Goal: Task Accomplishment & Management: Use online tool/utility

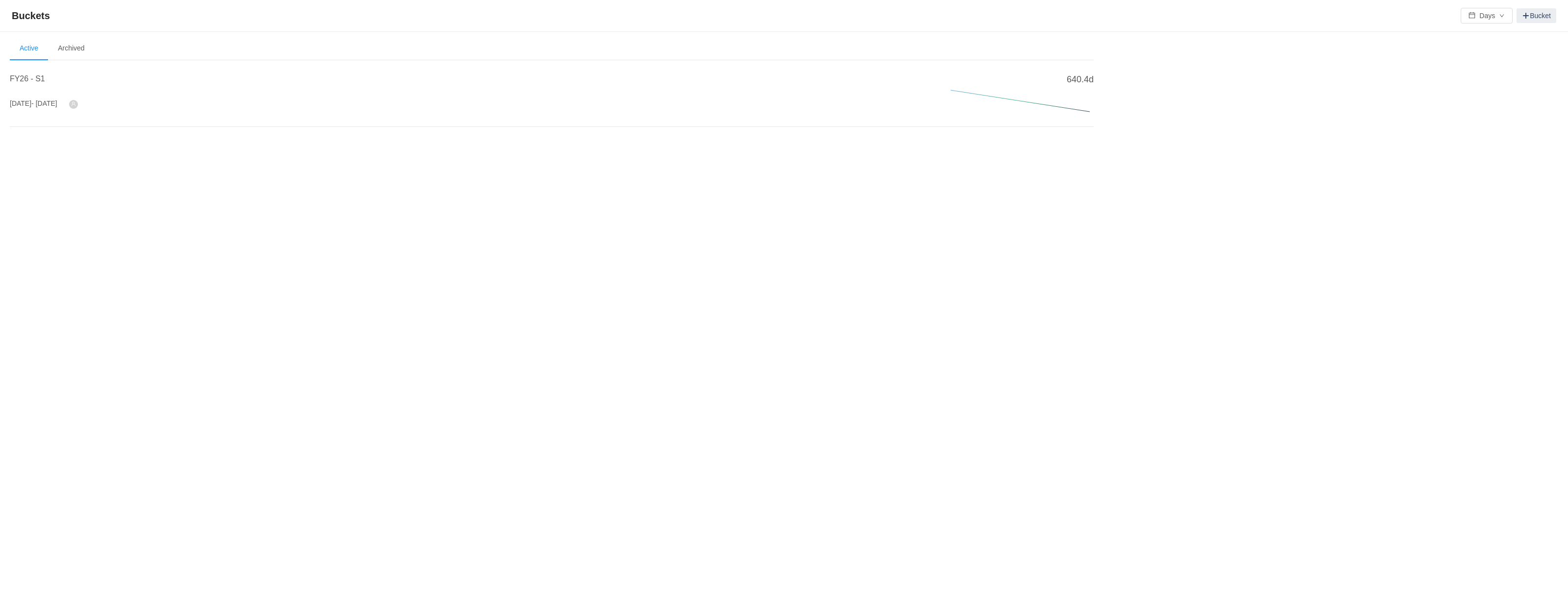
click at [56, 102] on span "- [DATE]" at bounding box center [44, 103] width 26 height 8
click at [33, 73] on h4 "FY26 - S1" at bounding box center [468, 79] width 917 height 12
click at [17, 76] on span "FY26 - S1" at bounding box center [27, 78] width 35 height 8
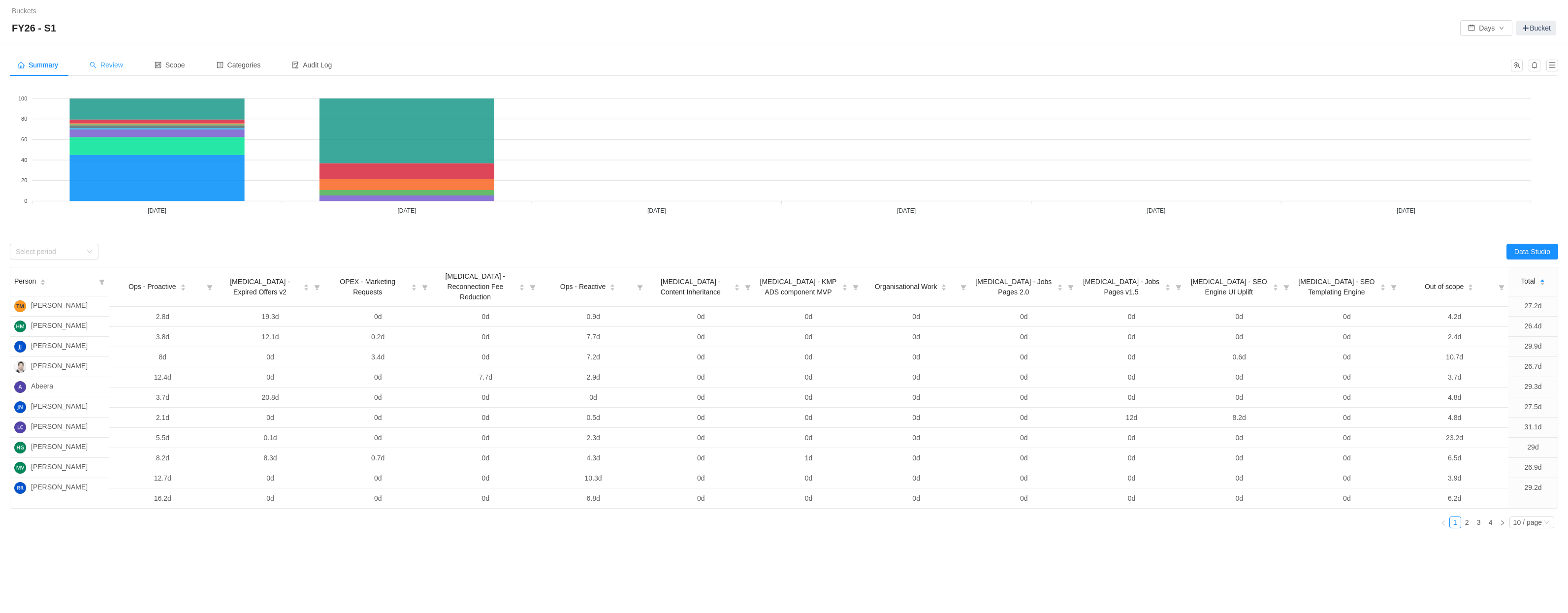
click at [123, 62] on span "Review" at bounding box center [106, 65] width 34 height 8
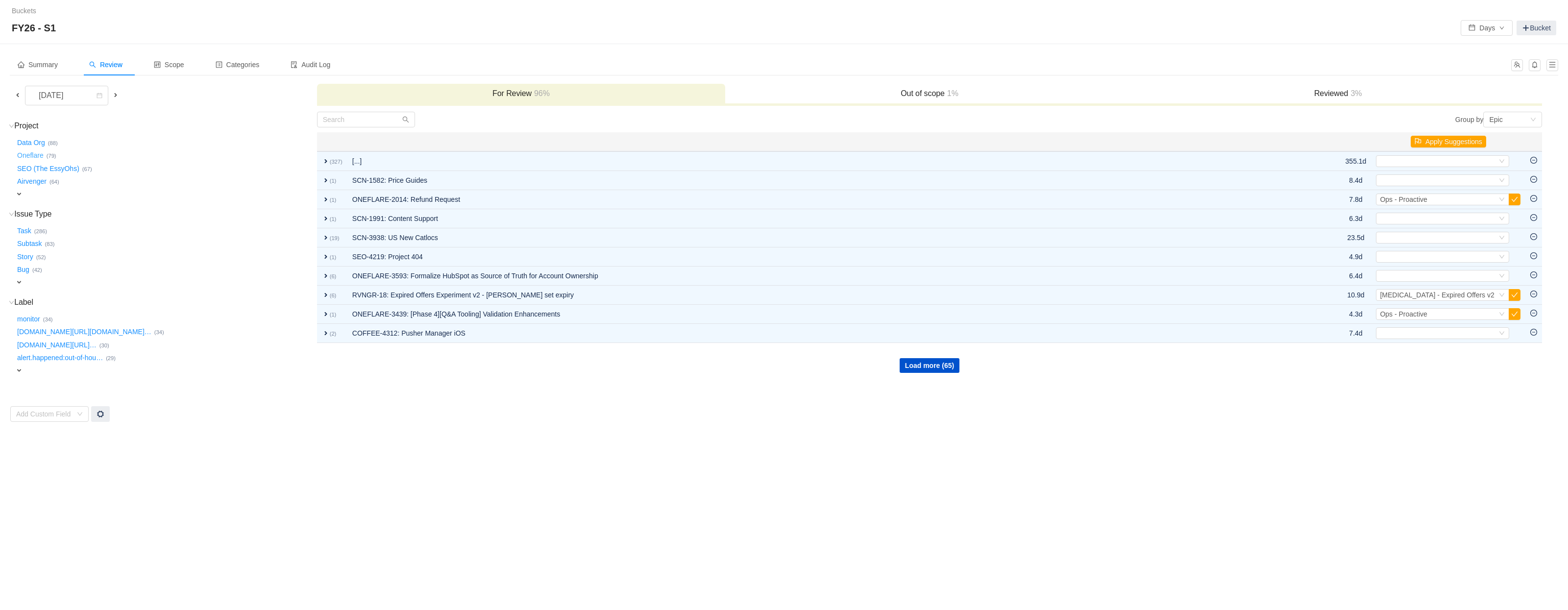
click at [35, 154] on button "Oneflare …" at bounding box center [31, 155] width 32 height 15
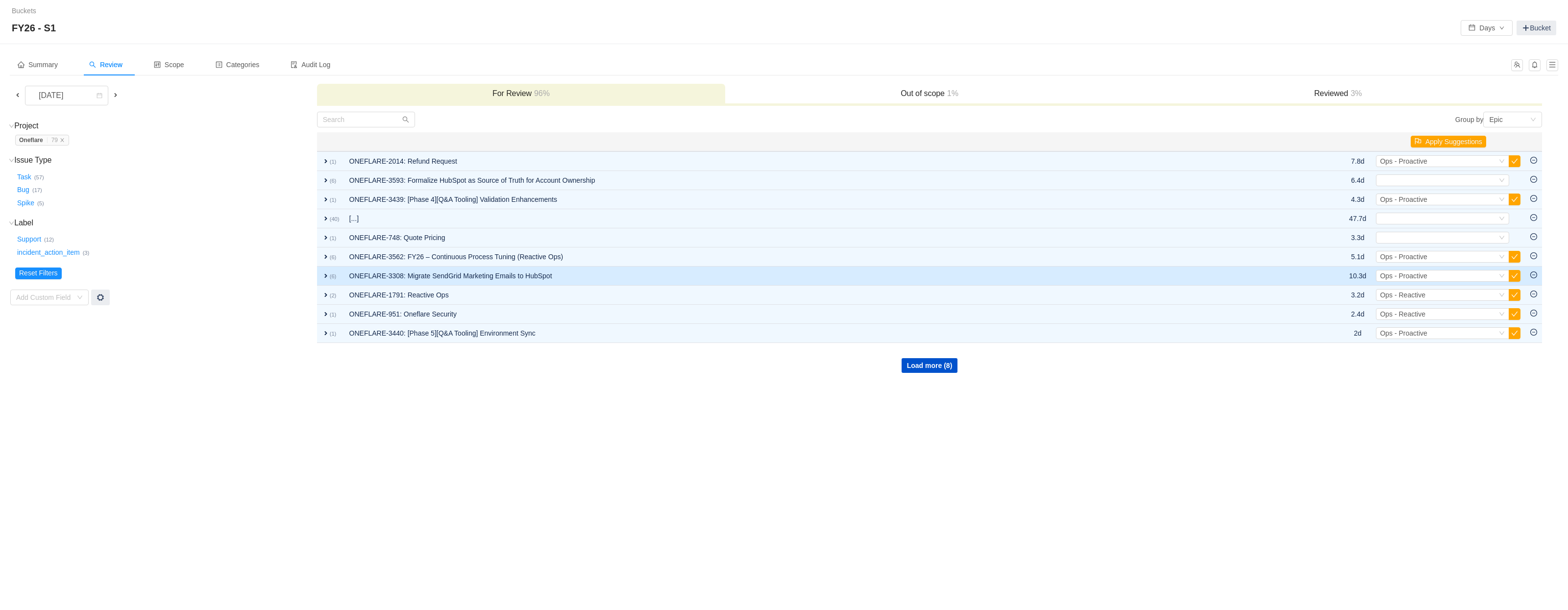
click at [324, 276] on span "expand" at bounding box center [326, 276] width 8 height 8
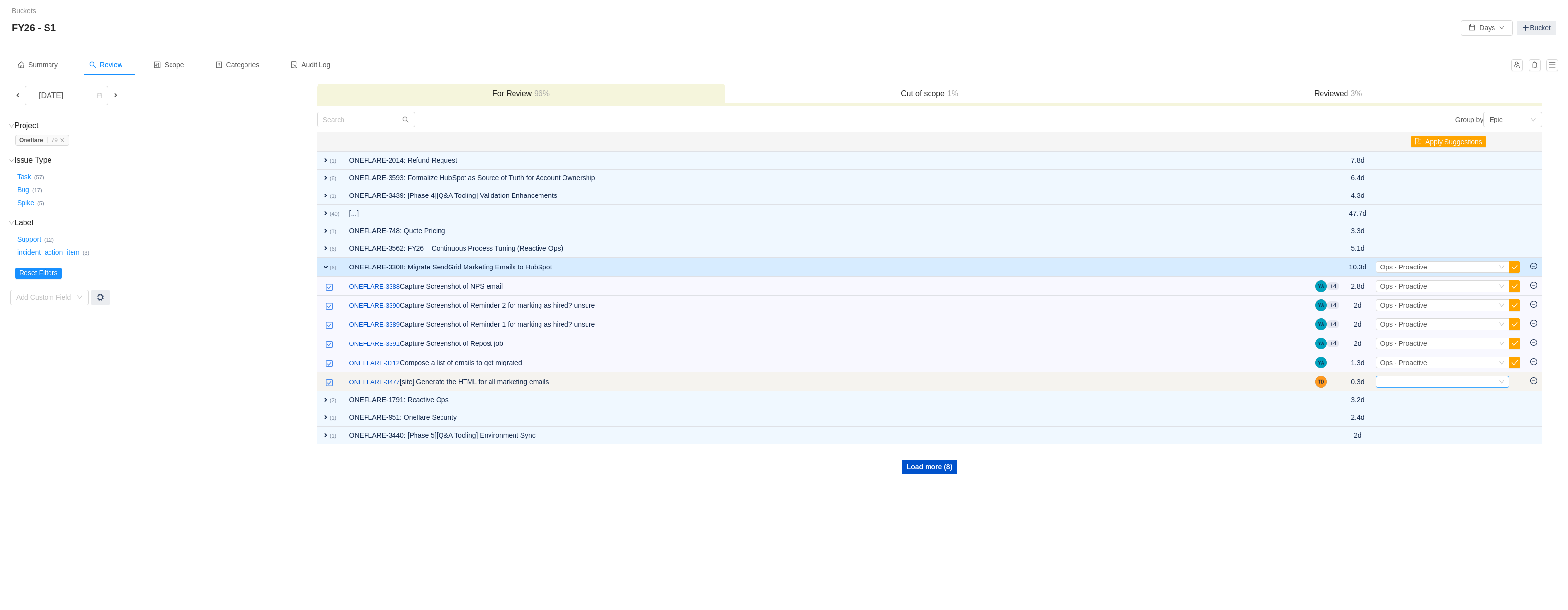
click at [1427, 382] on div "Select" at bounding box center [1438, 382] width 117 height 11
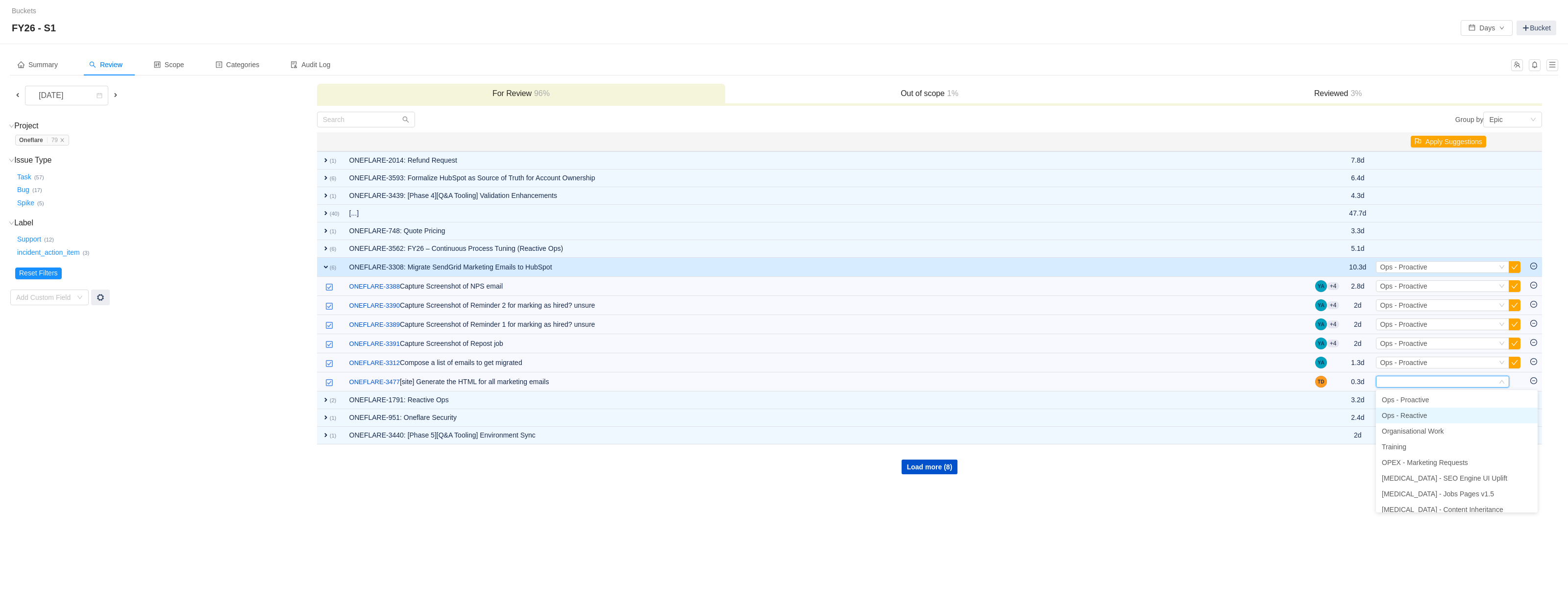
click at [1422, 416] on span "Ops - Reactive" at bounding box center [1405, 415] width 45 height 8
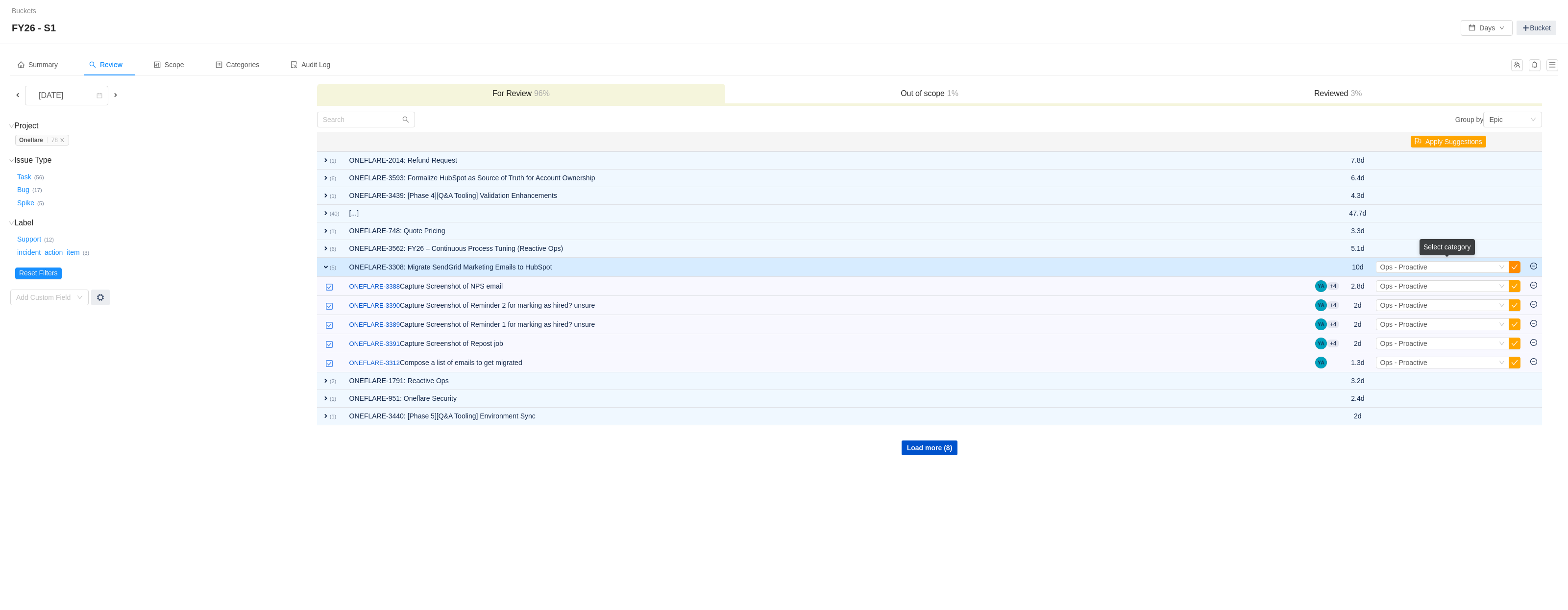
click at [1514, 266] on button "button" at bounding box center [1514, 266] width 12 height 12
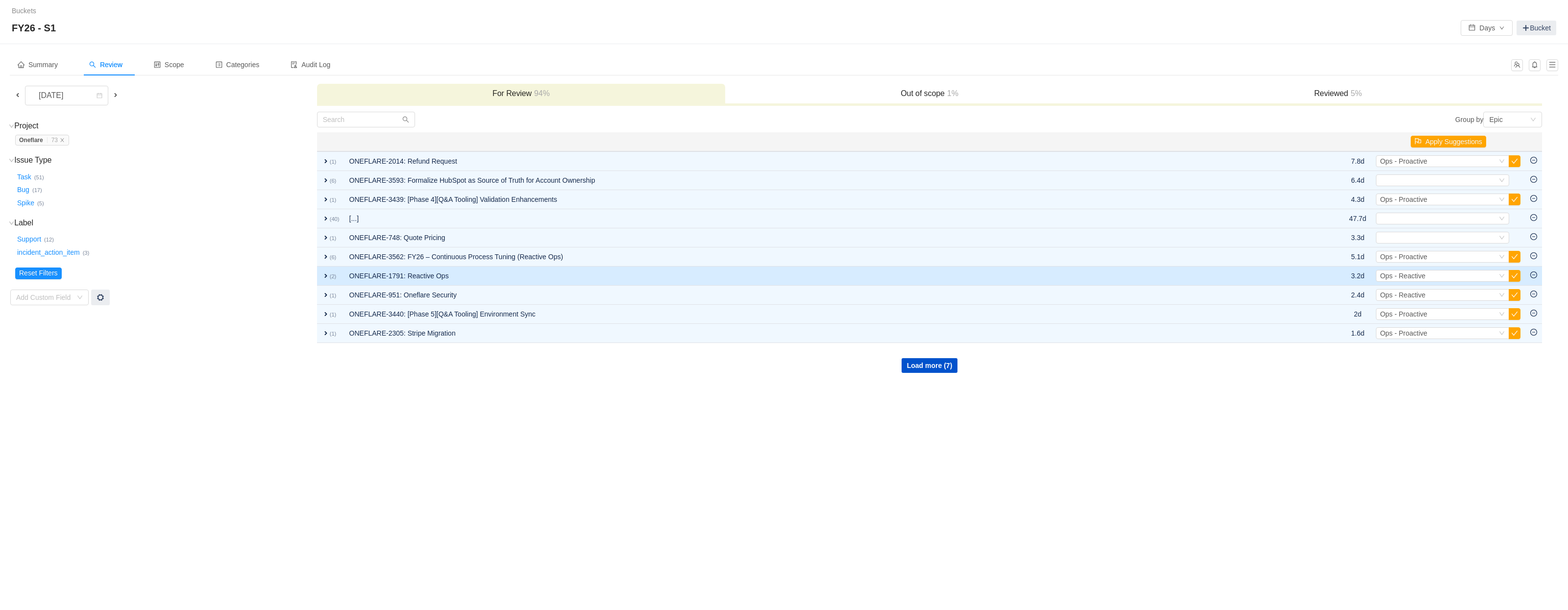
click at [323, 277] on span "expand" at bounding box center [326, 276] width 8 height 8
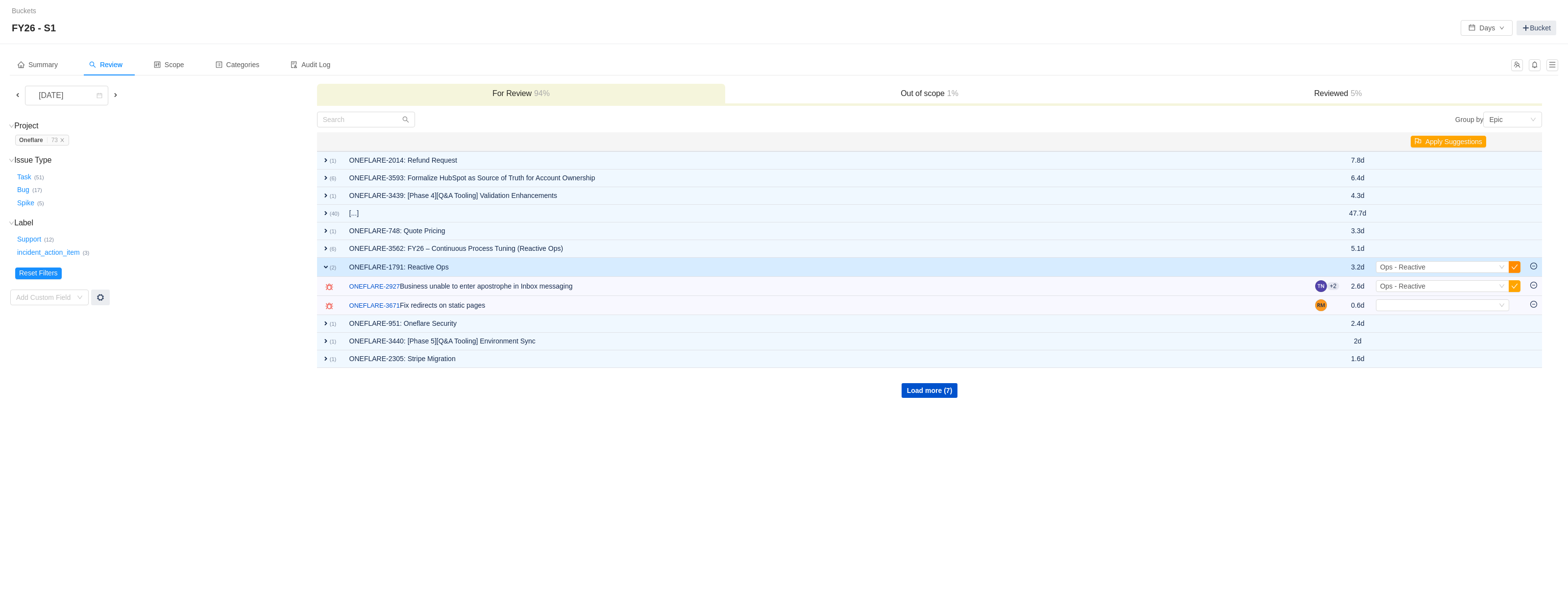
click at [1515, 268] on button "button" at bounding box center [1514, 266] width 12 height 12
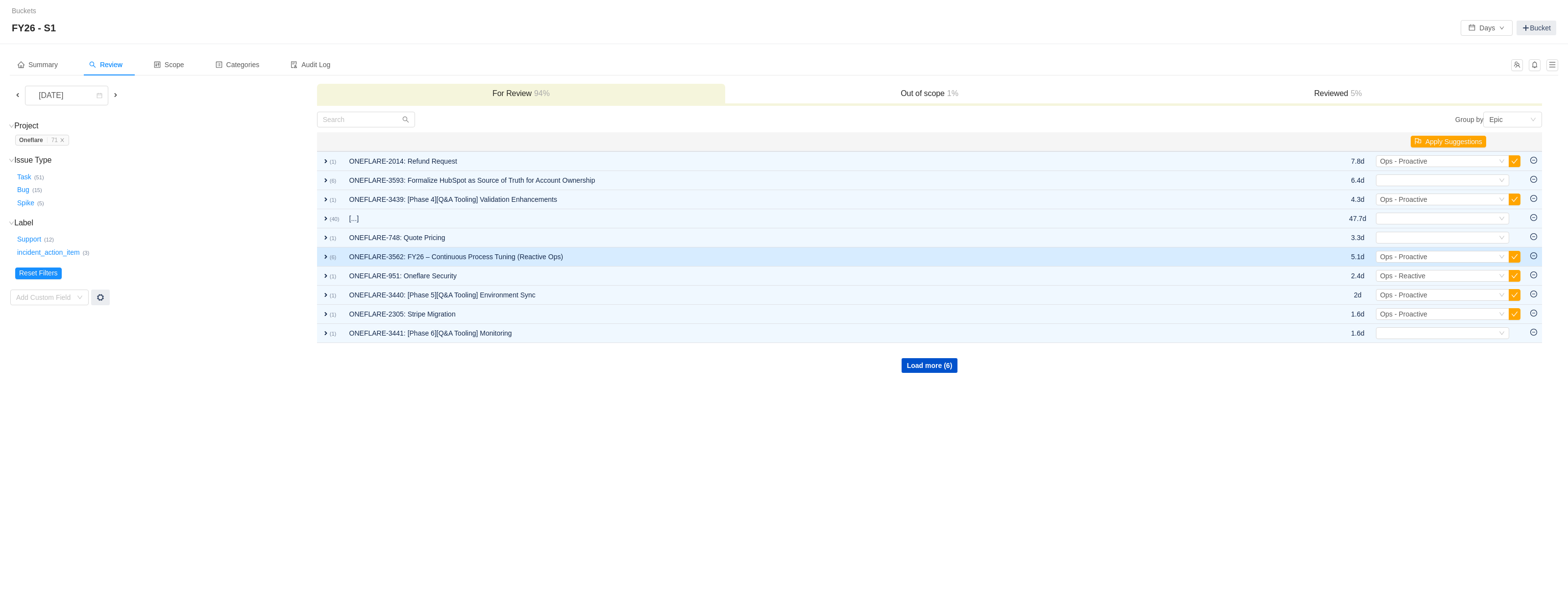
click at [326, 259] on span "expand" at bounding box center [326, 257] width 8 height 8
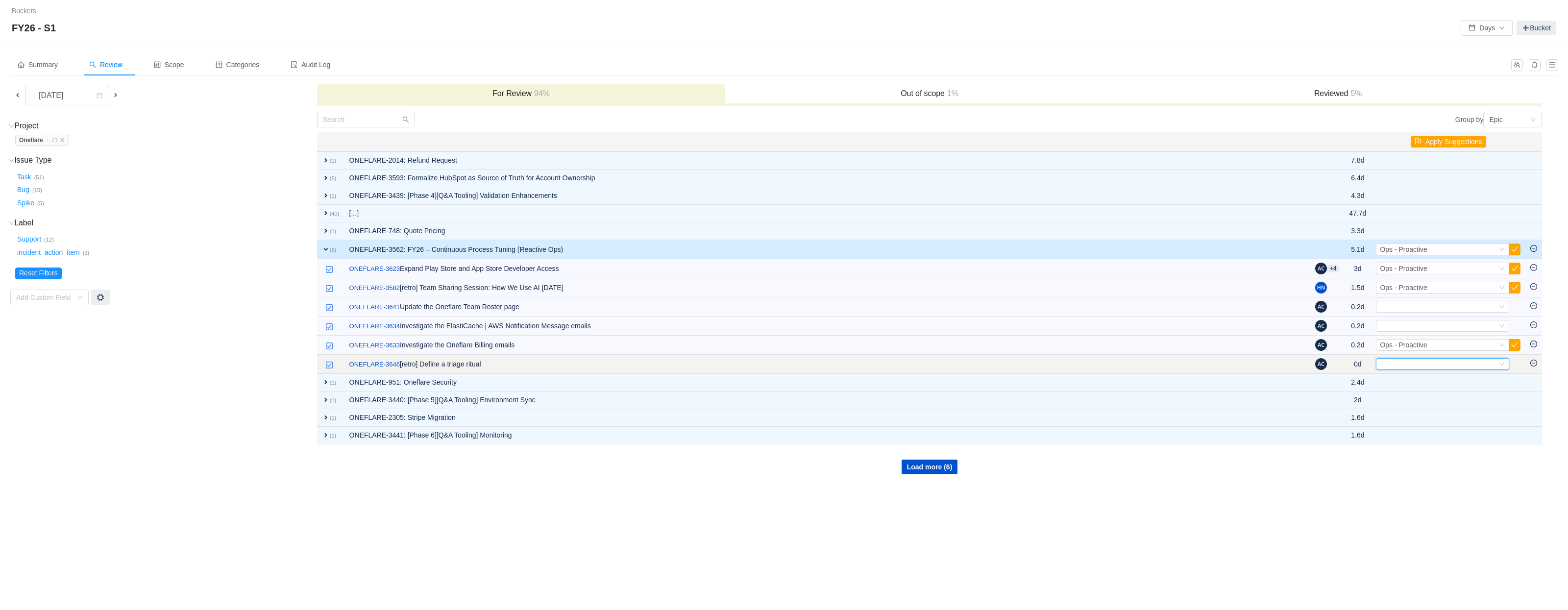
click at [1504, 366] on icon "icon: down" at bounding box center [1502, 363] width 5 height 5
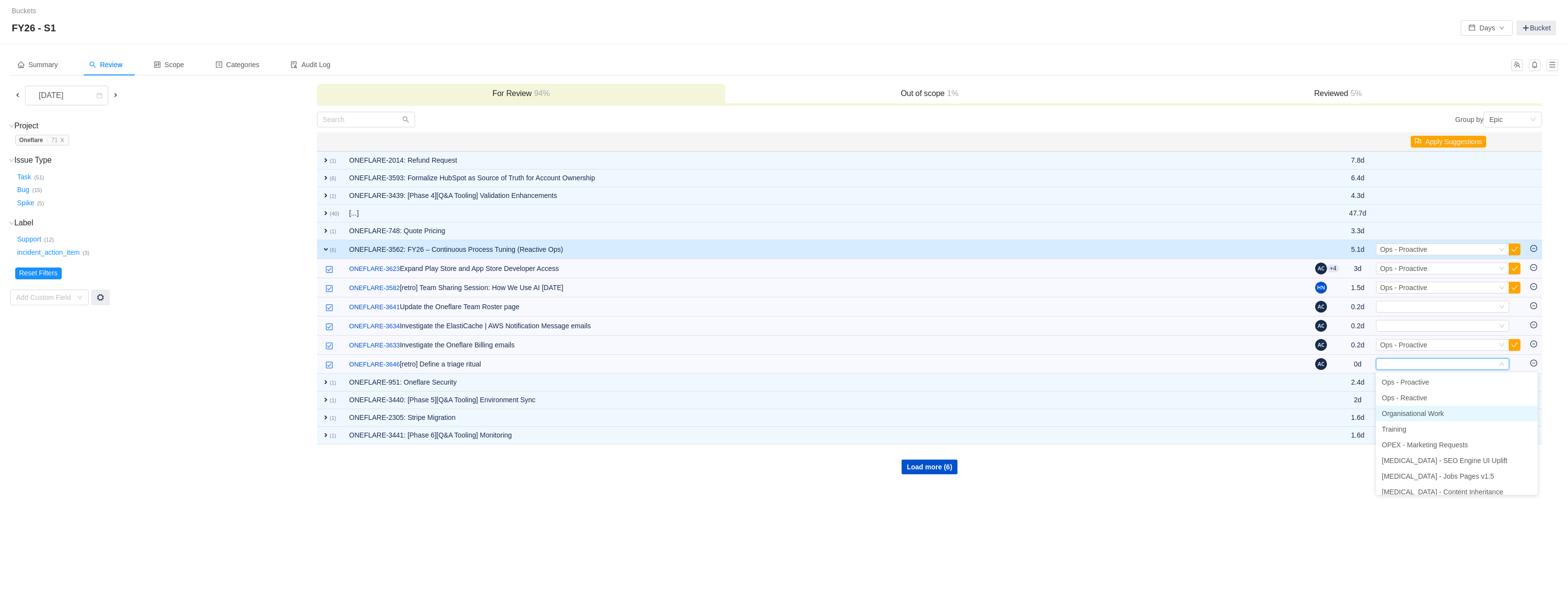
click at [1453, 411] on li "Organisational Work" at bounding box center [1456, 412] width 161 height 15
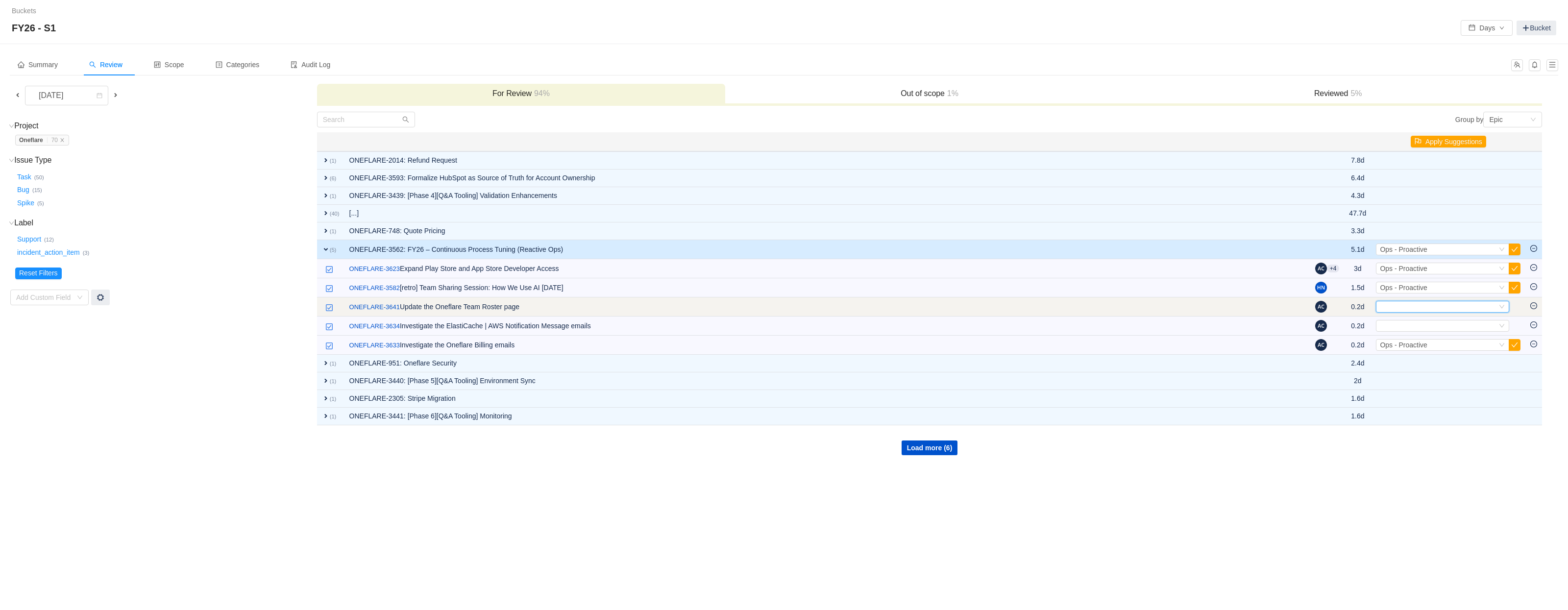
click at [1480, 306] on div "Select" at bounding box center [1438, 306] width 117 height 11
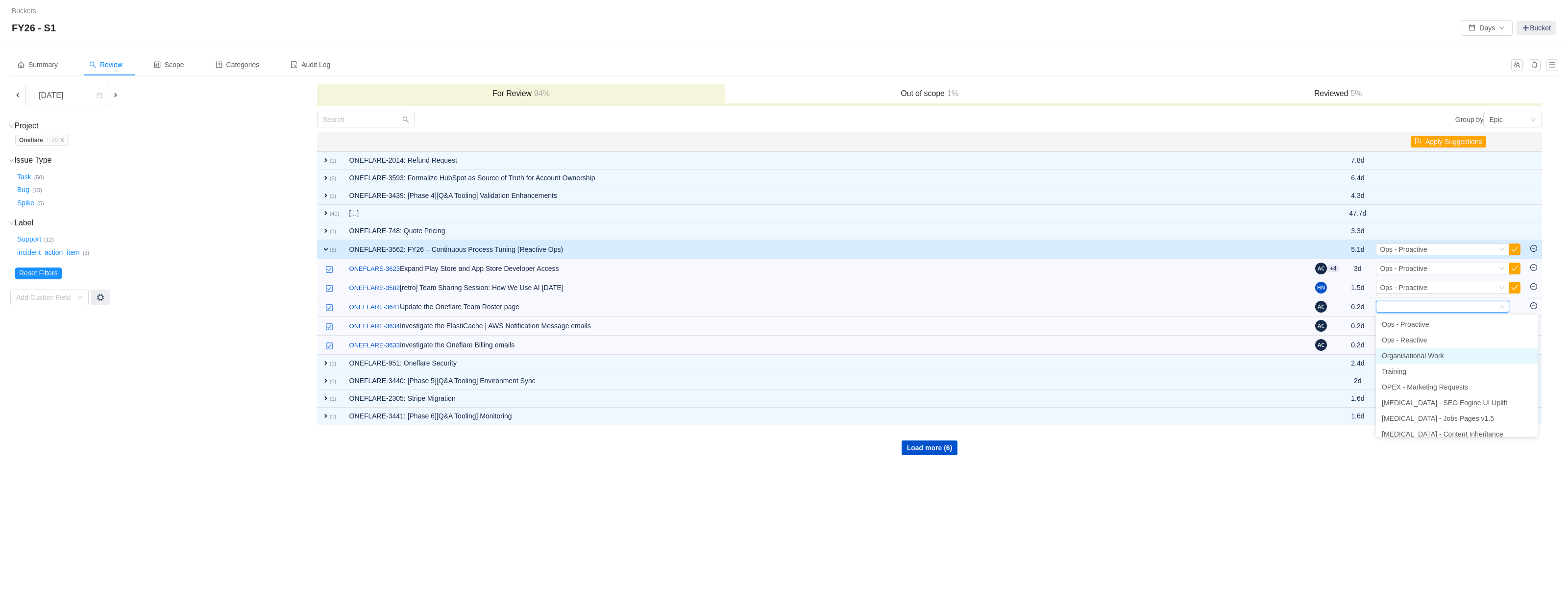
click at [1430, 353] on span "Organisational Work" at bounding box center [1413, 355] width 63 height 8
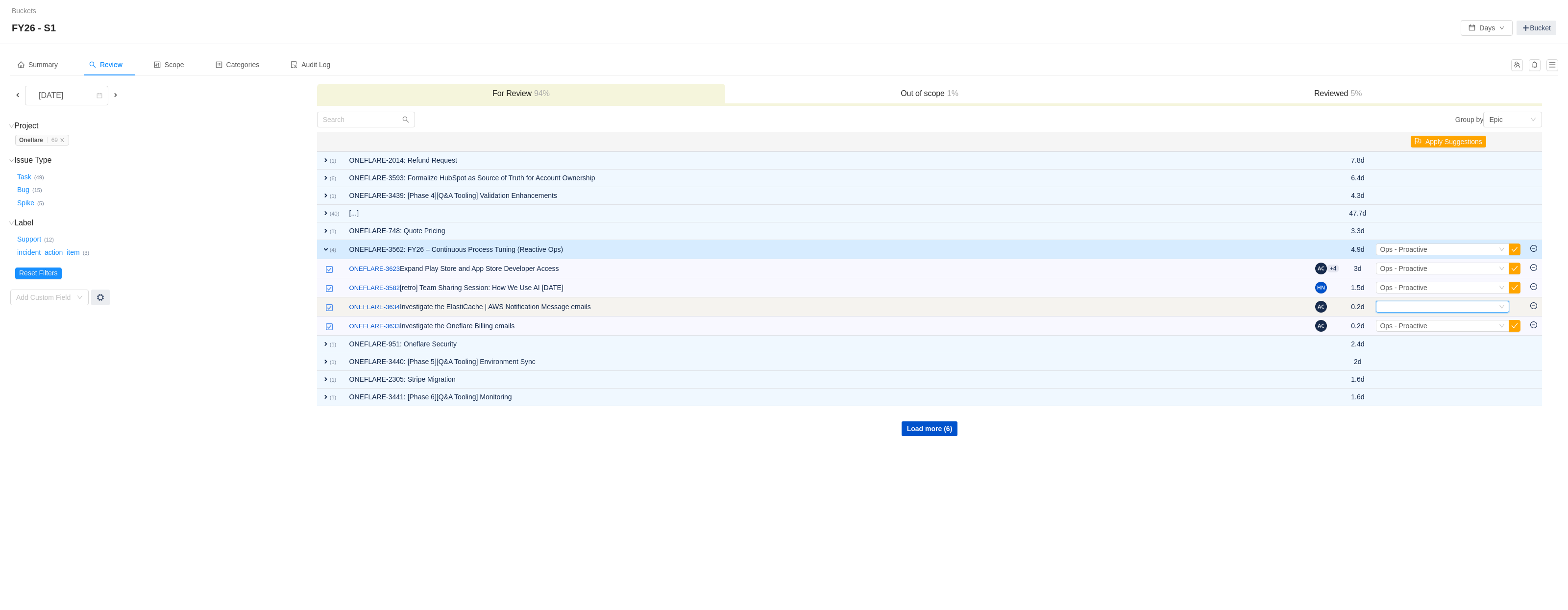
click at [1428, 306] on div "Select" at bounding box center [1438, 306] width 117 height 11
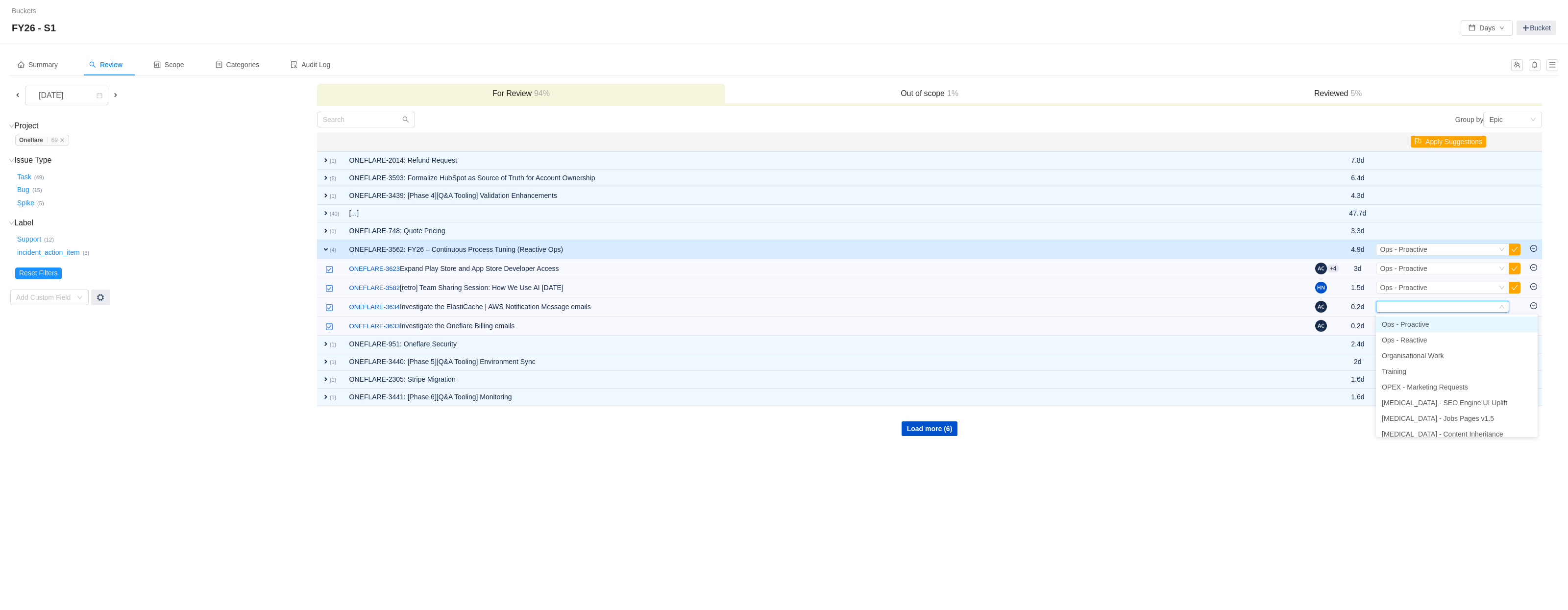
click at [1429, 324] on span "Ops - Proactive" at bounding box center [1406, 324] width 47 height 8
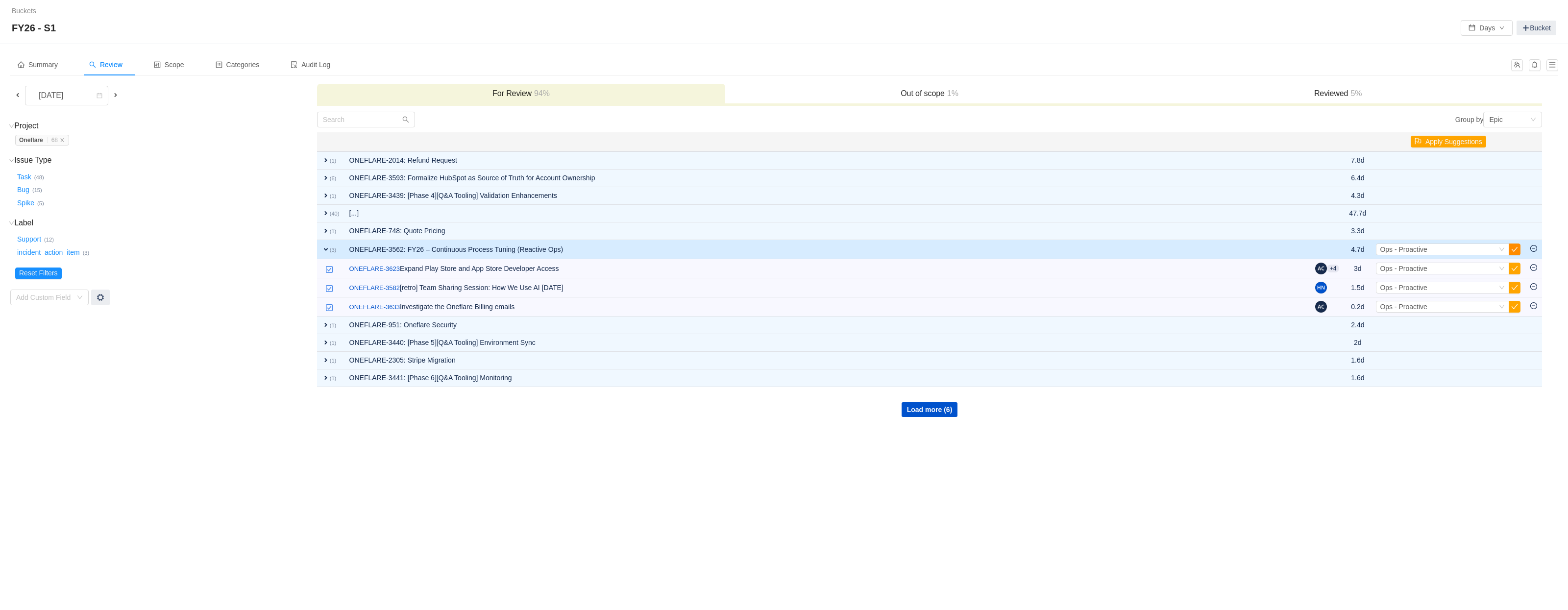
click at [1520, 245] on button "button" at bounding box center [1514, 249] width 12 height 12
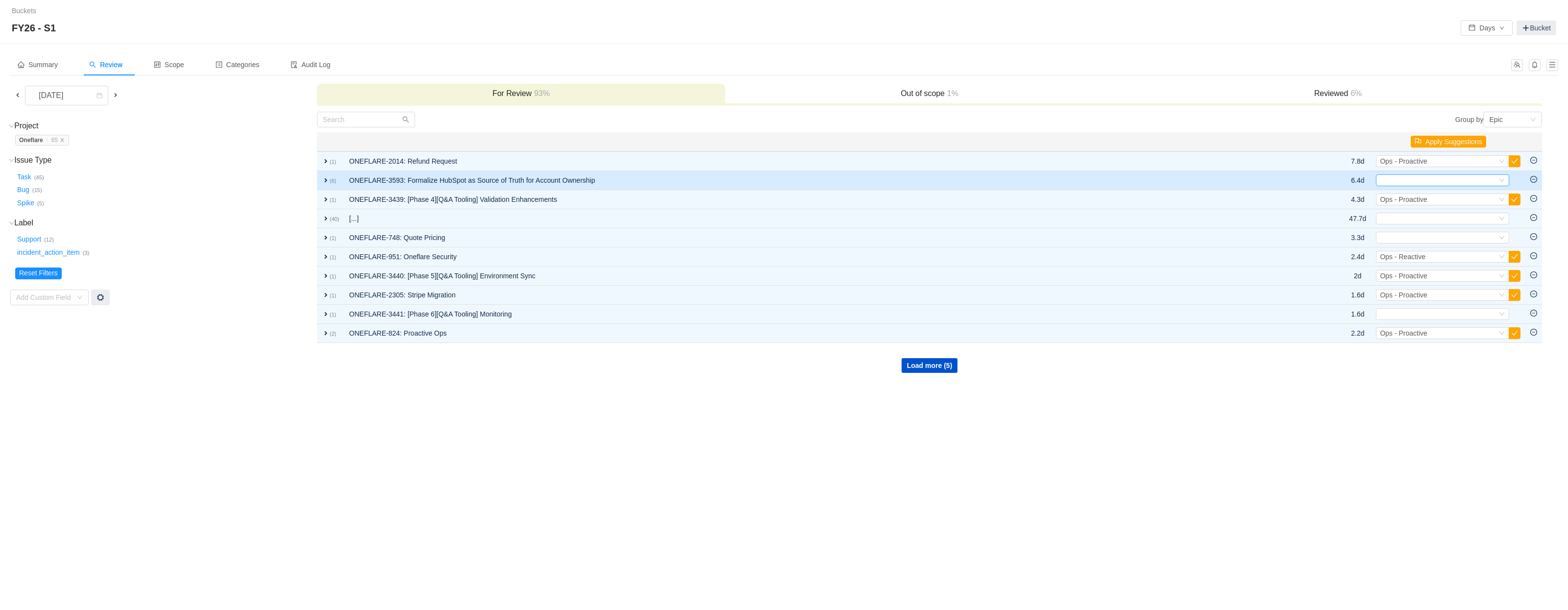
click at [1505, 179] on div "Select" at bounding box center [1442, 179] width 133 height 12
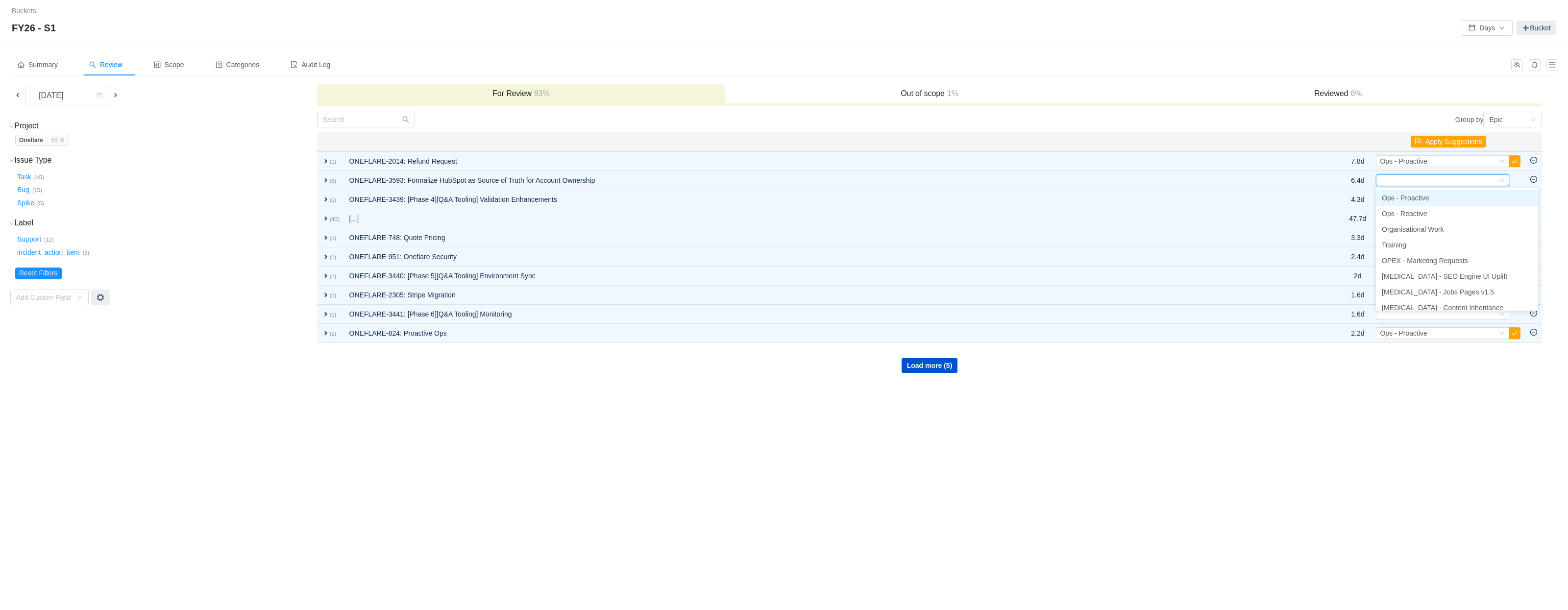
click at [1447, 197] on li "Ops - Proactive" at bounding box center [1456, 198] width 161 height 15
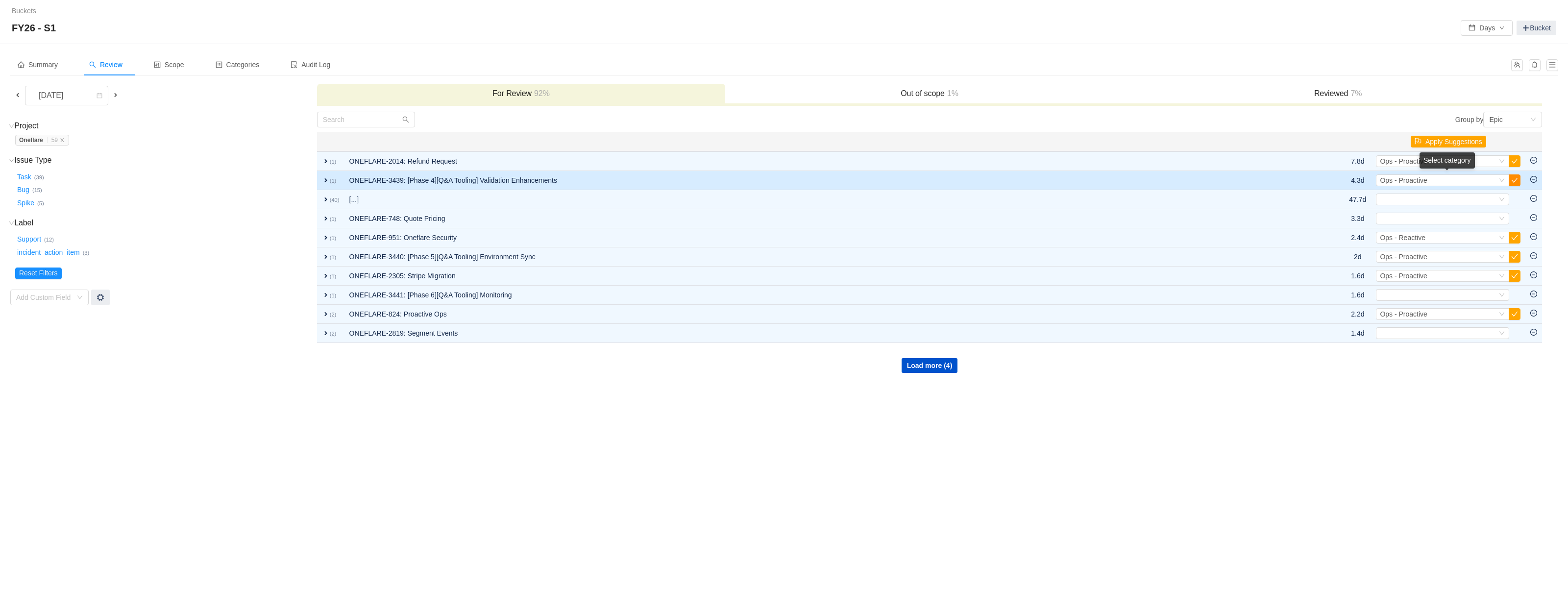
click at [1516, 182] on button "button" at bounding box center [1514, 179] width 12 height 12
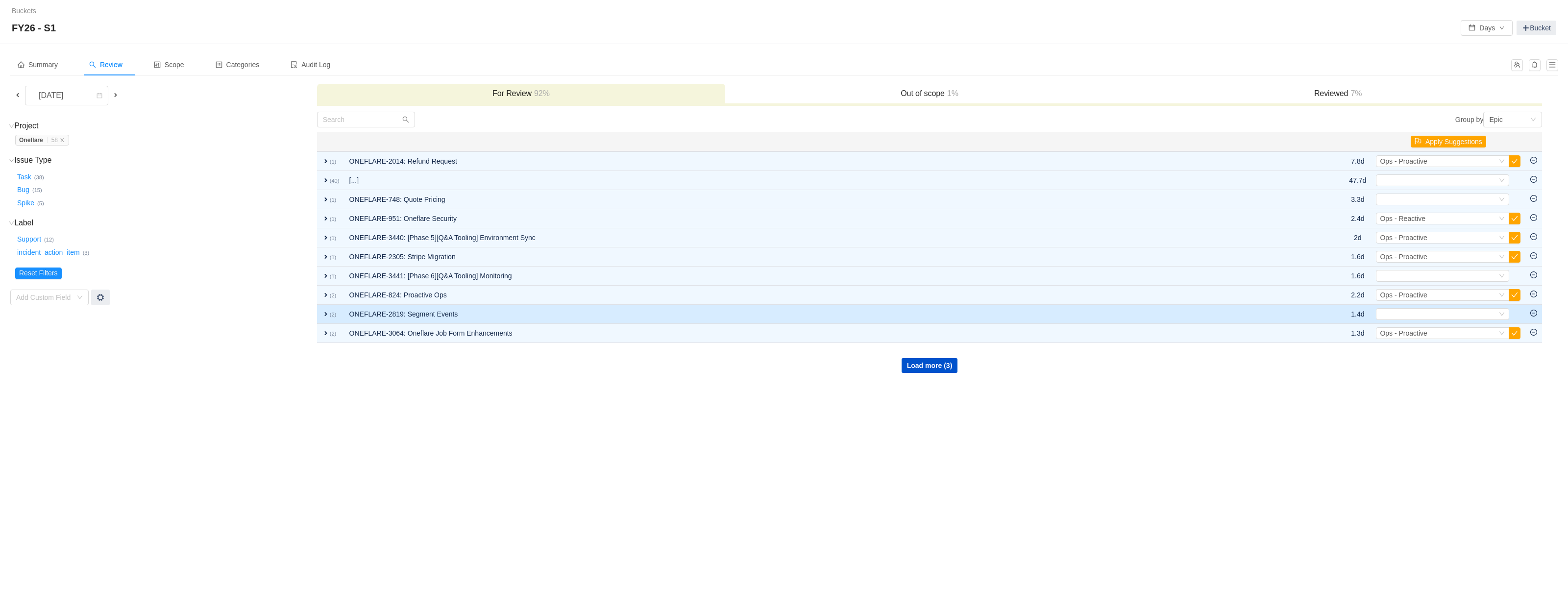
click at [323, 315] on span "expand" at bounding box center [326, 314] width 8 height 8
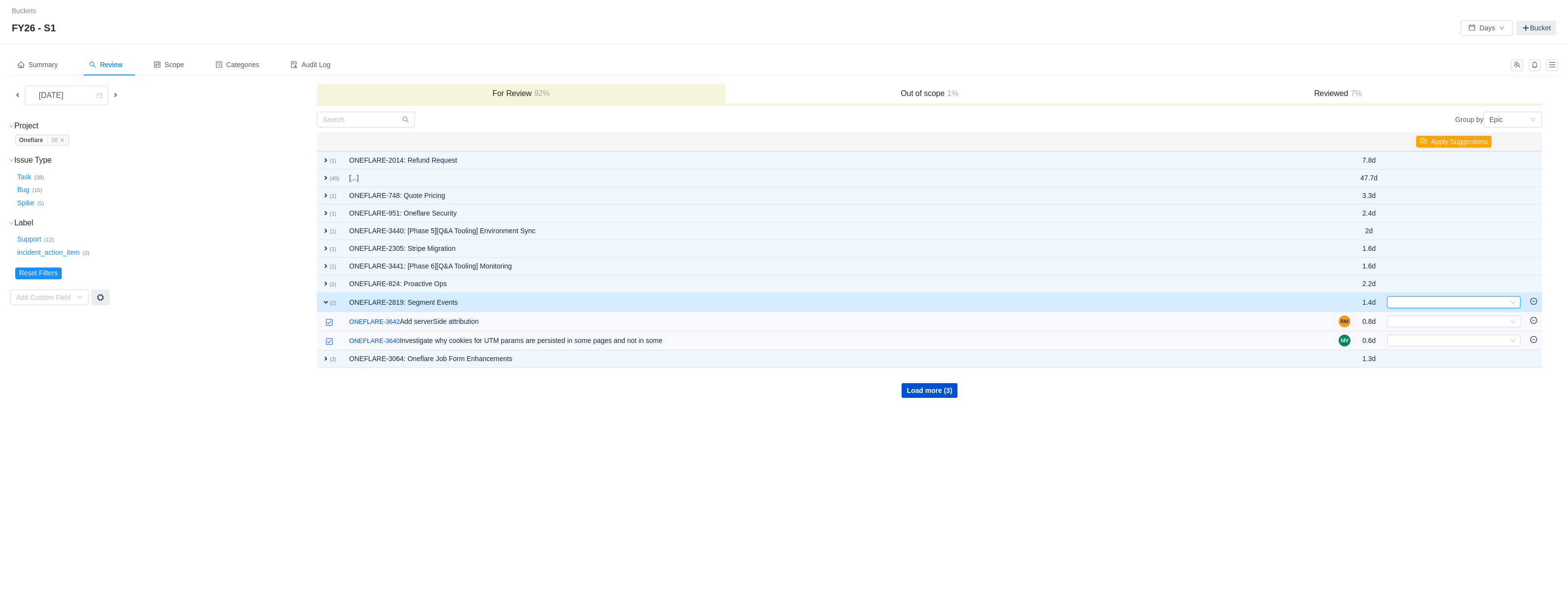
click at [1446, 302] on div "Select" at bounding box center [1449, 302] width 117 height 11
click at [1447, 333] on li "Ops - Reactive" at bounding box center [1468, 334] width 161 height 15
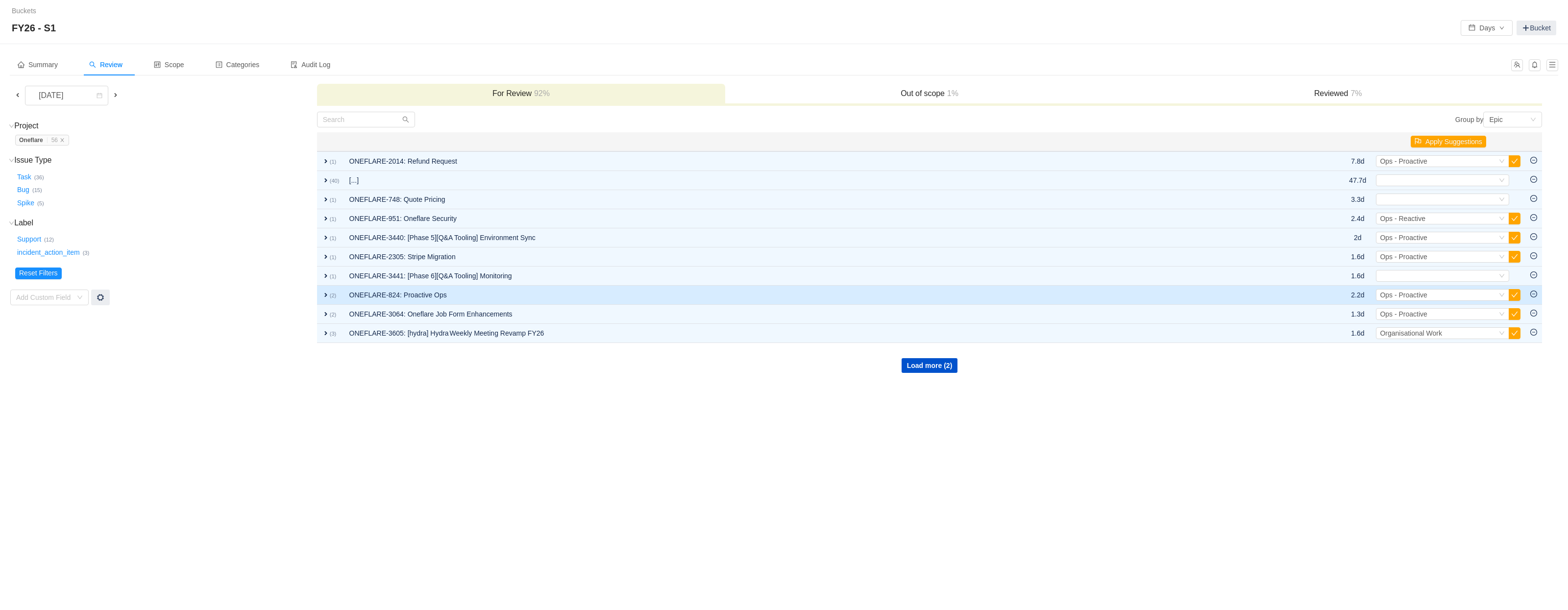
click at [325, 294] on span "expand" at bounding box center [326, 295] width 8 height 8
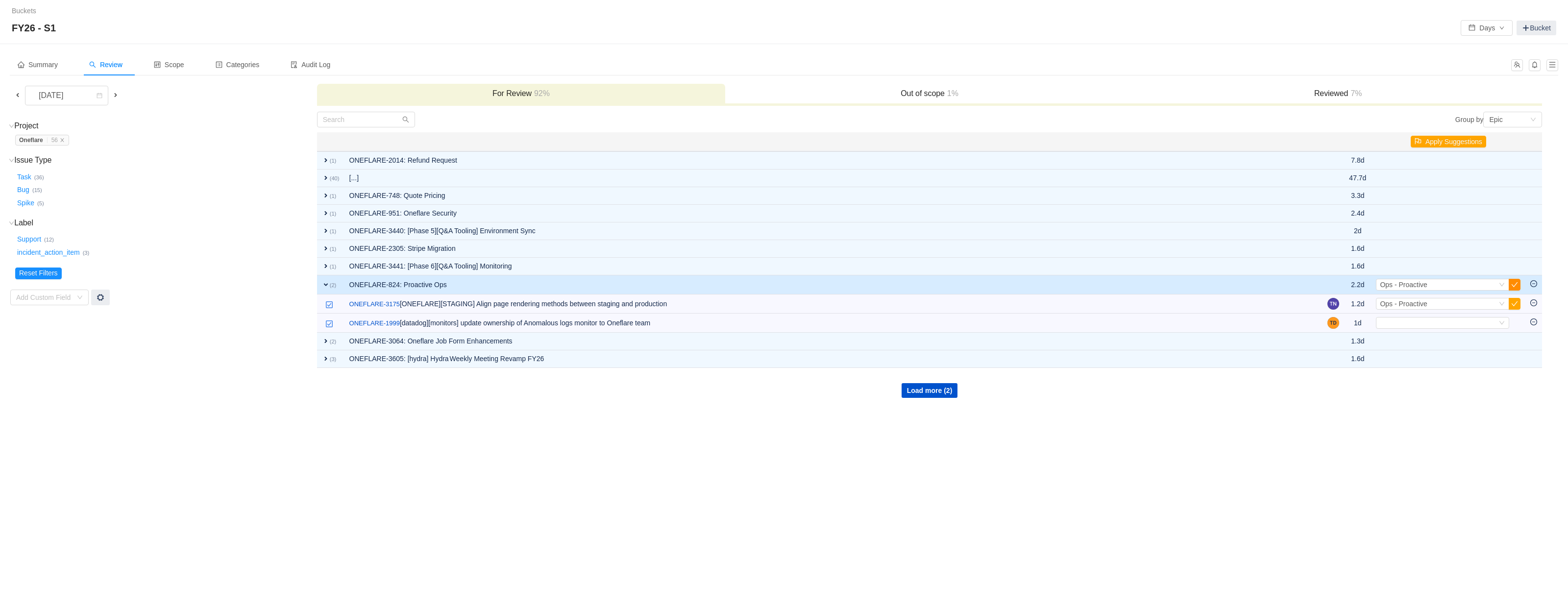
click at [1514, 287] on button "button" at bounding box center [1514, 284] width 12 height 12
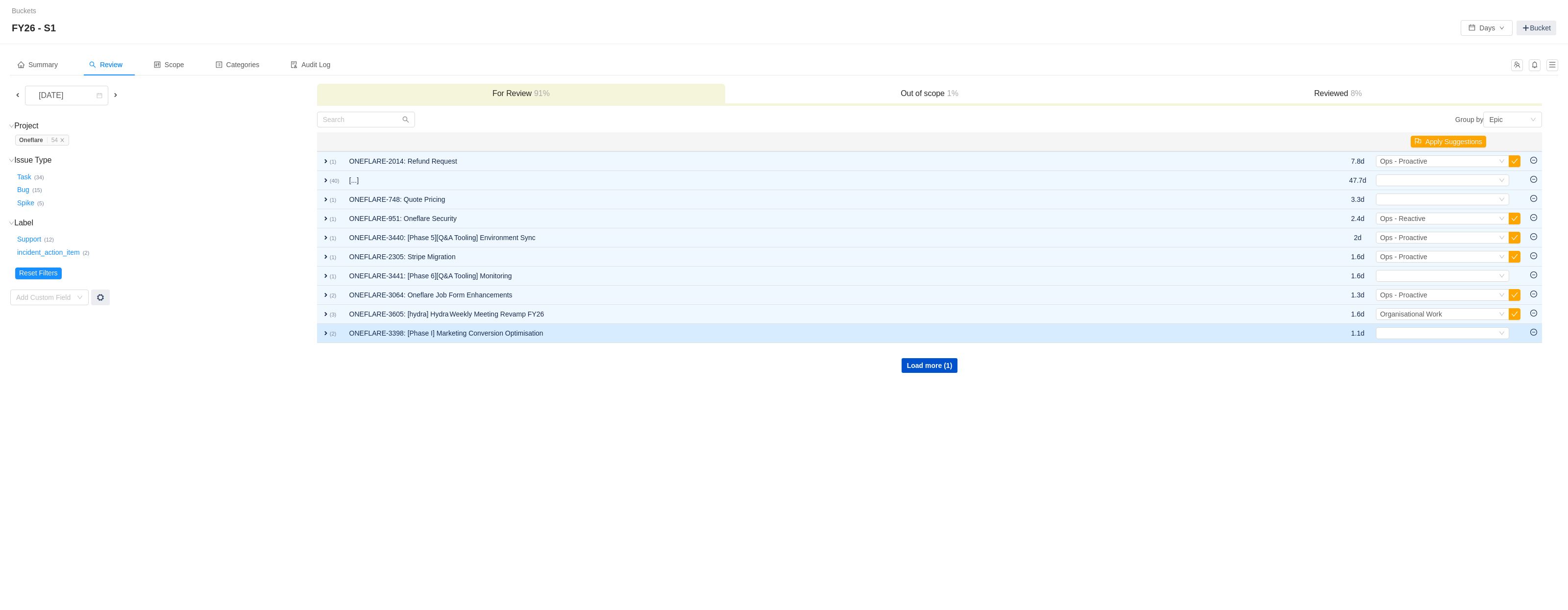
click at [326, 333] on span "expand" at bounding box center [326, 333] width 8 height 8
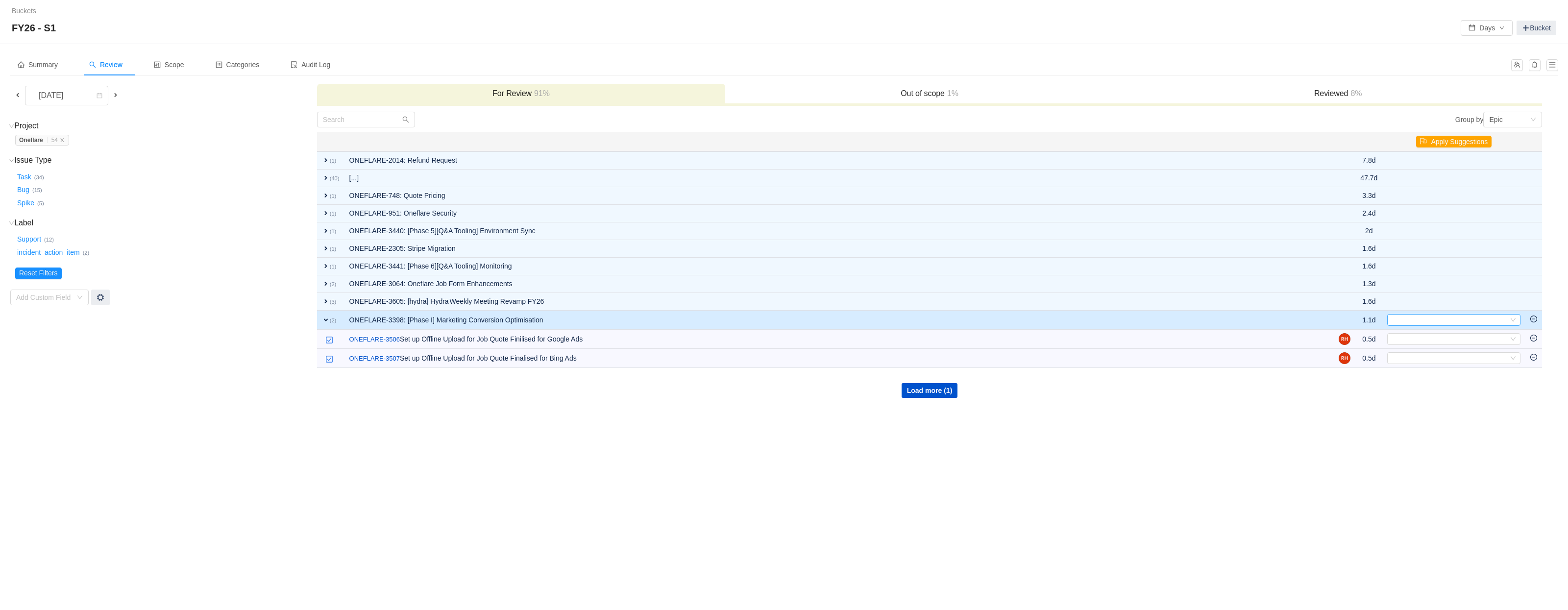
click at [1429, 319] on div "Select" at bounding box center [1449, 320] width 117 height 11
click at [1429, 336] on span "Ops - Proactive" at bounding box center [1417, 337] width 47 height 8
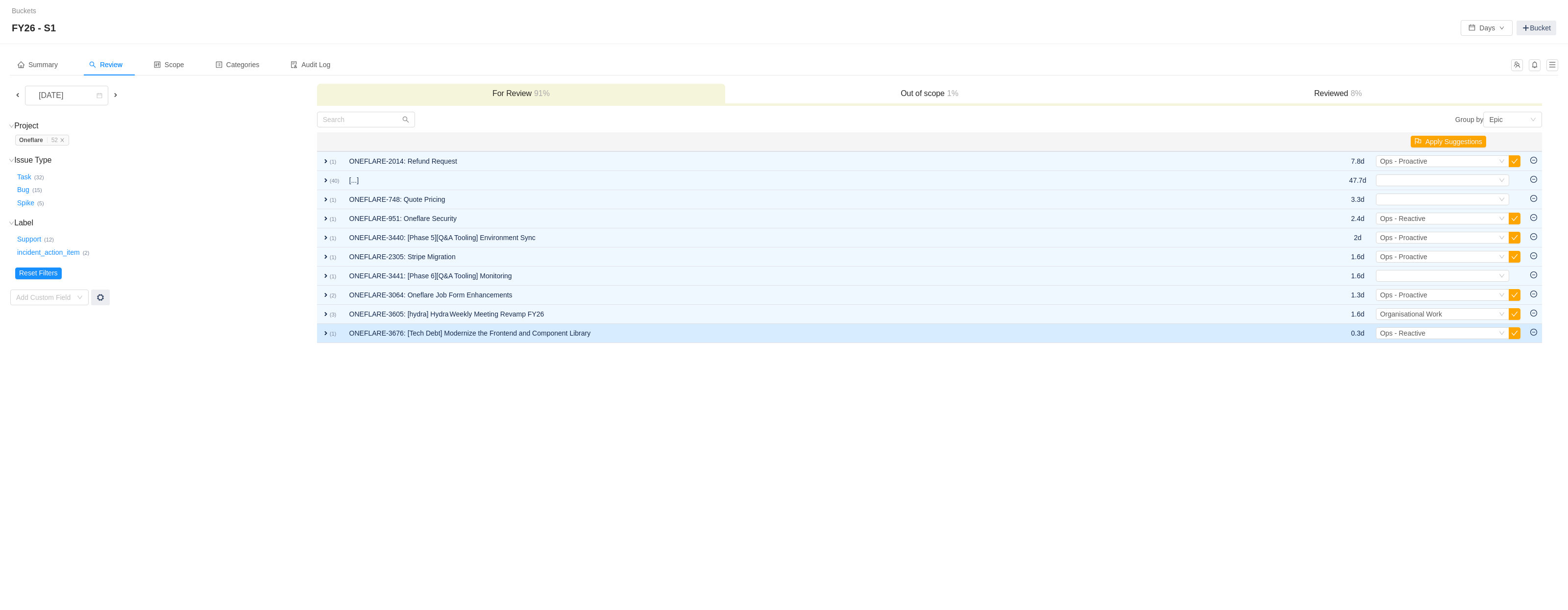
click at [326, 334] on span "expand" at bounding box center [326, 333] width 8 height 8
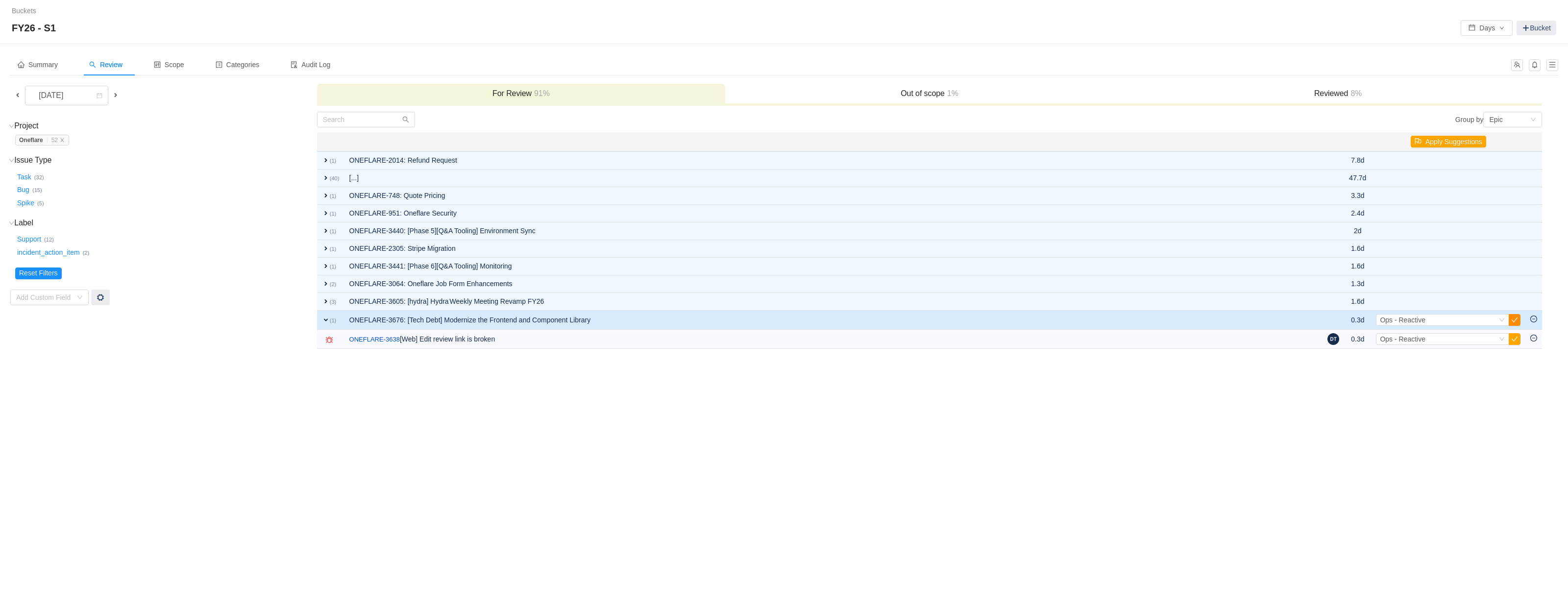
click at [1514, 323] on button "button" at bounding box center [1514, 319] width 12 height 12
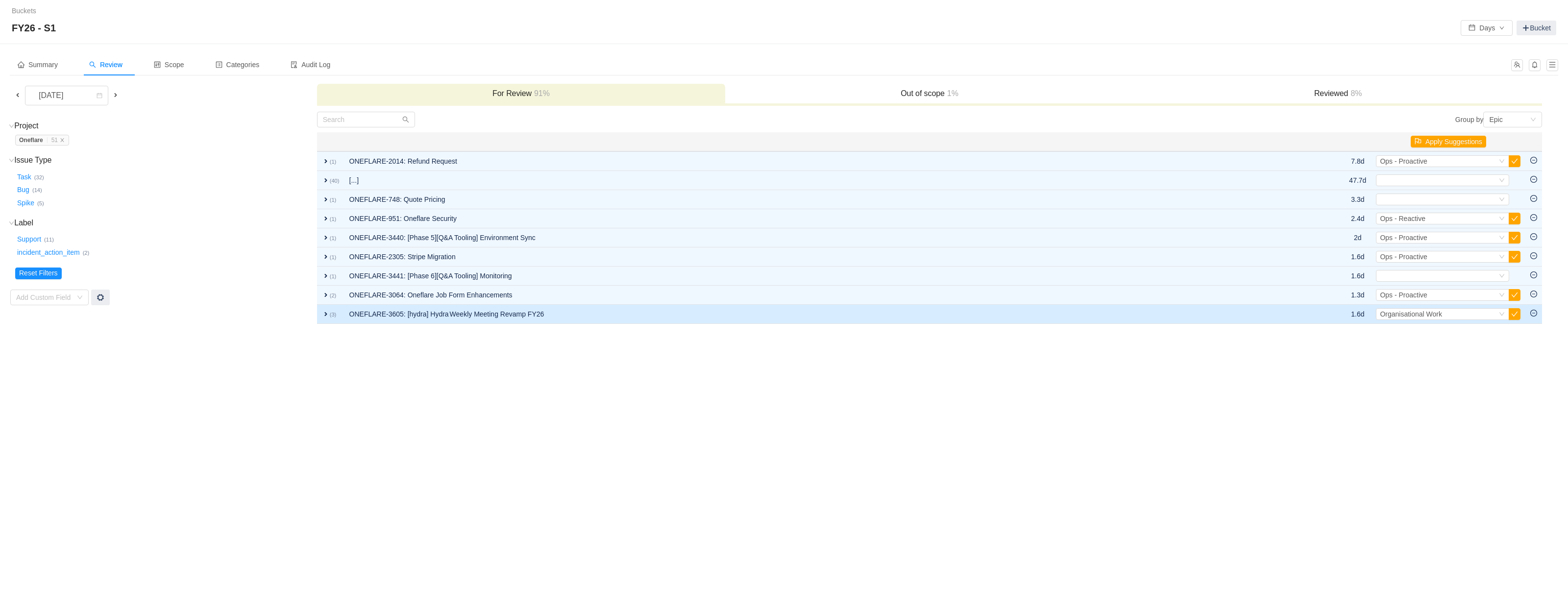
click at [327, 313] on span "expand" at bounding box center [326, 314] width 8 height 8
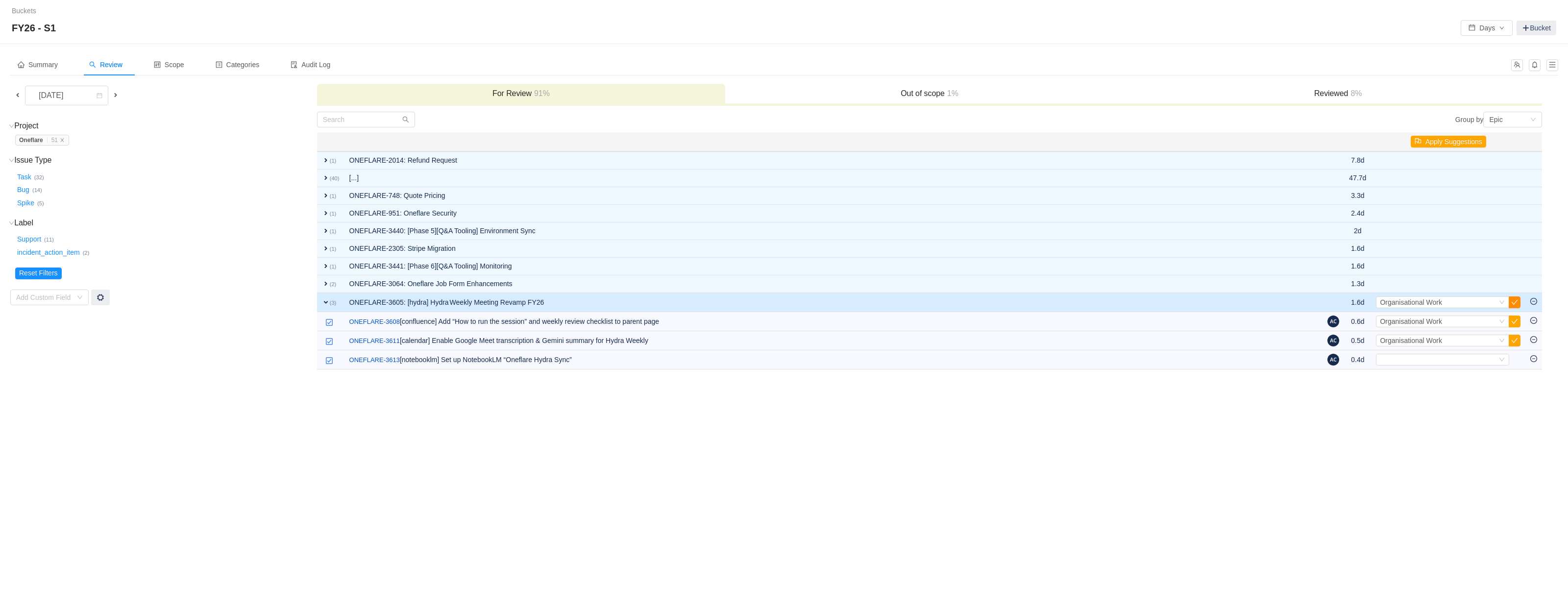
click at [1511, 302] on button "button" at bounding box center [1514, 302] width 12 height 12
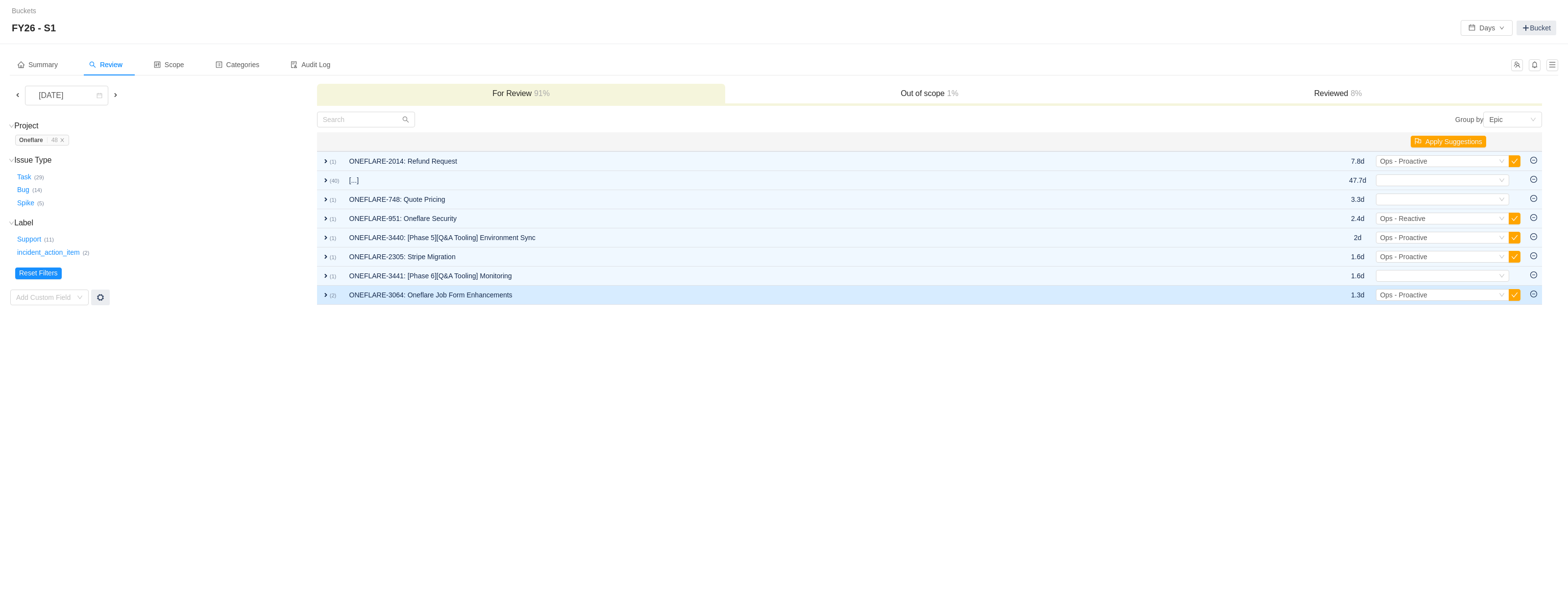
click at [760, 295] on td "ONEFLARE-3064: Oneflare Job Form Enhancements" at bounding box center [821, 295] width 952 height 19
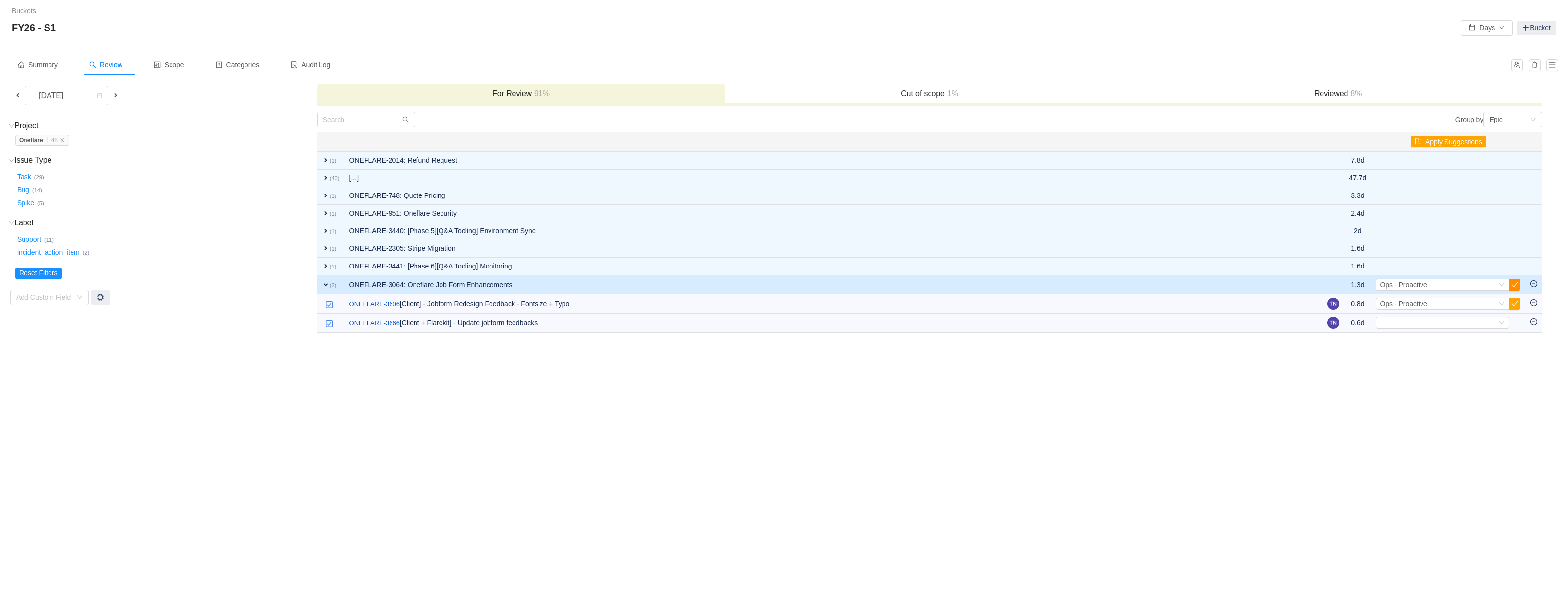
click at [1516, 284] on button "button" at bounding box center [1514, 284] width 12 height 12
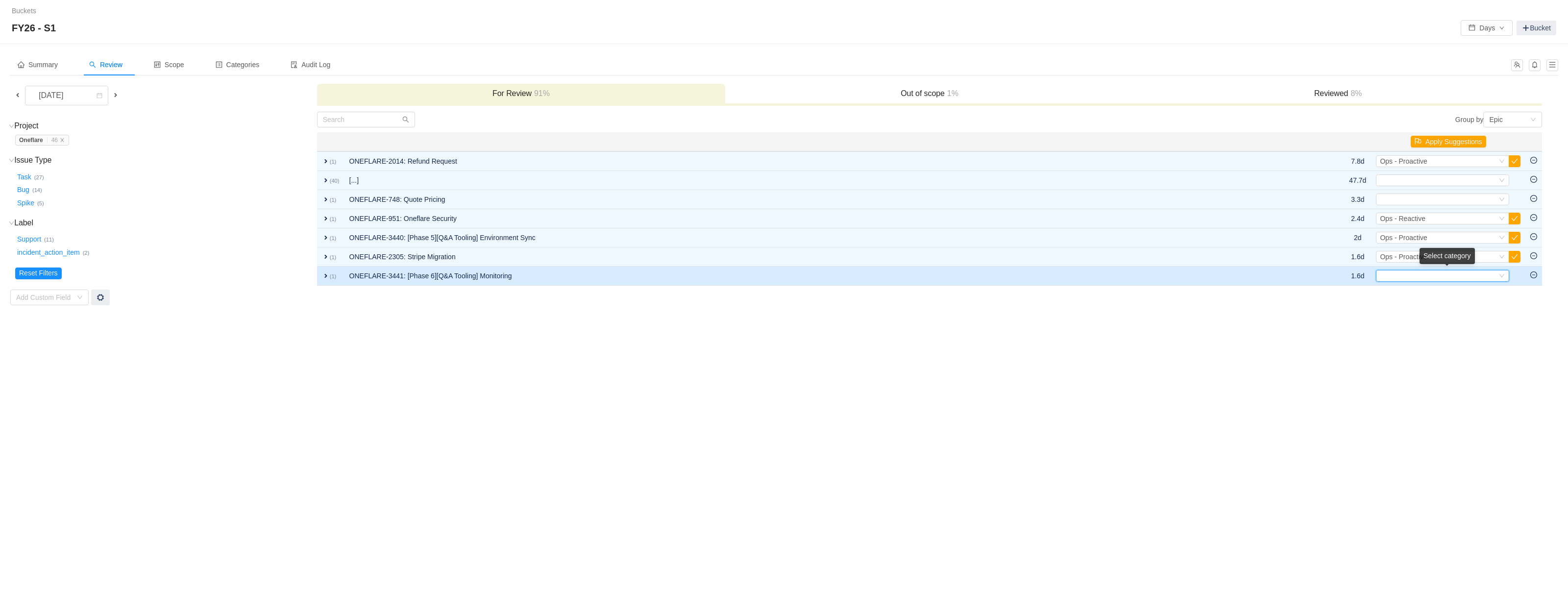
click at [1495, 276] on div "Select" at bounding box center [1438, 276] width 117 height 11
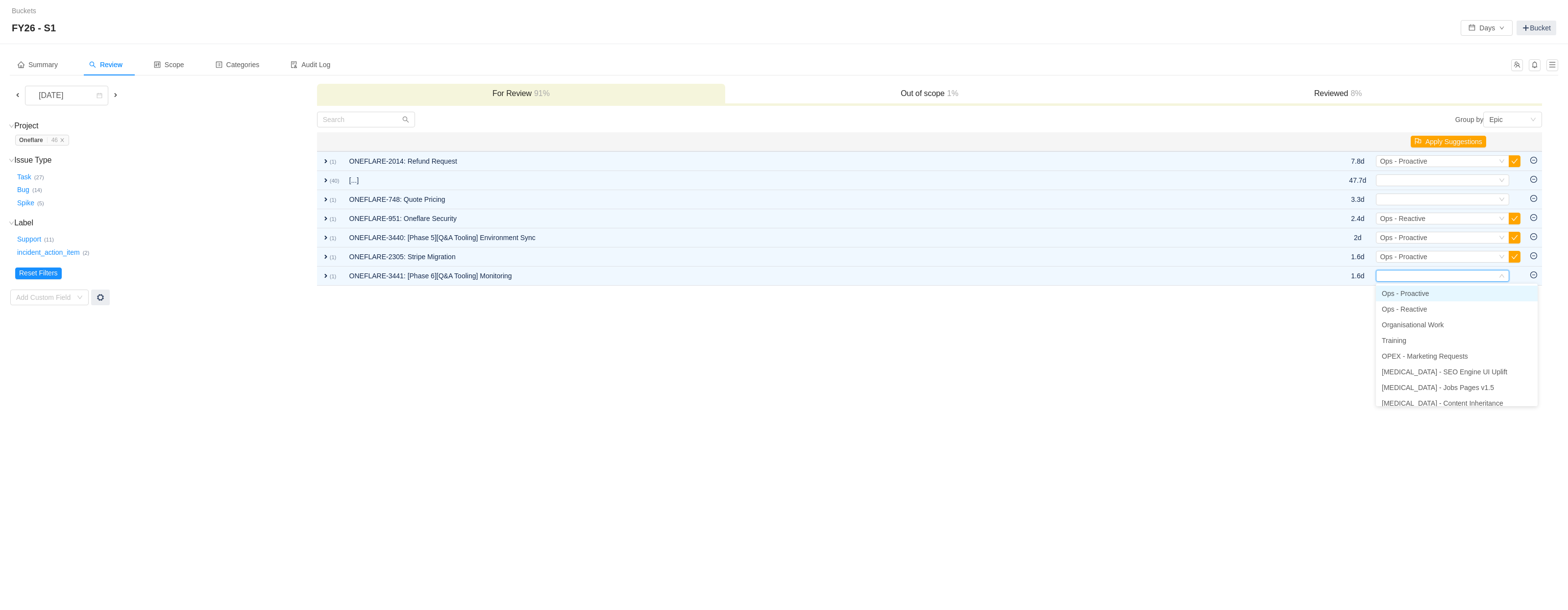
click at [625, 338] on div "Buckets / / FY26 - S1 Days Bucket Summary Review Scope Categories Audit Log [DA…" at bounding box center [784, 305] width 1568 height 610
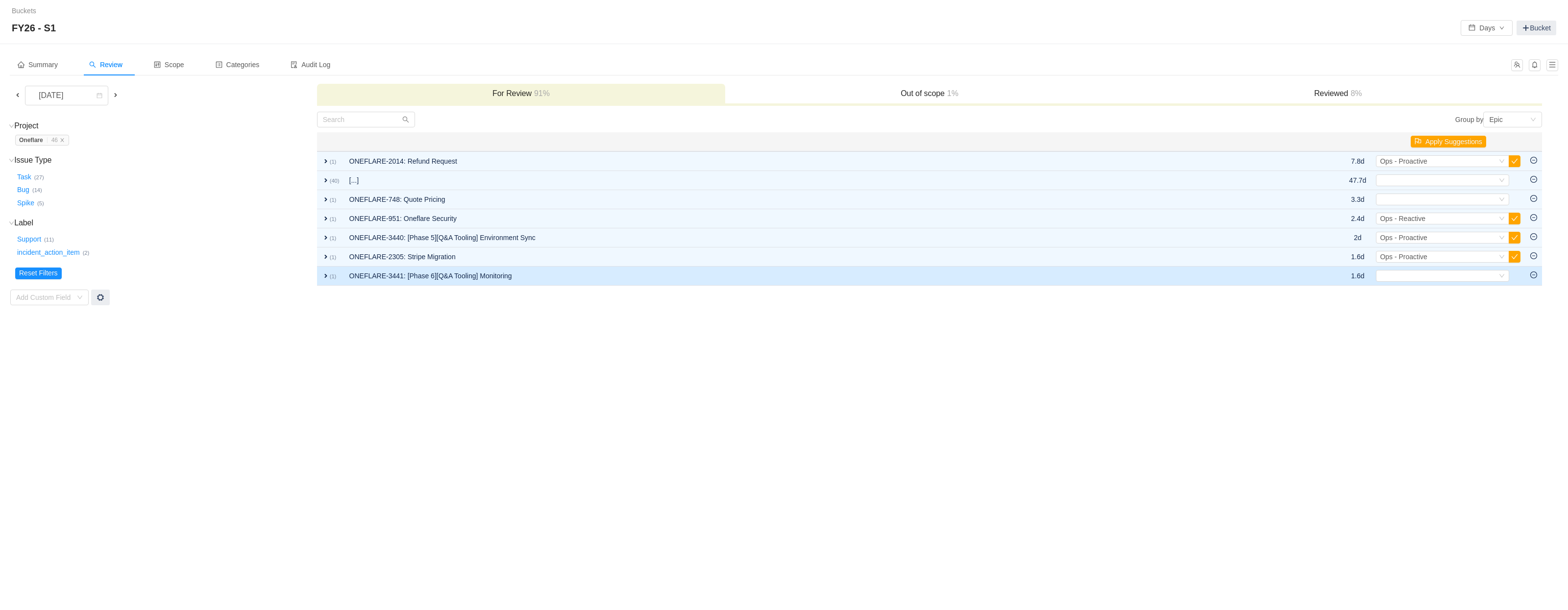
click at [326, 276] on span "expand" at bounding box center [326, 276] width 8 height 8
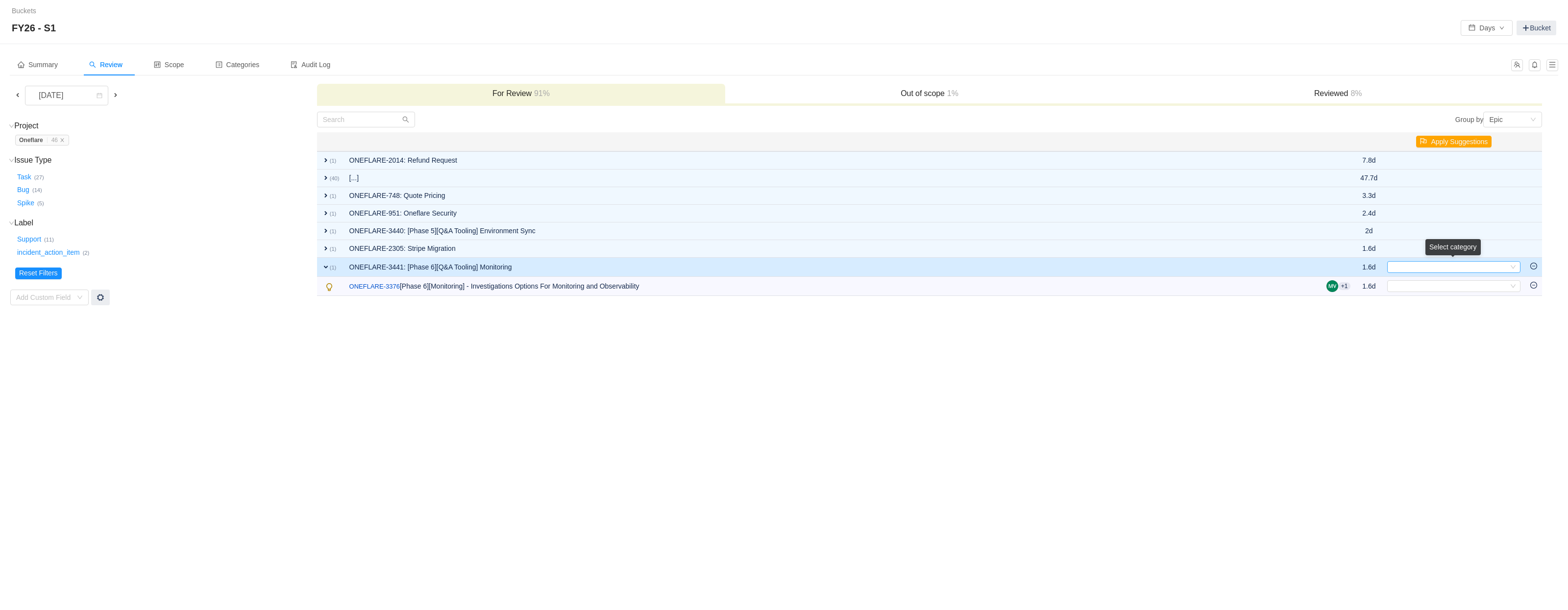
click at [1466, 269] on div "Select" at bounding box center [1449, 267] width 117 height 11
click at [1431, 285] on span "Ops - Proactive" at bounding box center [1417, 285] width 47 height 8
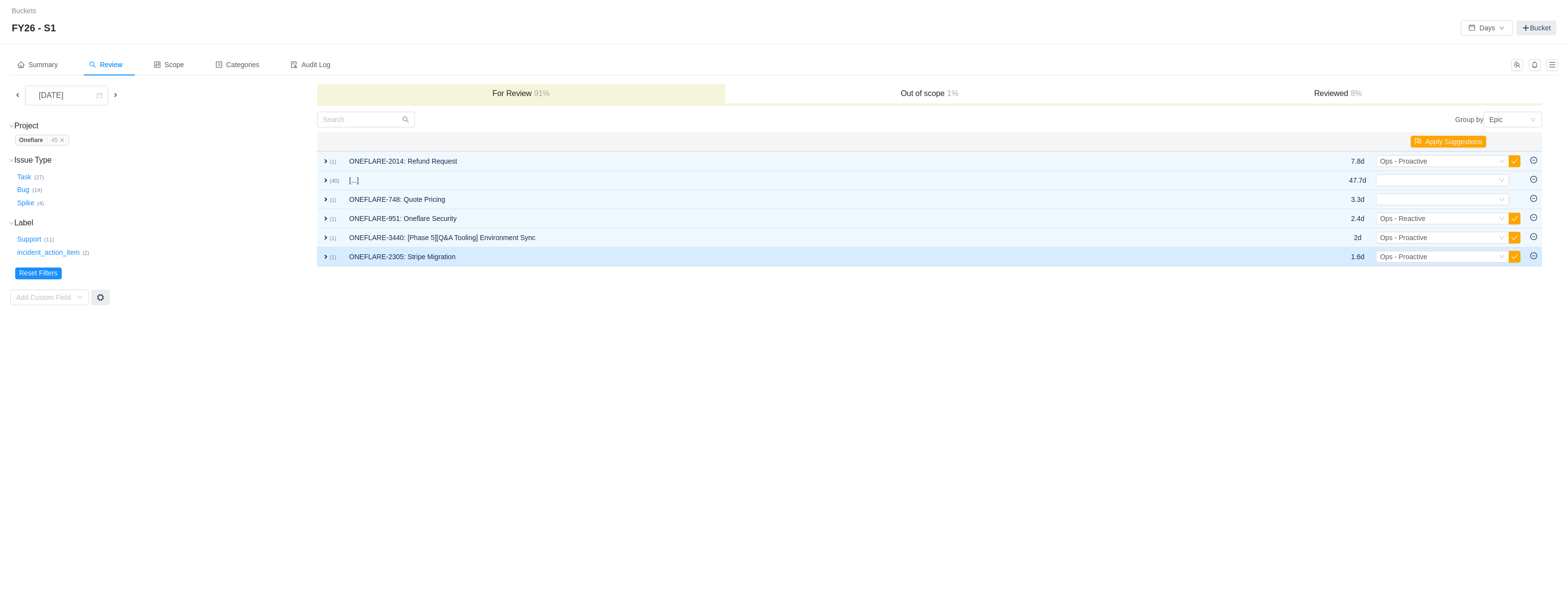
click at [330, 255] on small "(1)" at bounding box center [334, 257] width 7 height 5
click at [1516, 249] on button "button" at bounding box center [1514, 249] width 12 height 12
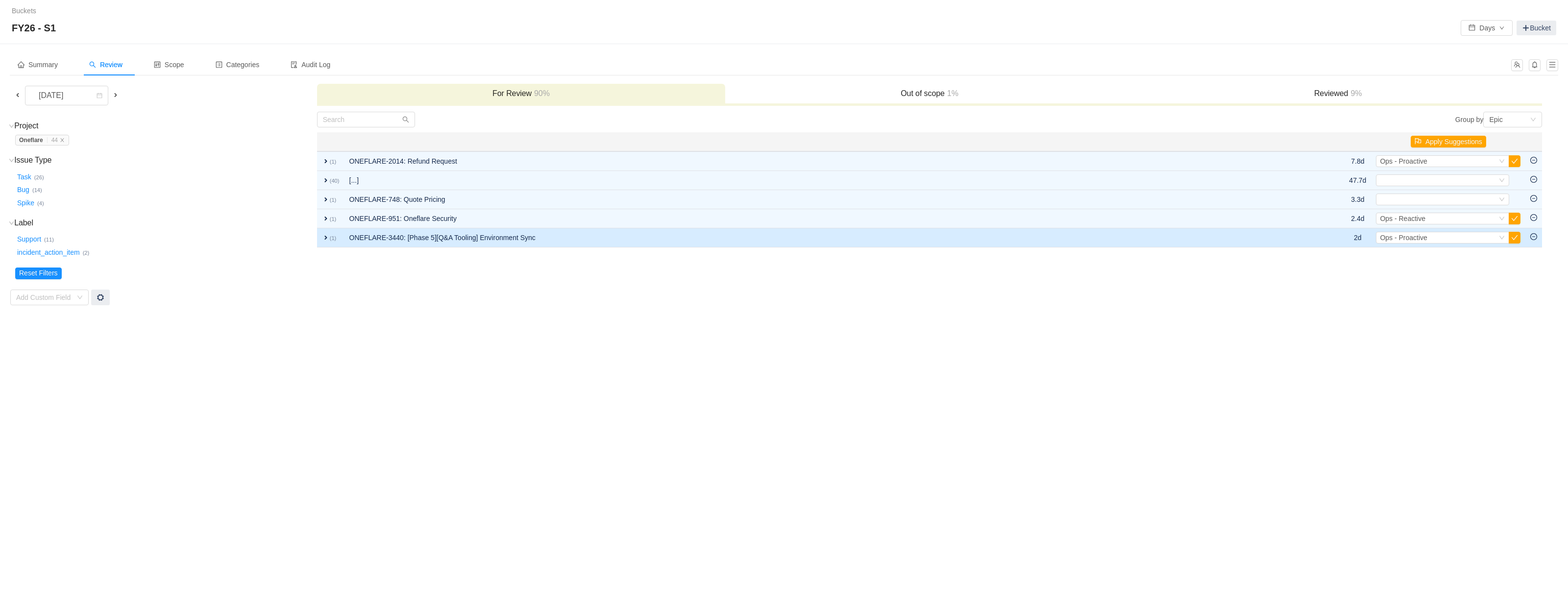
click at [761, 242] on td "ONEFLARE-3440: [Phase 5][Q&A Tooling] Environment Sync" at bounding box center [821, 237] width 952 height 19
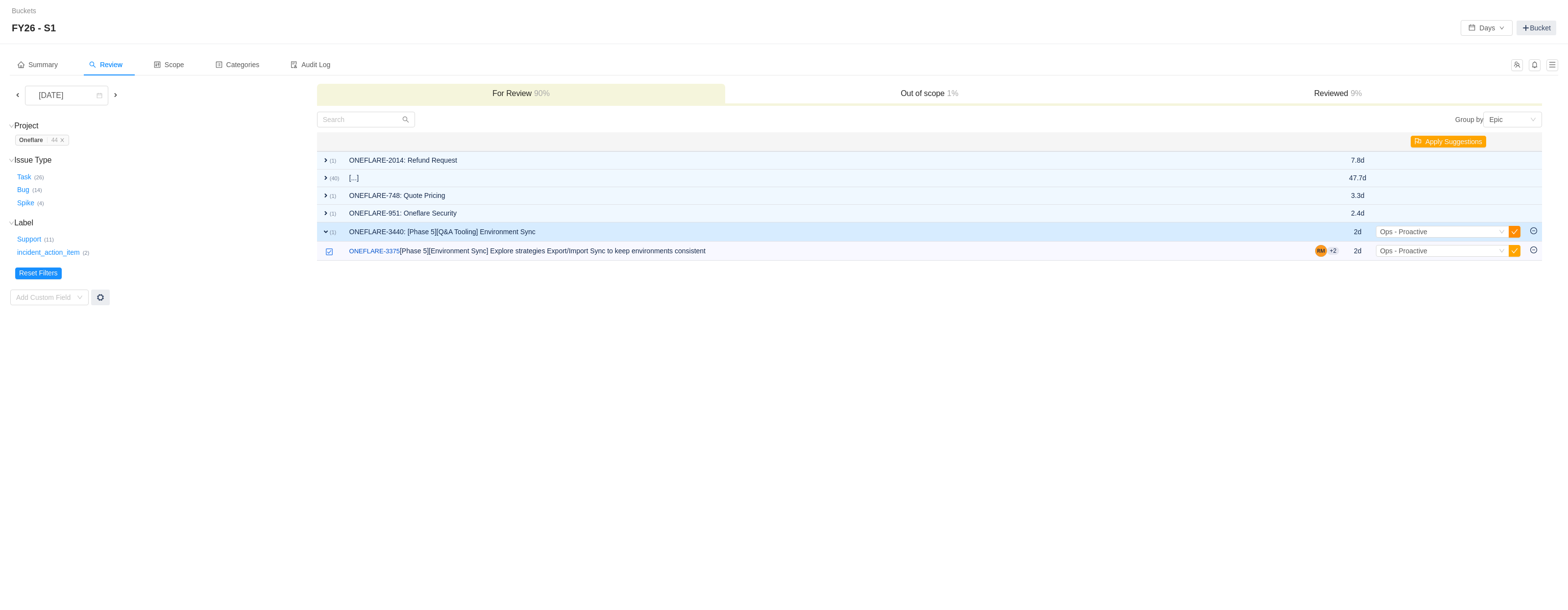
click at [1514, 231] on button "button" at bounding box center [1514, 231] width 12 height 12
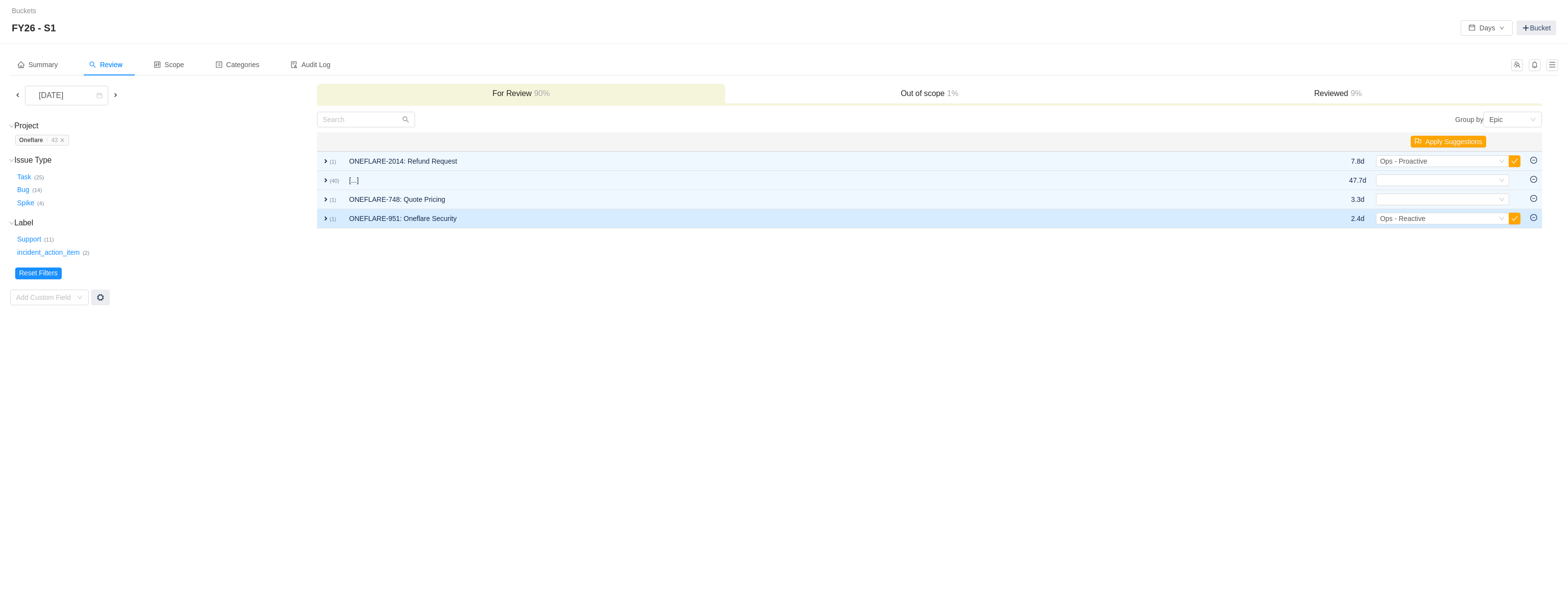
click at [325, 219] on span "expand" at bounding box center [326, 218] width 8 height 8
click at [1417, 215] on span "Ops - Reactive" at bounding box center [1403, 214] width 45 height 8
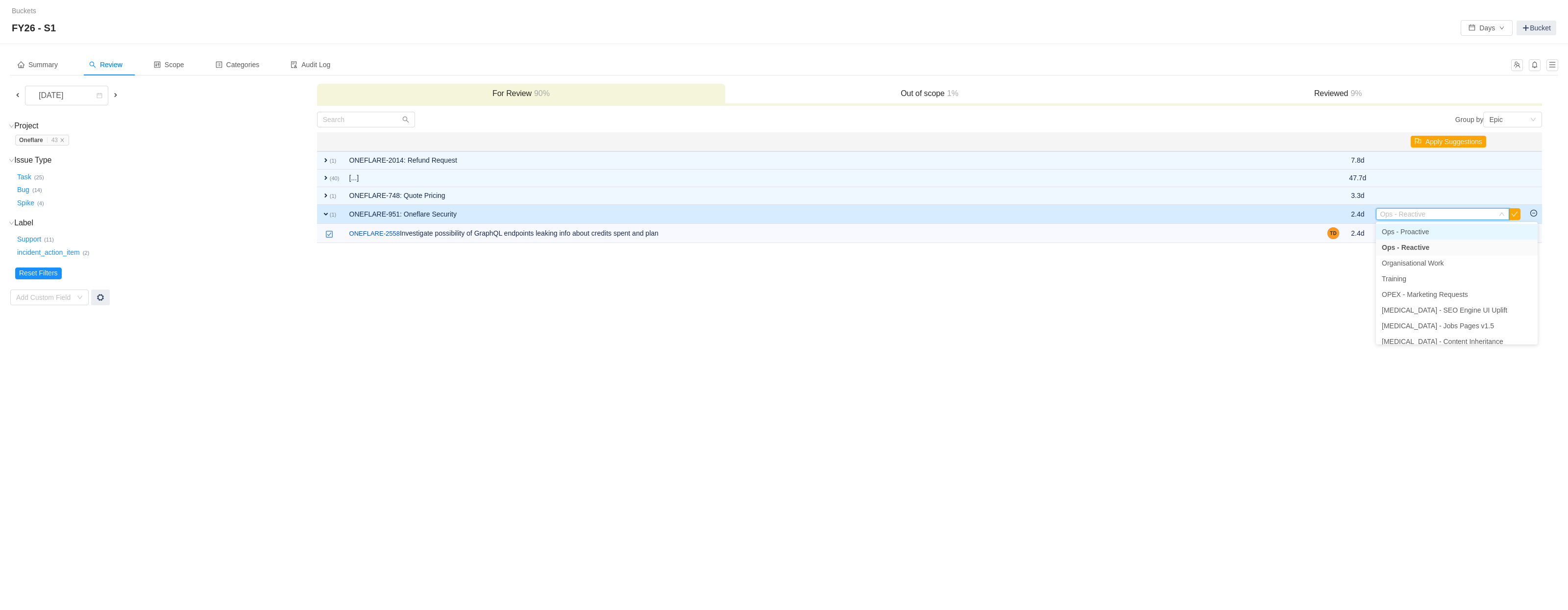
click at [1427, 230] on span "Ops - Proactive" at bounding box center [1406, 231] width 47 height 8
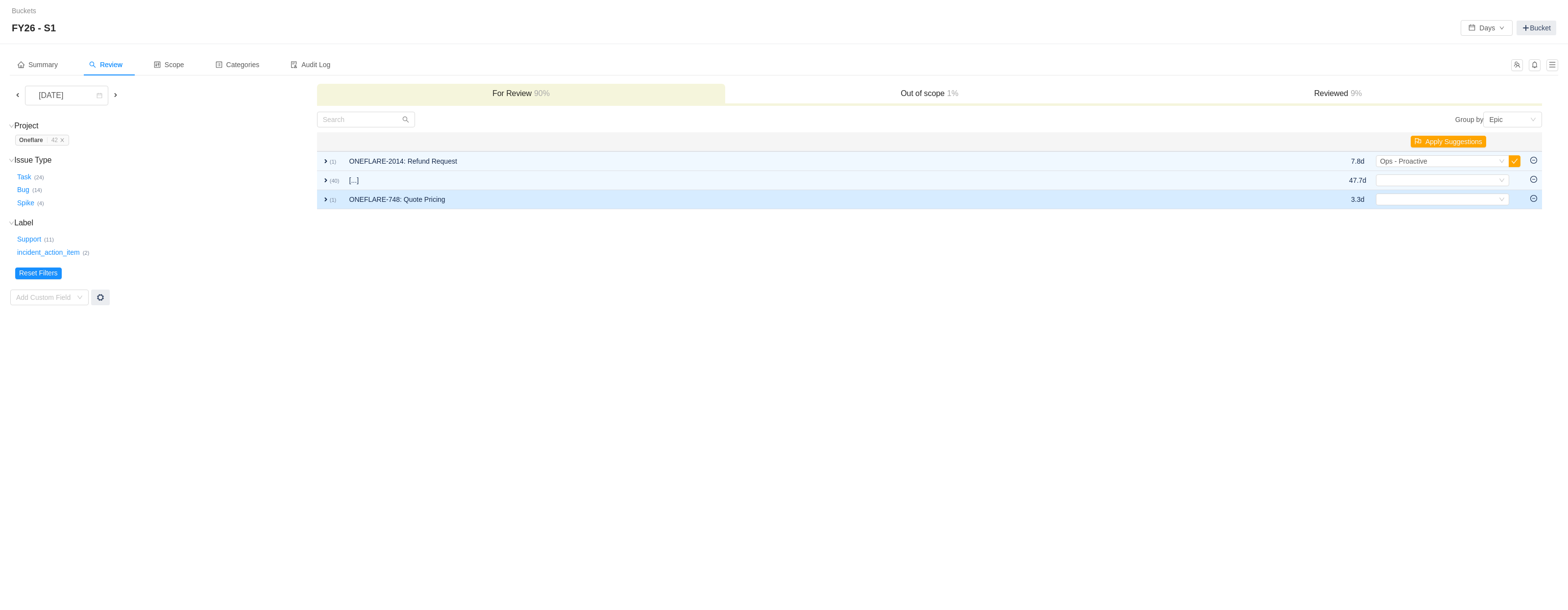
click at [664, 201] on td "ONEFLARE-748: Quote Pricing" at bounding box center [806, 199] width 923 height 19
click at [1461, 198] on div "Select" at bounding box center [1449, 197] width 117 height 11
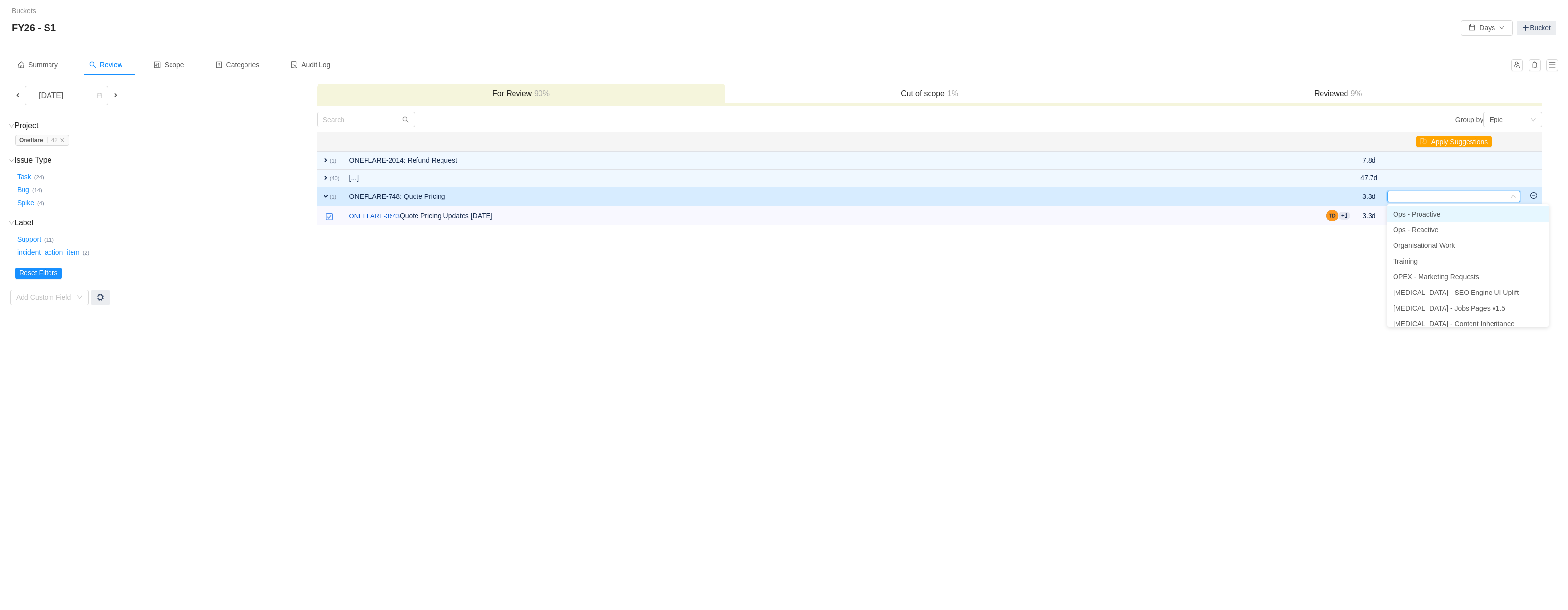
click at [1430, 215] on span "Ops - Proactive" at bounding box center [1417, 214] width 47 height 8
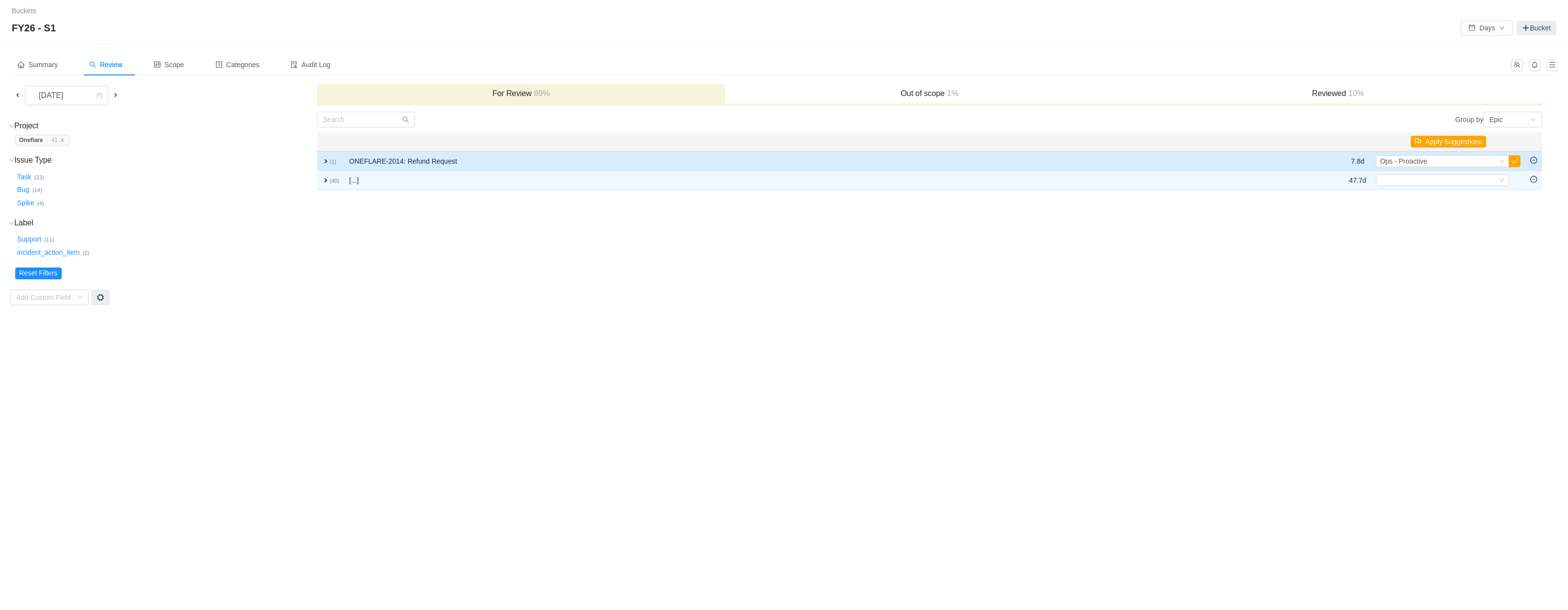
click at [323, 160] on span "expand" at bounding box center [326, 160] width 8 height 8
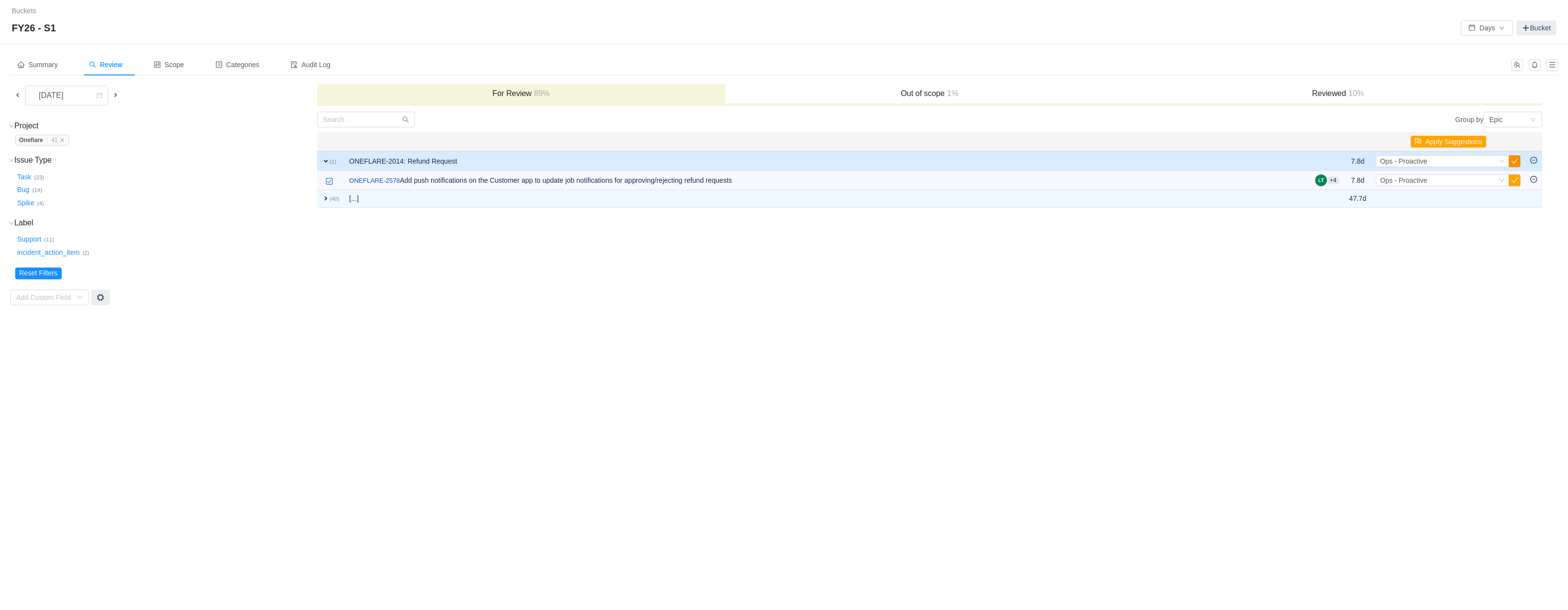
click at [1518, 162] on button "button" at bounding box center [1514, 160] width 12 height 12
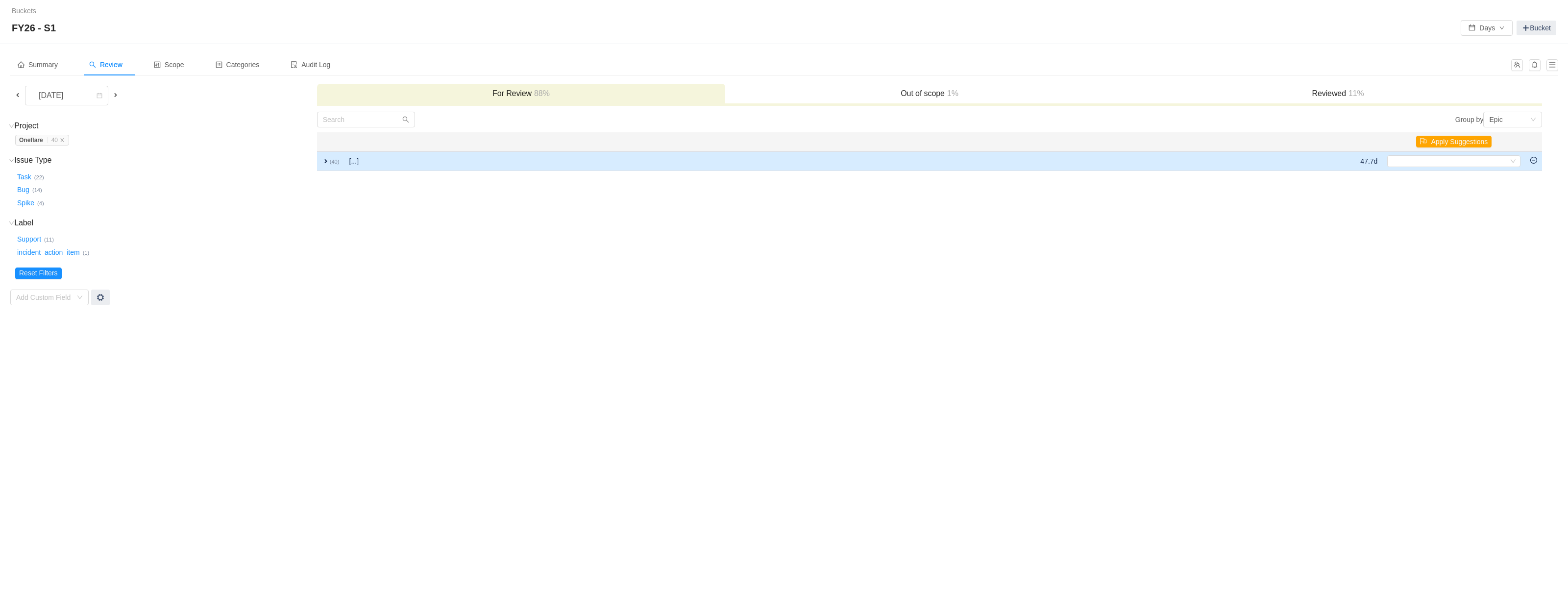
click at [324, 160] on span "expand" at bounding box center [326, 160] width 8 height 8
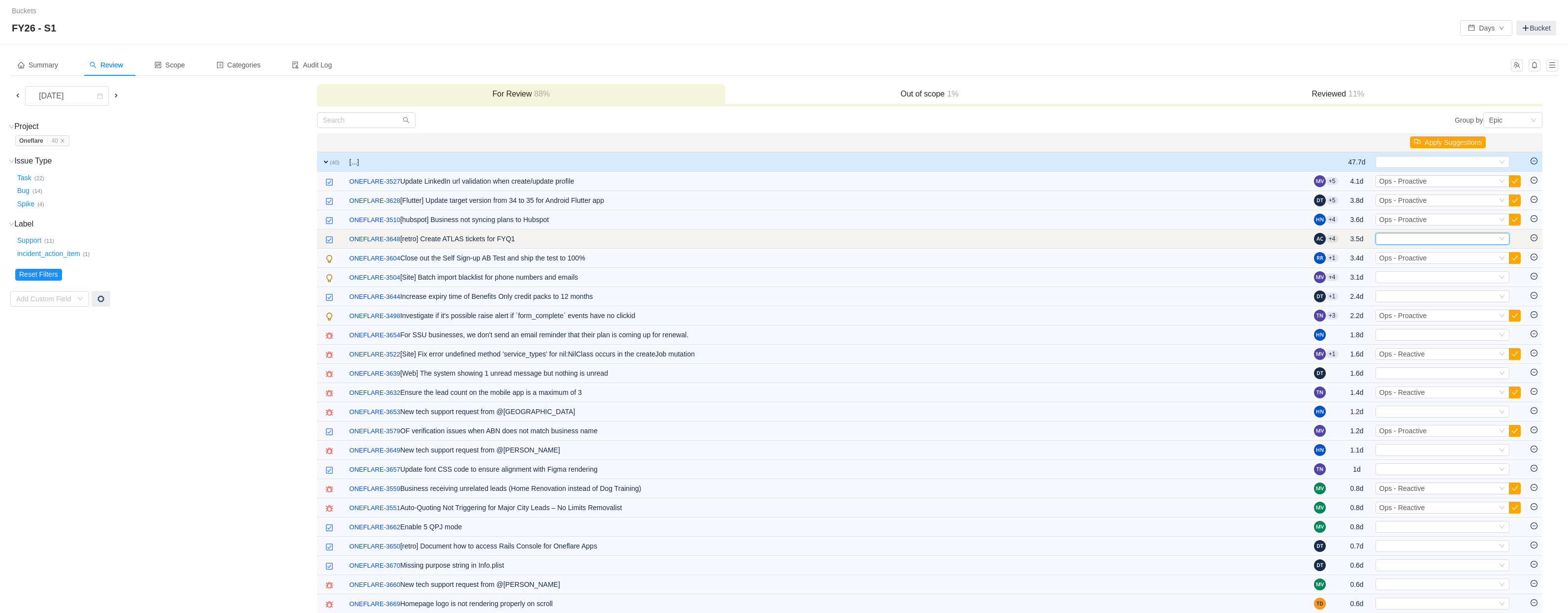
click at [1394, 240] on div "Select" at bounding box center [1438, 239] width 118 height 11
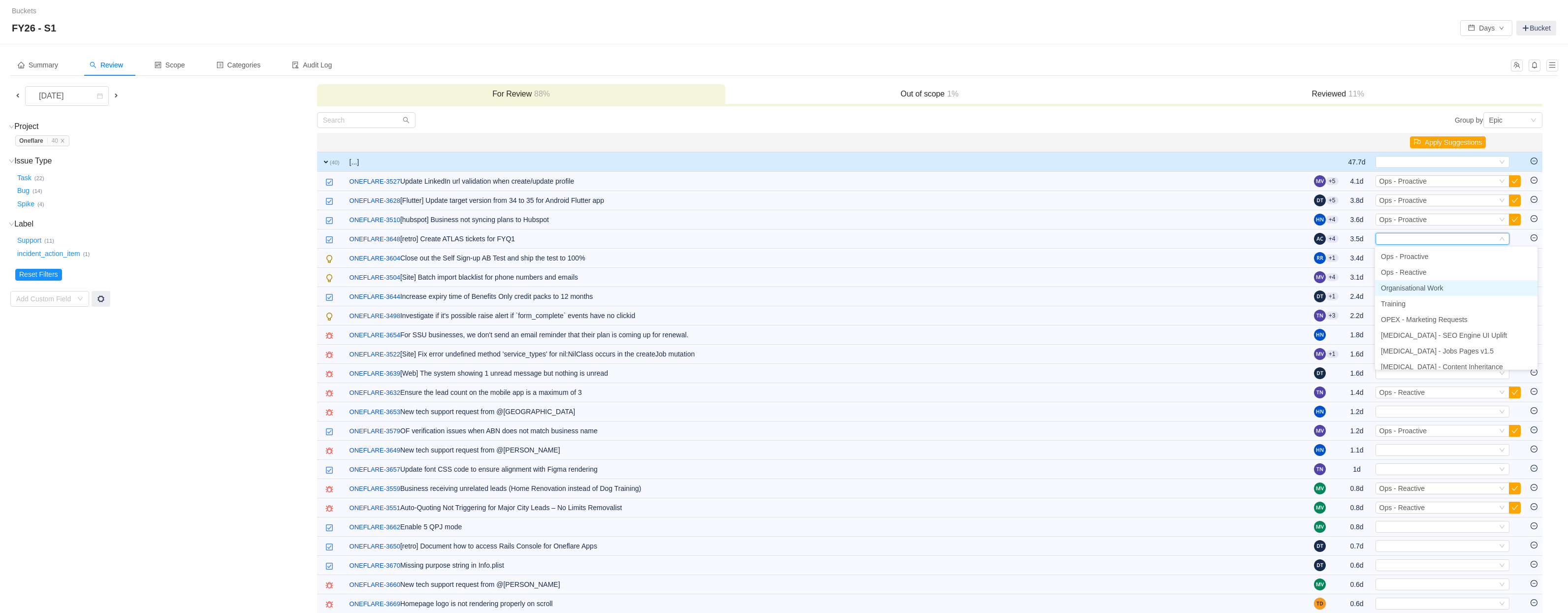
click at [1428, 290] on span "Organisational Work" at bounding box center [1412, 288] width 63 height 8
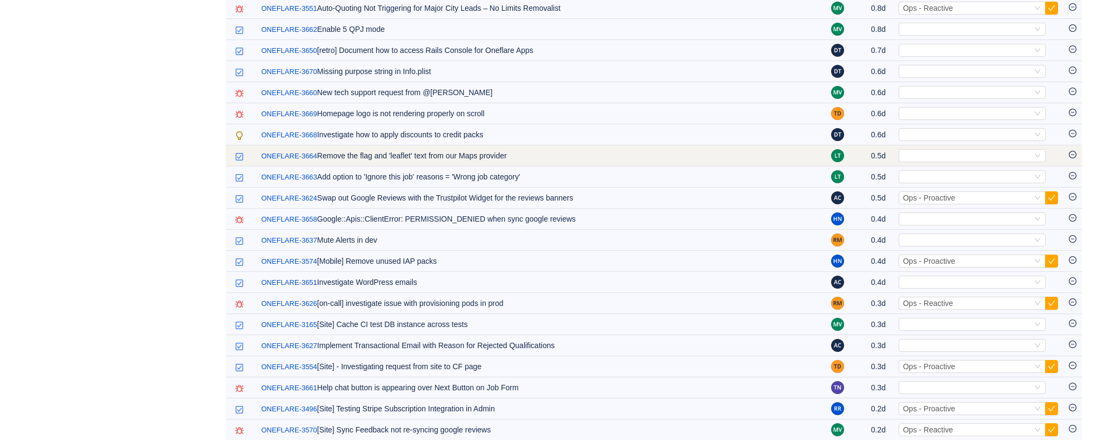
scroll to position [574, 0]
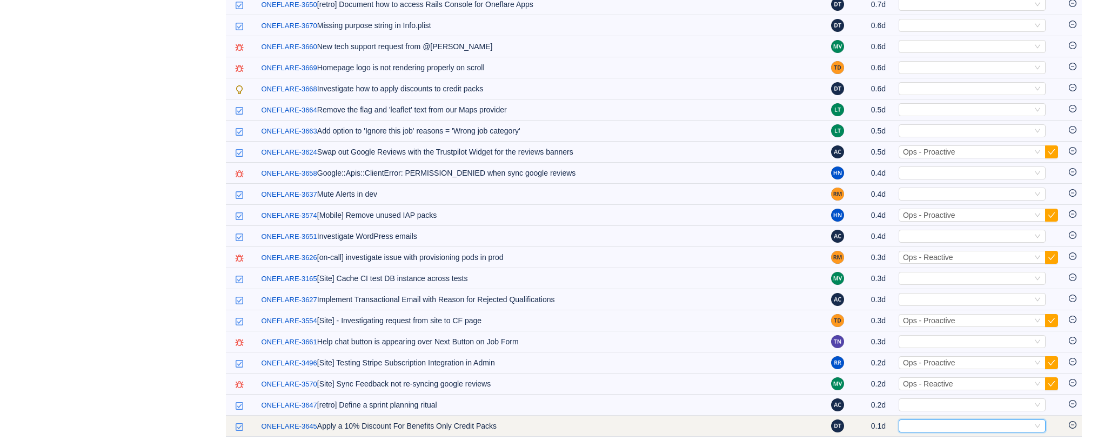
click at [911, 420] on div "Select" at bounding box center [967, 426] width 129 height 12
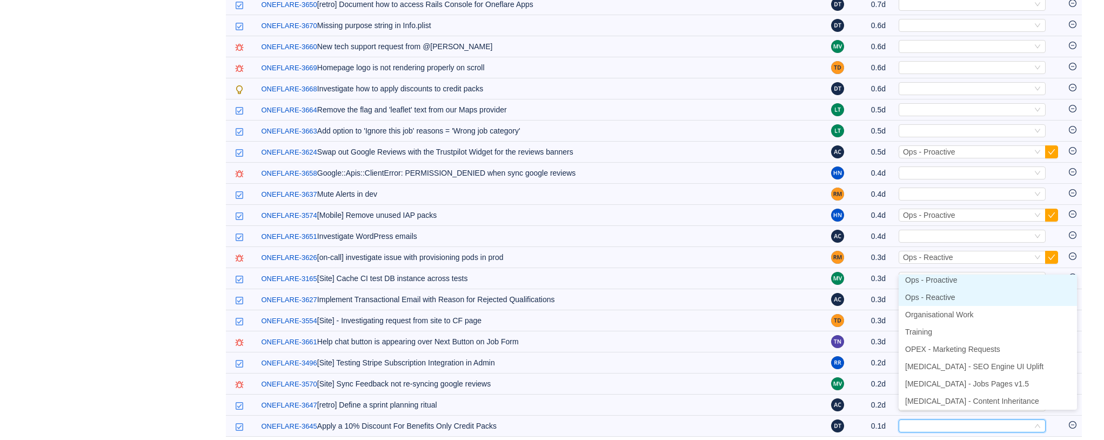
scroll to position [2, 0]
click at [945, 282] on span "Ops - Proactive" at bounding box center [931, 283] width 52 height 9
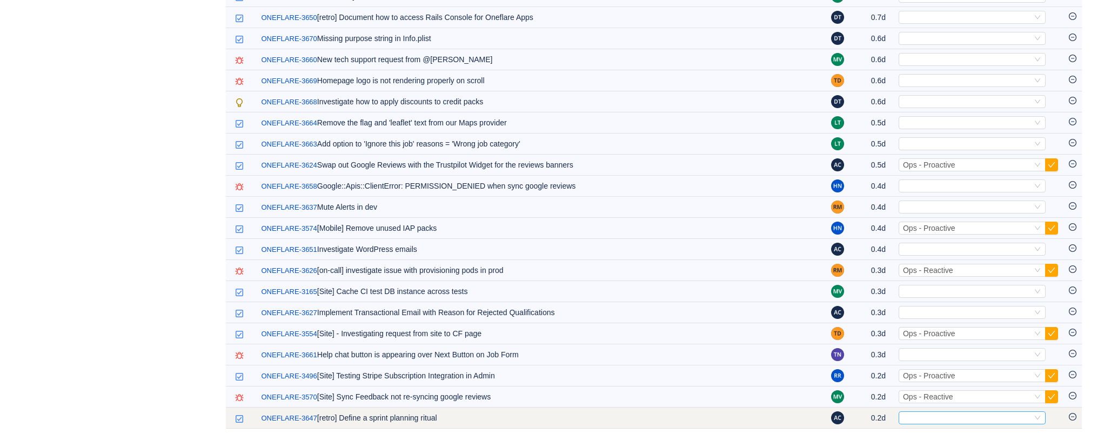
scroll to position [553, 0]
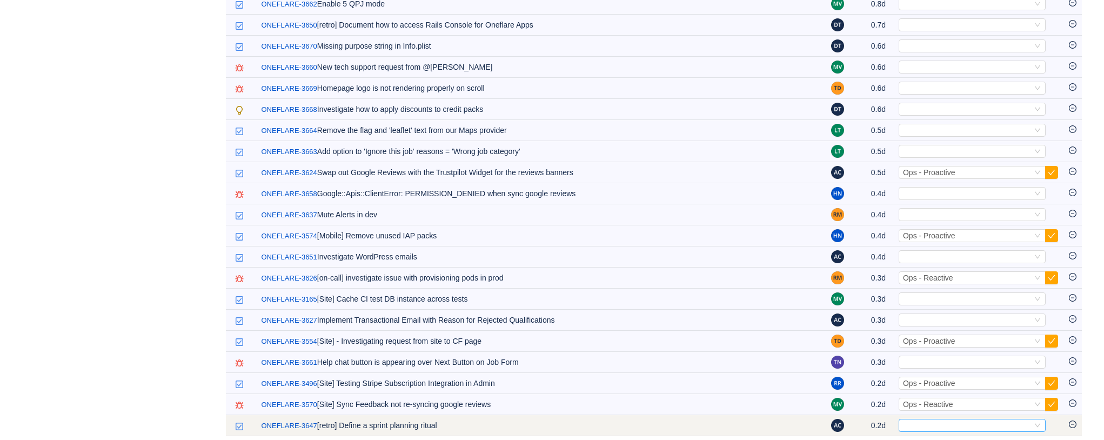
click at [922, 419] on div "Select" at bounding box center [967, 425] width 129 height 12
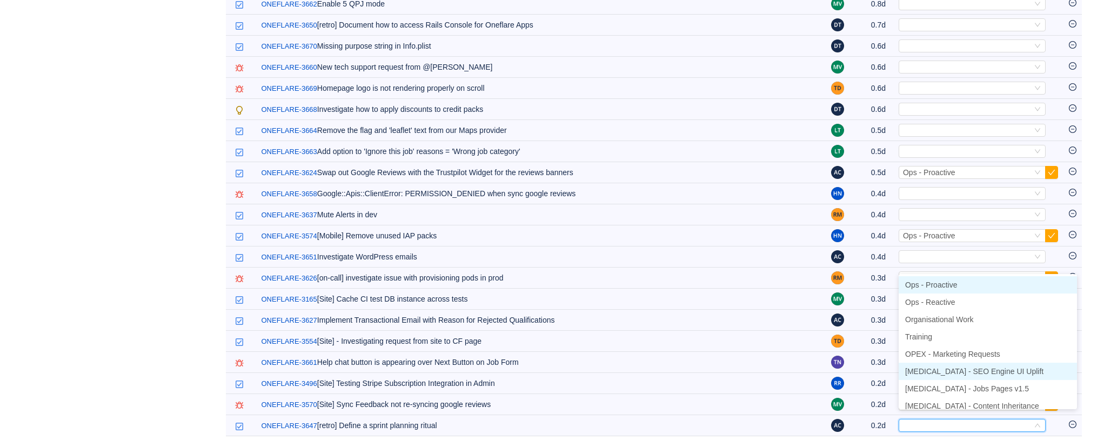
scroll to position [5, 0]
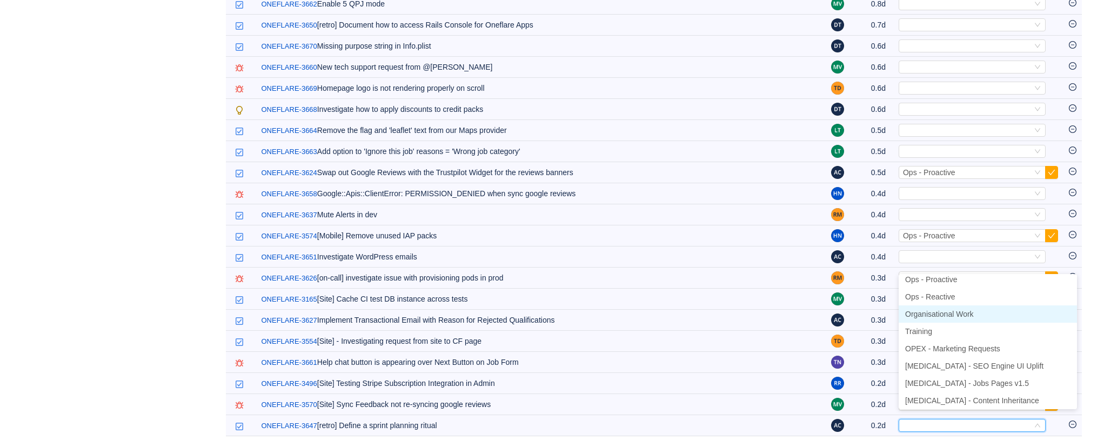
click at [933, 314] on span "Organisational Work" at bounding box center [939, 314] width 69 height 9
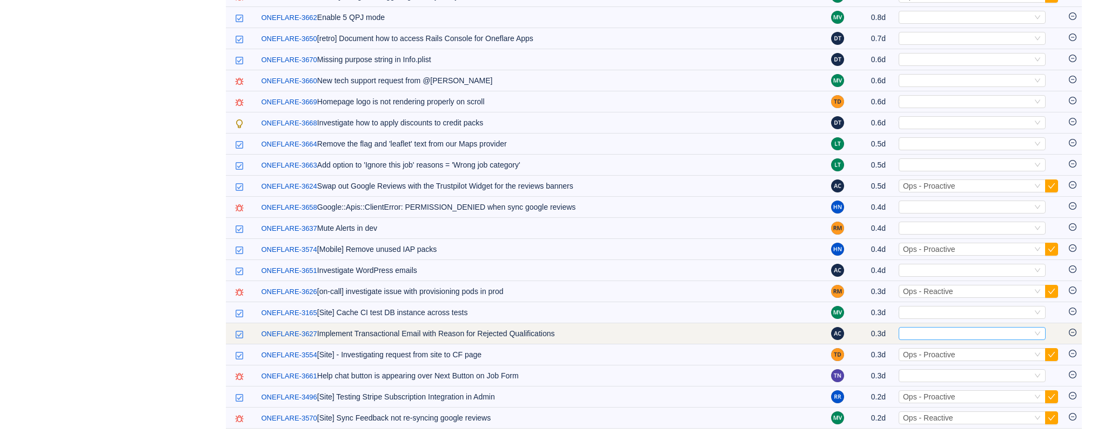
scroll to position [532, 0]
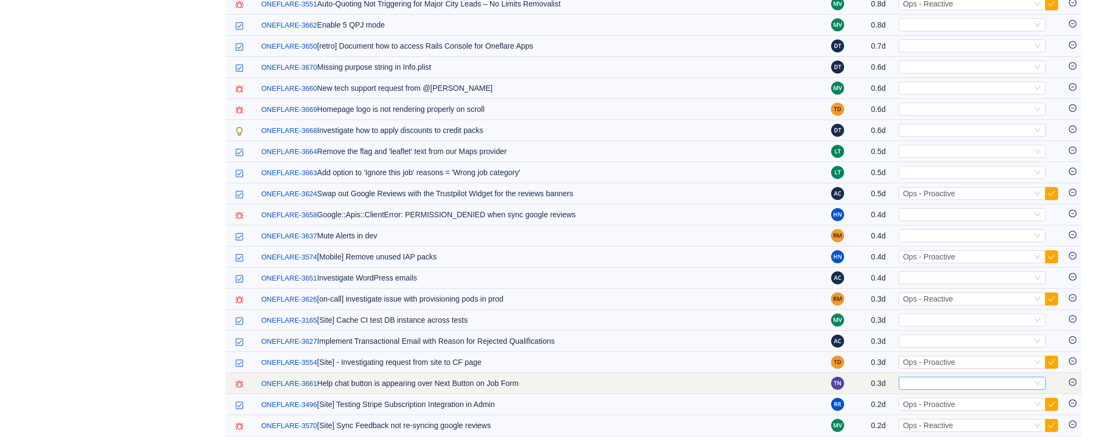
click at [916, 377] on div "Select" at bounding box center [967, 383] width 129 height 12
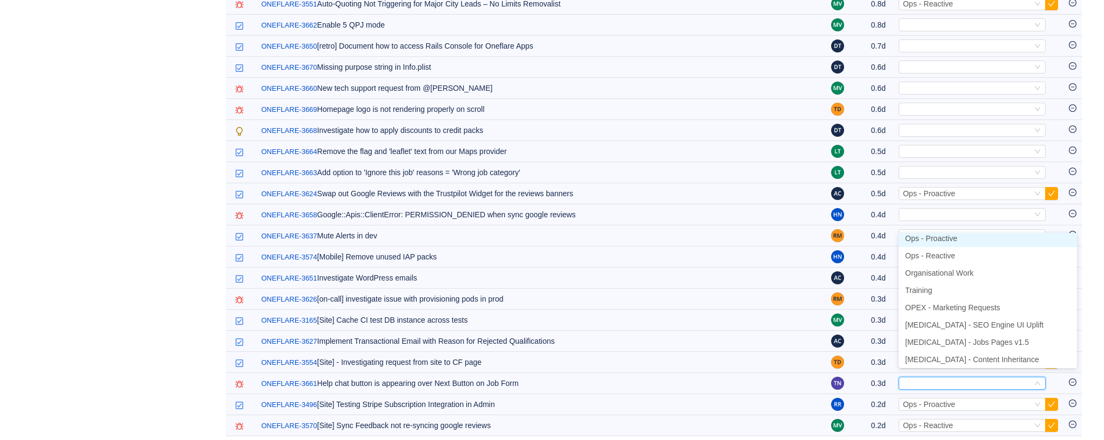
scroll to position [2, 0]
click at [953, 259] on span "Ops - Reactive" at bounding box center [930, 258] width 50 height 9
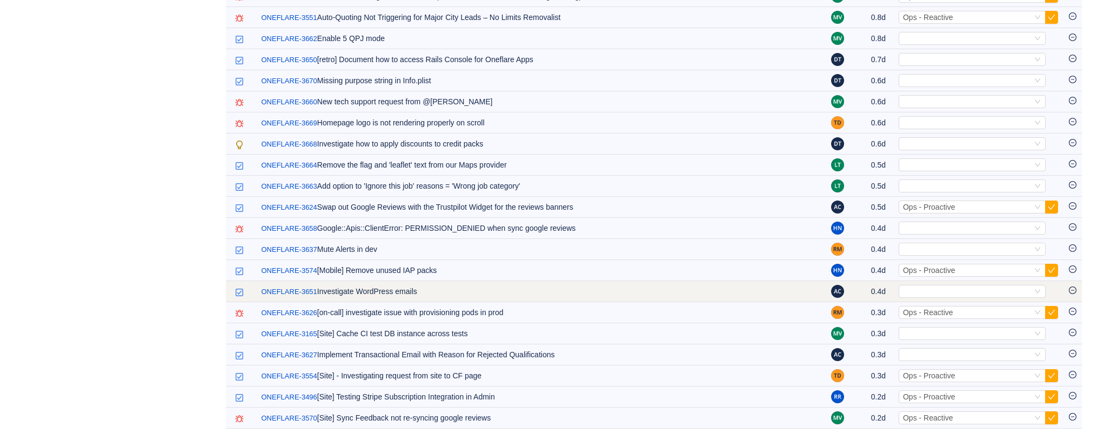
scroll to position [511, 0]
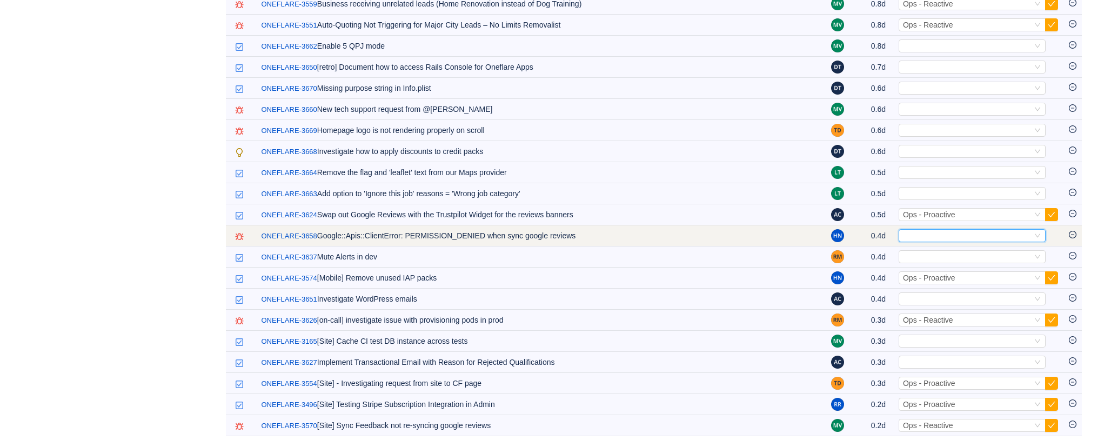
click at [933, 230] on div "Select" at bounding box center [967, 236] width 129 height 12
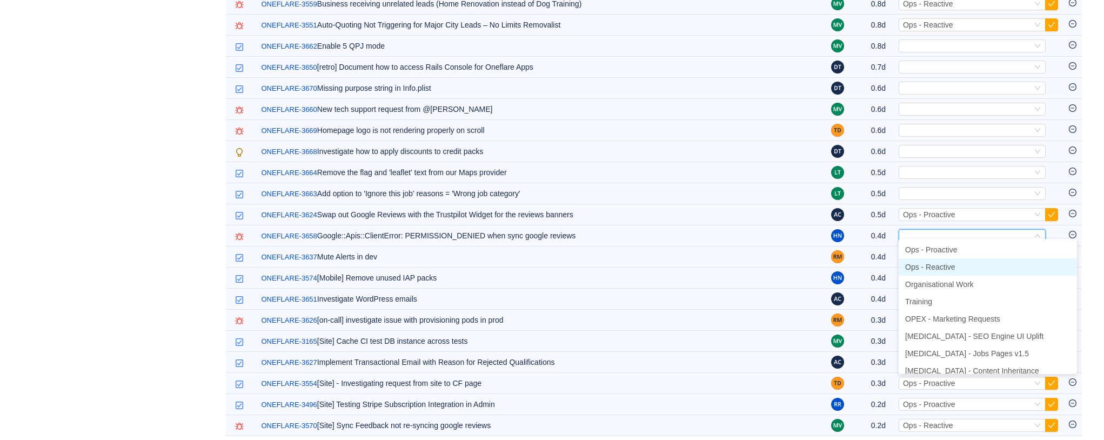
click at [938, 269] on span "Ops - Reactive" at bounding box center [930, 267] width 50 height 9
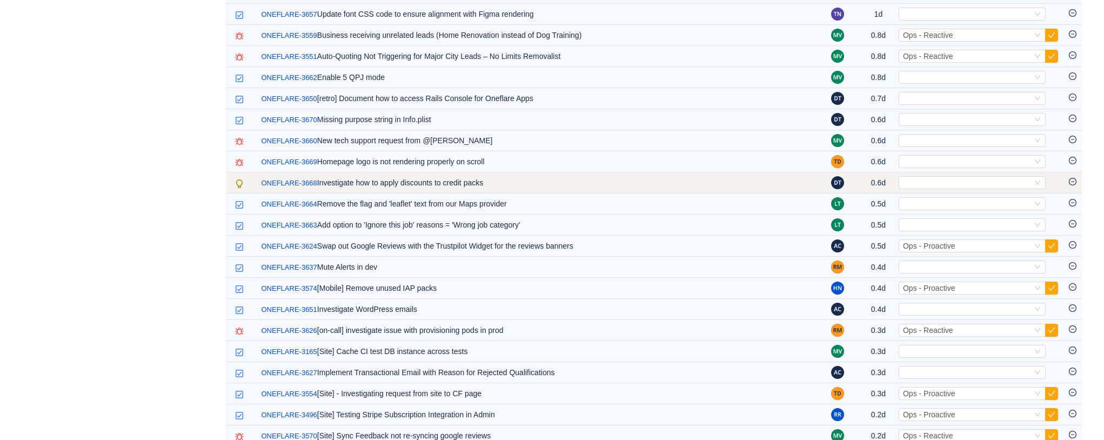
scroll to position [479, 0]
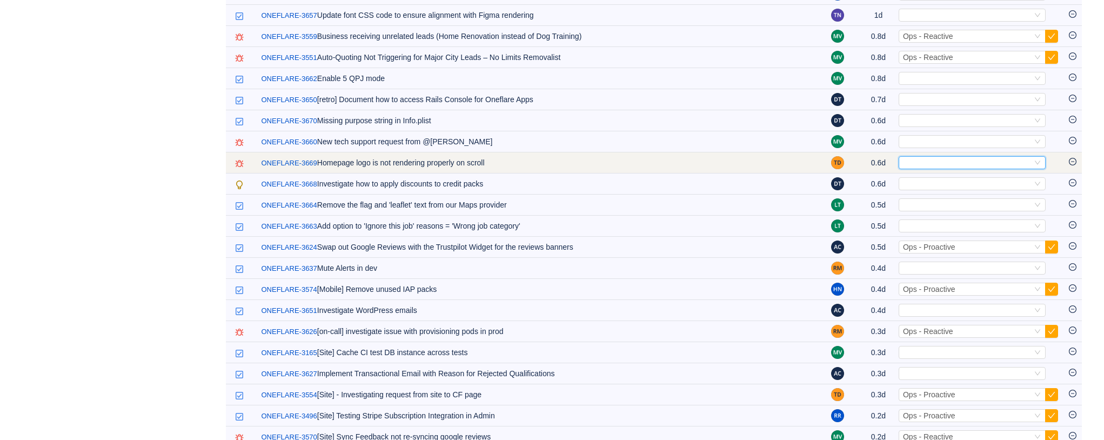
click at [928, 157] on div "Select" at bounding box center [967, 163] width 129 height 12
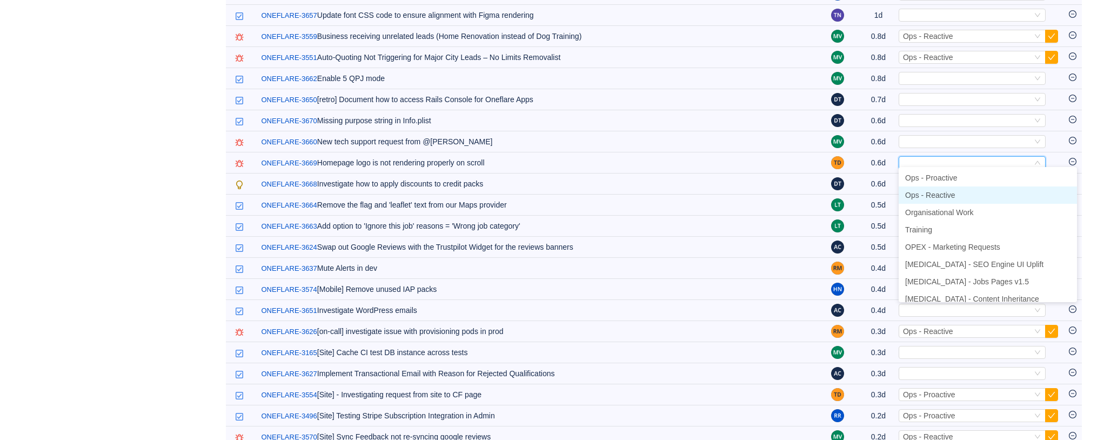
click at [928, 195] on span "Ops - Reactive" at bounding box center [930, 195] width 50 height 9
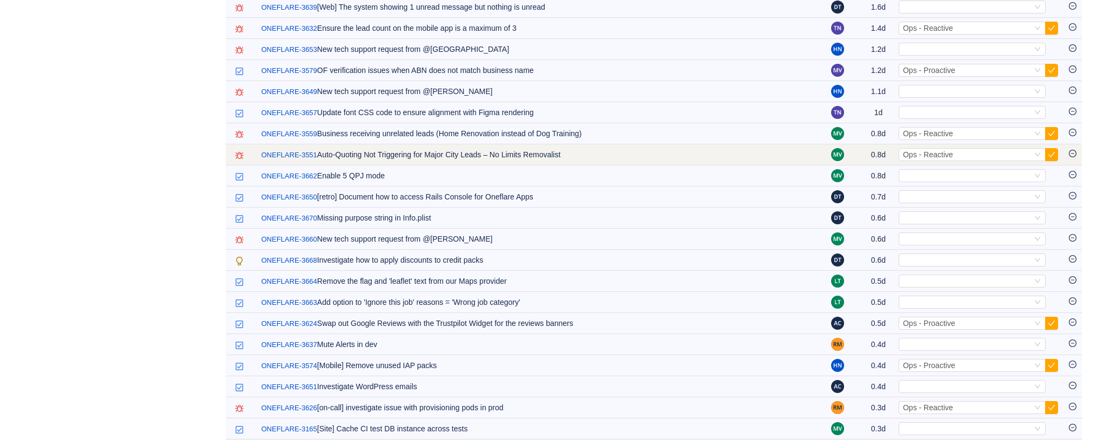
scroll to position [360, 0]
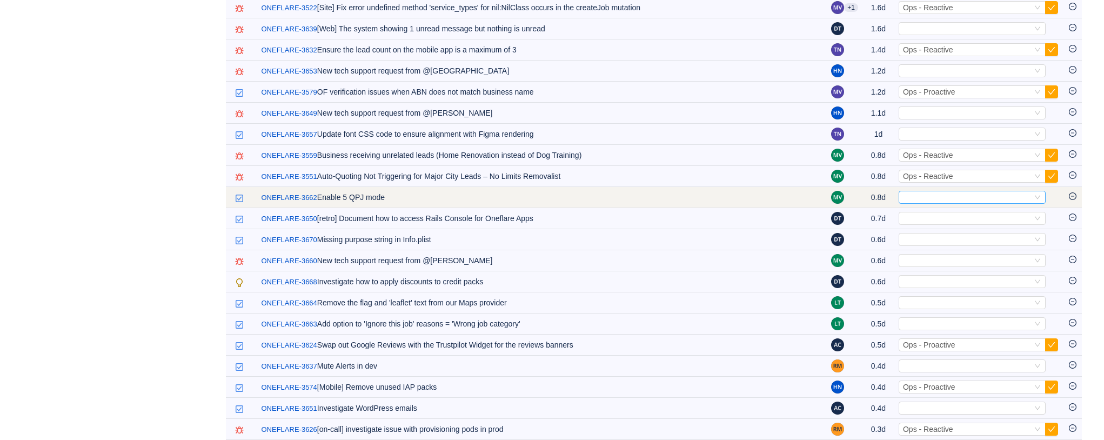
click at [920, 191] on div "Select" at bounding box center [967, 197] width 129 height 12
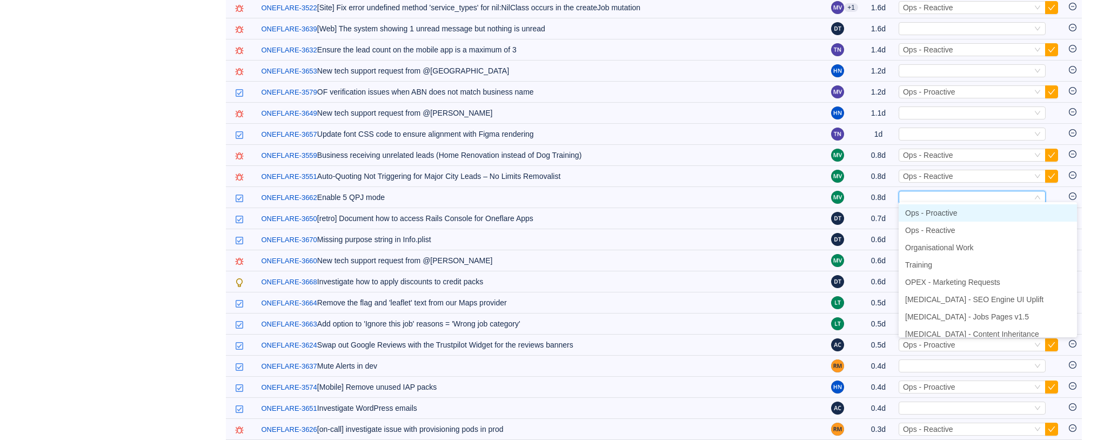
click at [942, 212] on span "Ops - Proactive" at bounding box center [931, 213] width 52 height 9
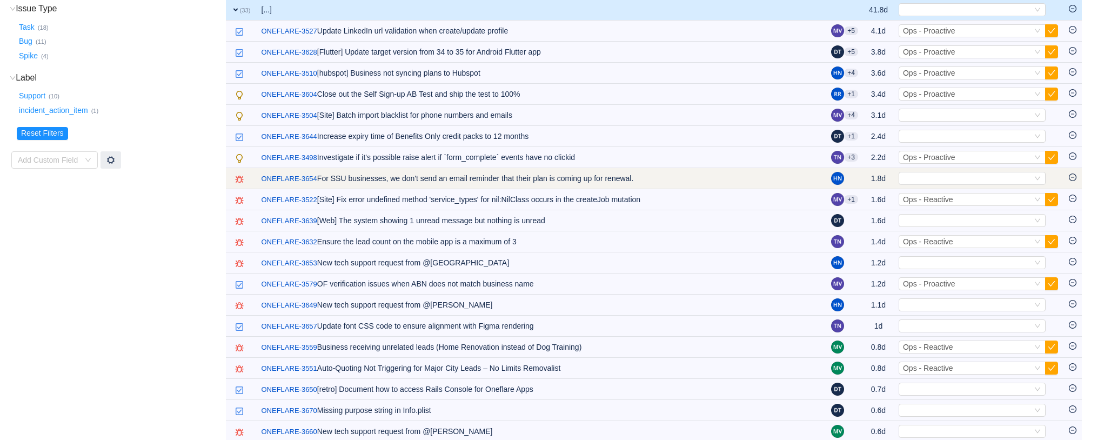
scroll to position [162, 0]
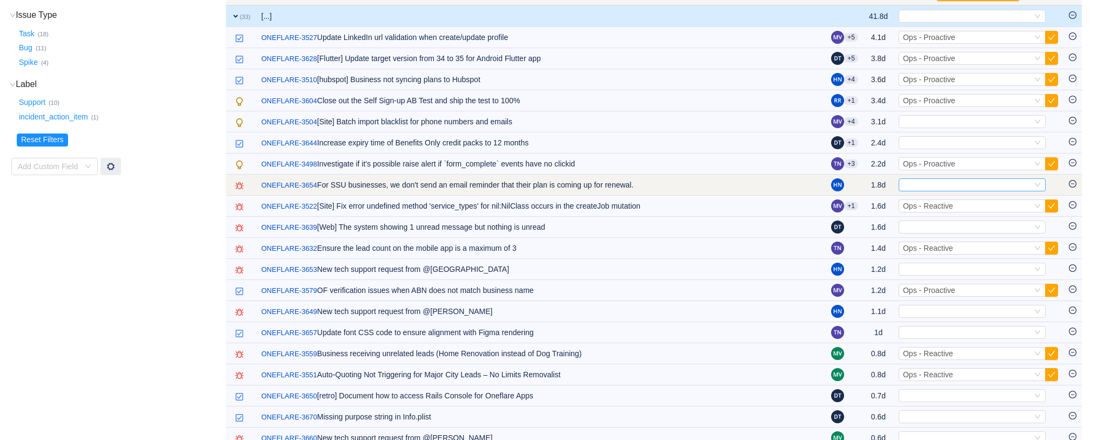
click at [949, 181] on div "Select" at bounding box center [967, 185] width 129 height 12
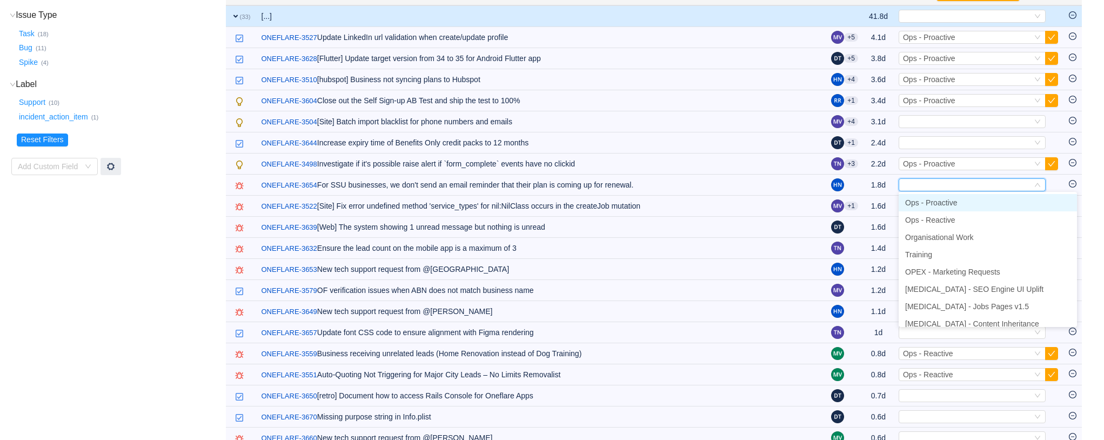
click at [945, 199] on span "Ops - Proactive" at bounding box center [931, 202] width 52 height 9
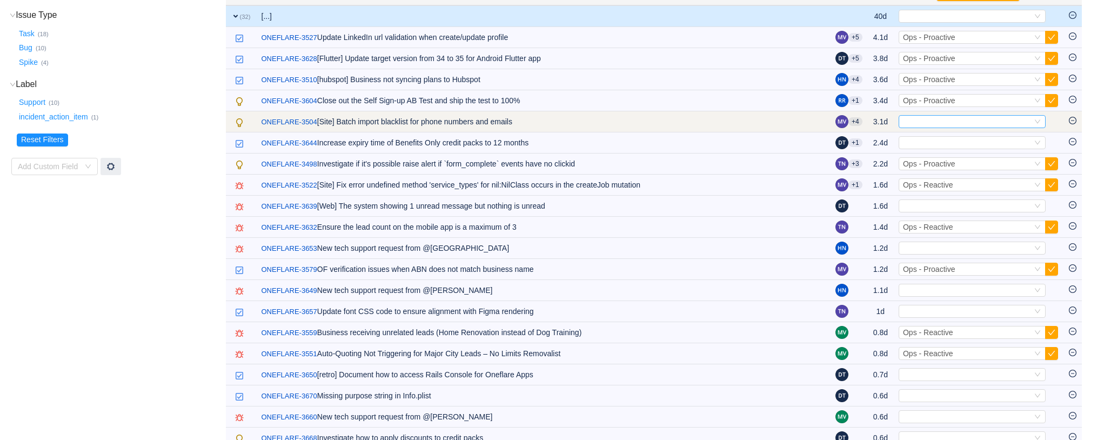
click at [928, 120] on div "Select" at bounding box center [967, 122] width 129 height 12
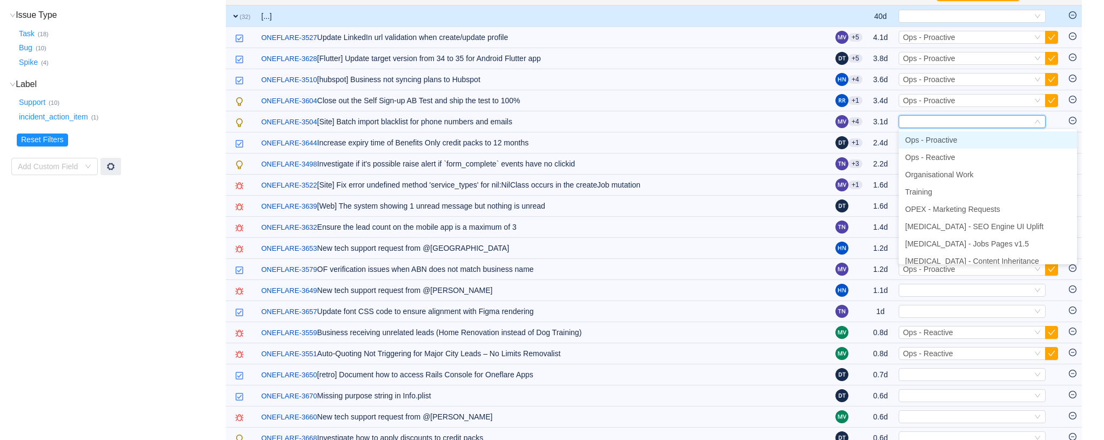
click at [933, 142] on span "Ops - Proactive" at bounding box center [931, 140] width 52 height 9
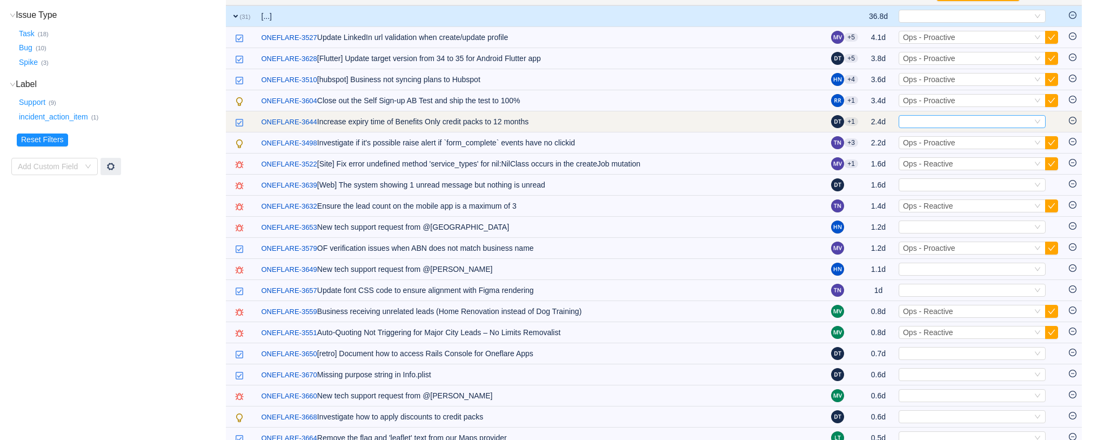
click at [916, 120] on div "Select" at bounding box center [967, 122] width 129 height 12
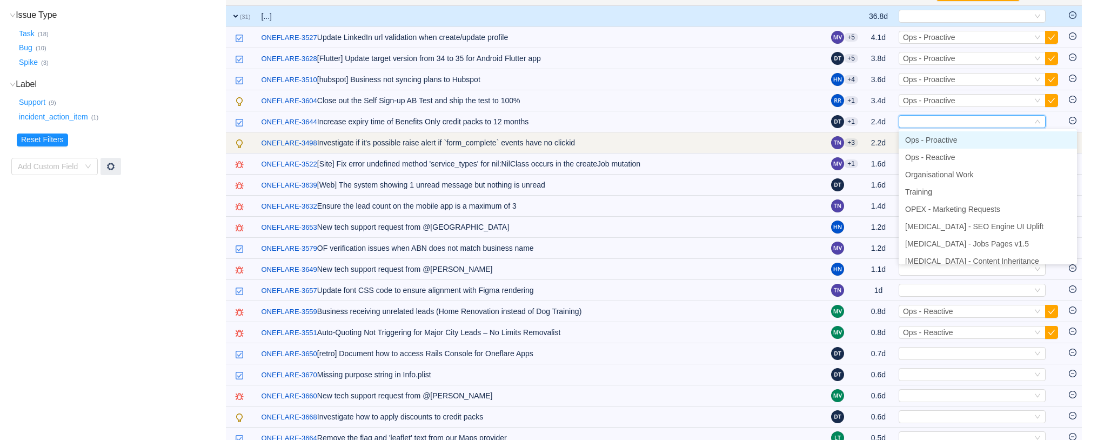
click at [920, 140] on span "Ops - Proactive" at bounding box center [931, 140] width 52 height 9
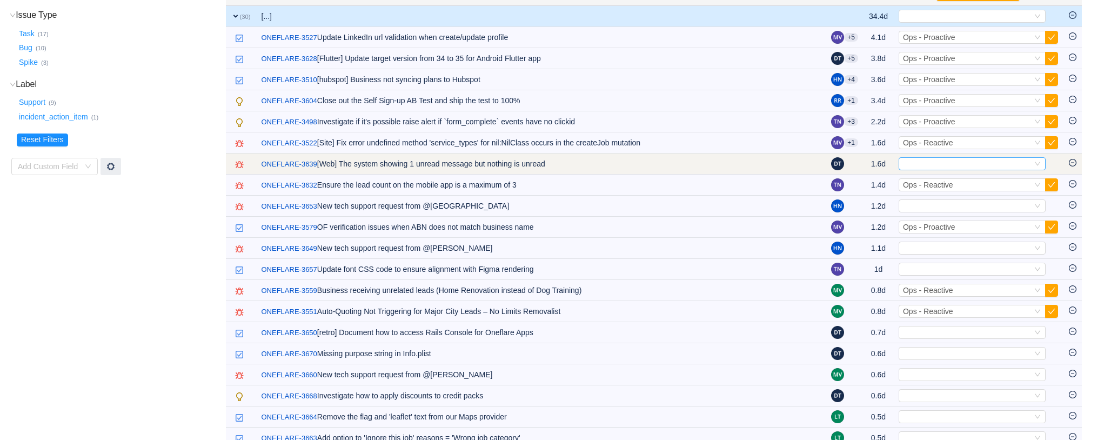
click at [934, 159] on div "Select" at bounding box center [967, 164] width 129 height 12
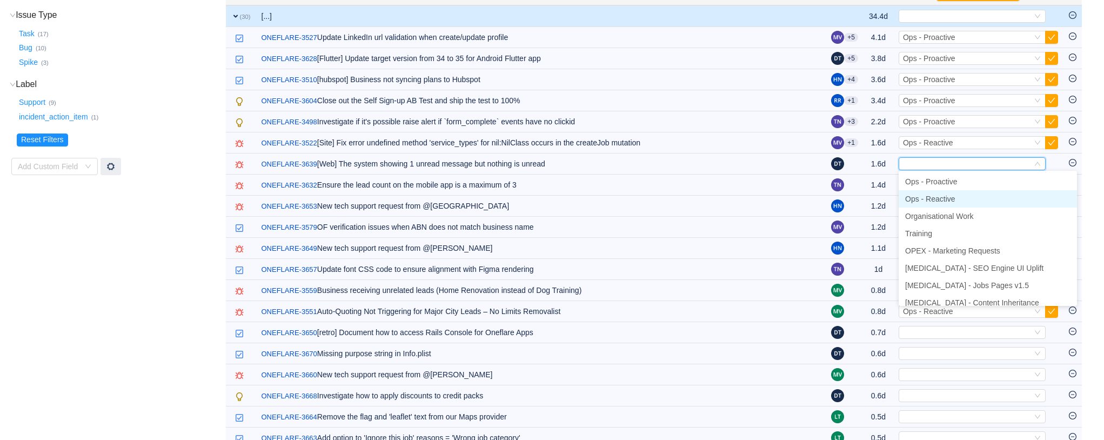
click at [936, 196] on span "Ops - Reactive" at bounding box center [930, 199] width 50 height 9
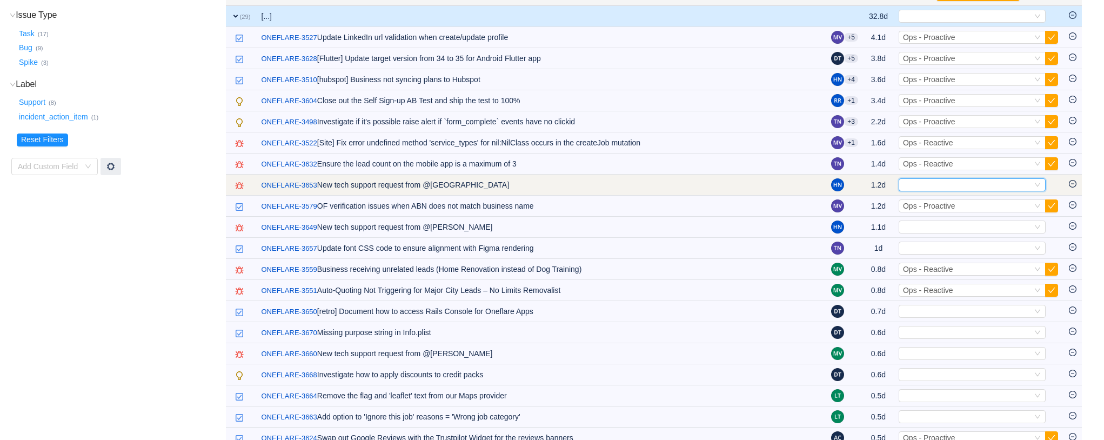
click at [951, 183] on div "Select" at bounding box center [967, 185] width 129 height 12
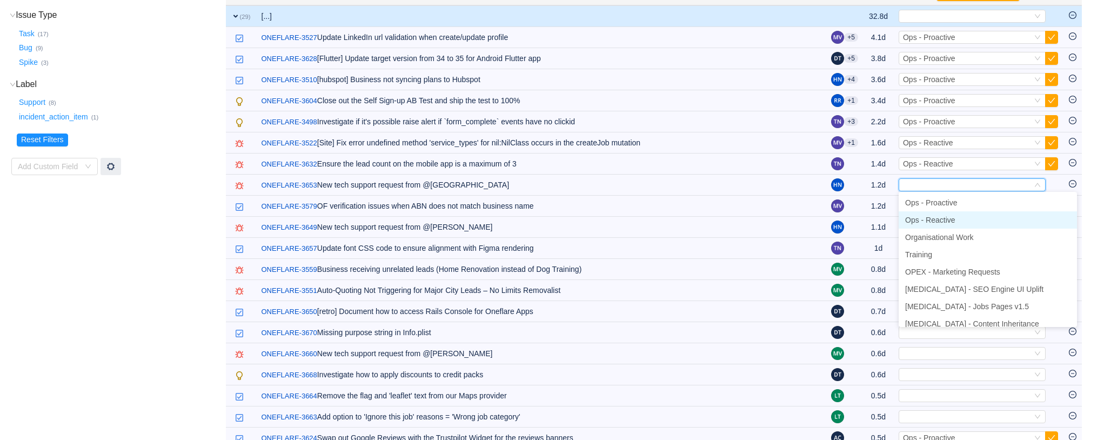
click at [944, 218] on span "Ops - Reactive" at bounding box center [930, 220] width 50 height 9
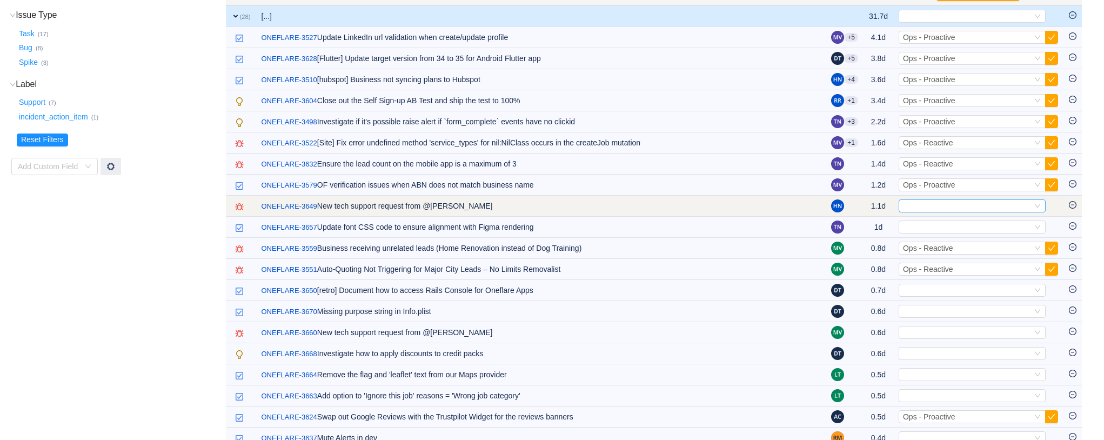
click at [945, 205] on div "Select" at bounding box center [967, 206] width 129 height 12
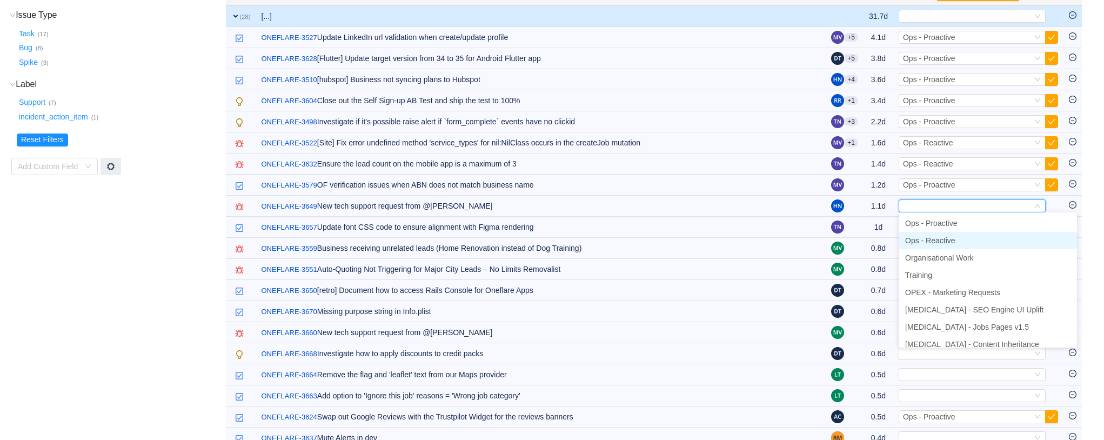
click at [942, 240] on span "Ops - Reactive" at bounding box center [930, 240] width 50 height 9
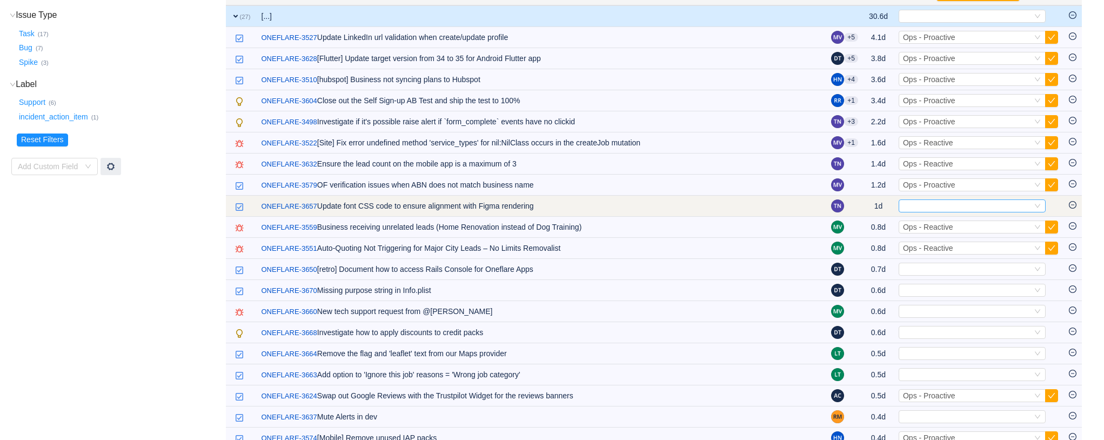
click at [926, 205] on div "Select" at bounding box center [967, 206] width 129 height 12
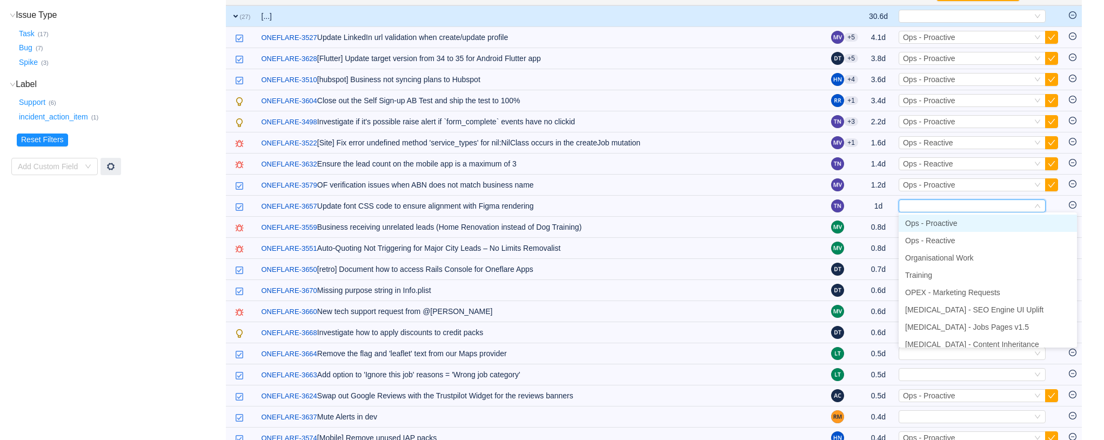
click at [942, 226] on span "Ops - Proactive" at bounding box center [931, 223] width 52 height 9
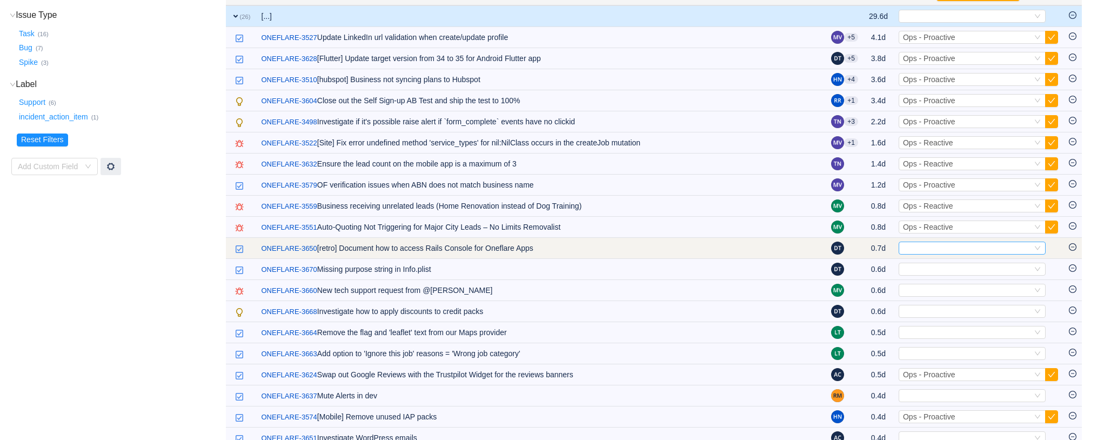
click at [918, 243] on div "Select" at bounding box center [967, 248] width 129 height 12
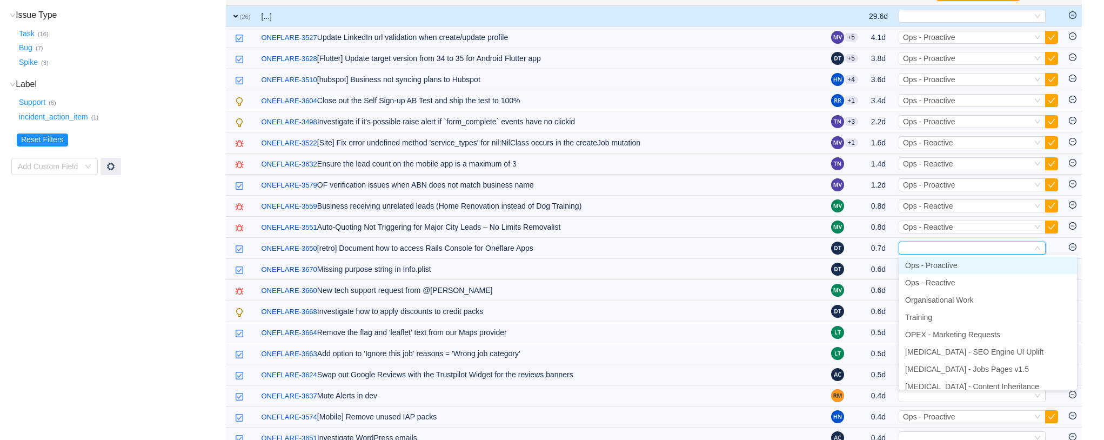
click at [929, 264] on span "Ops - Proactive" at bounding box center [931, 265] width 52 height 9
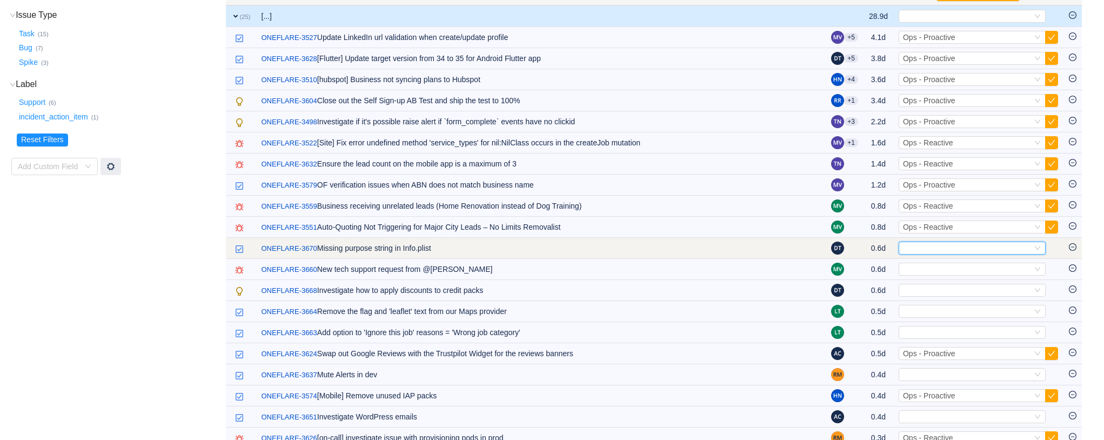
click at [929, 248] on div "Select" at bounding box center [967, 248] width 129 height 12
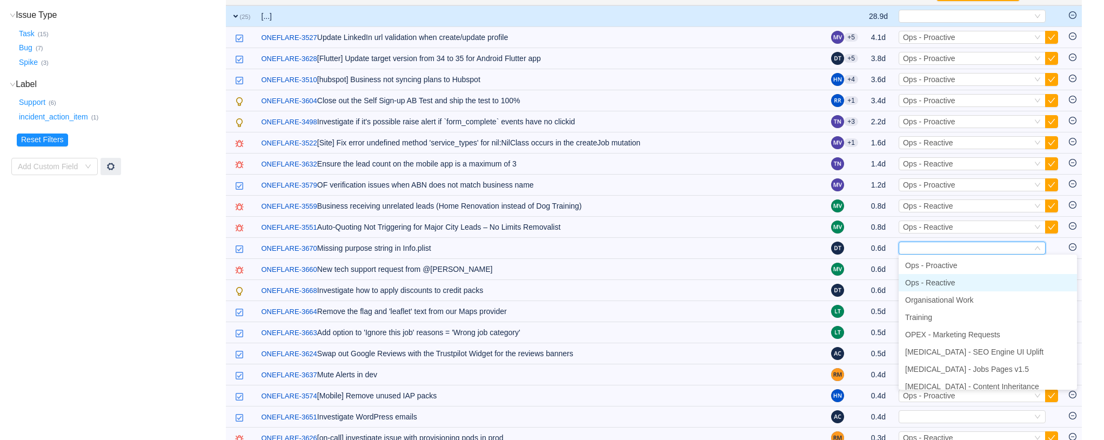
click at [935, 282] on span "Ops - Reactive" at bounding box center [930, 282] width 50 height 9
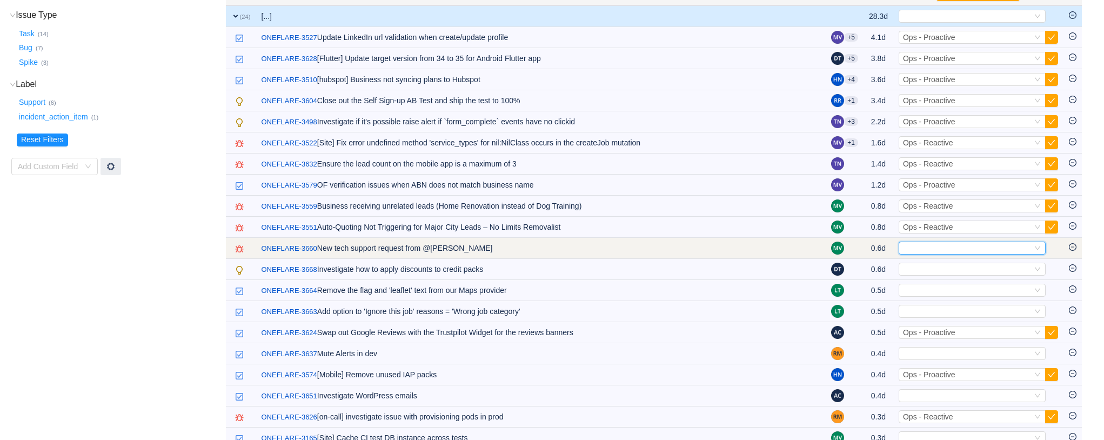
click at [924, 242] on div "Select" at bounding box center [967, 248] width 129 height 12
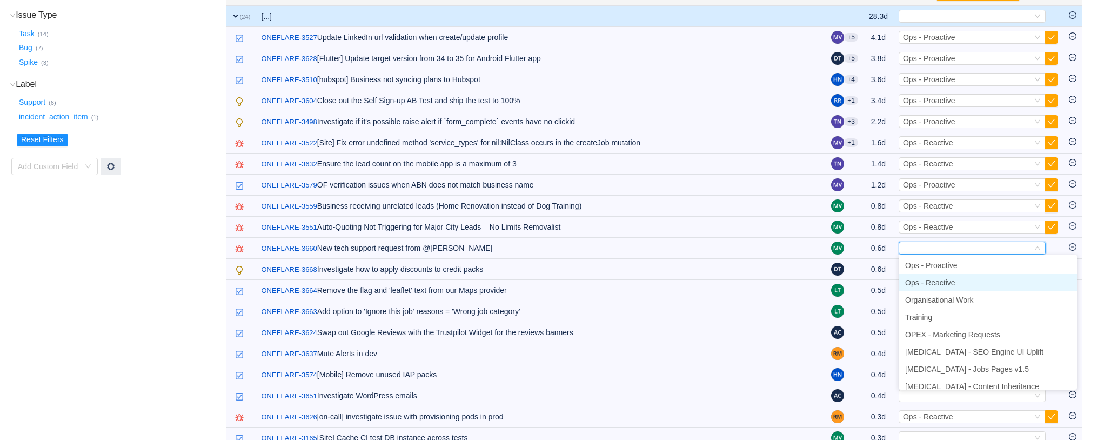
click at [949, 281] on span "Ops - Reactive" at bounding box center [930, 282] width 50 height 9
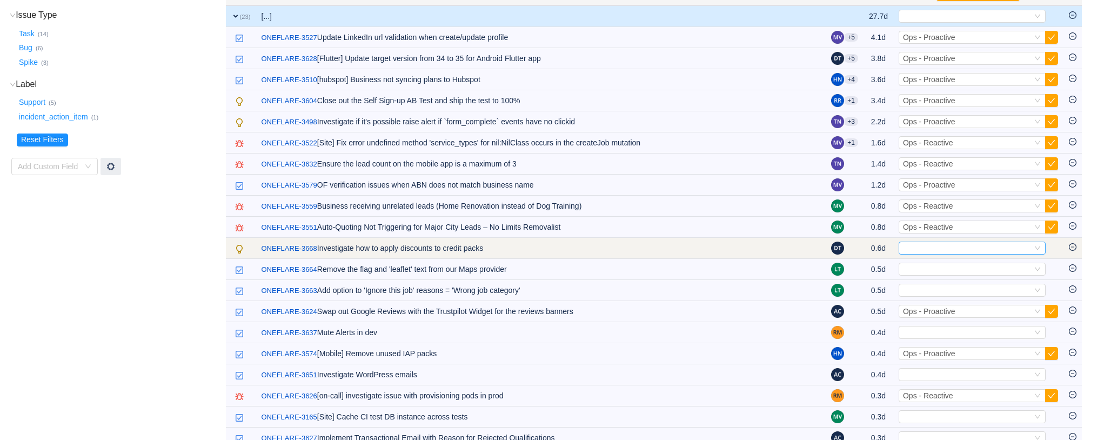
click at [922, 245] on div "Select" at bounding box center [967, 248] width 129 height 12
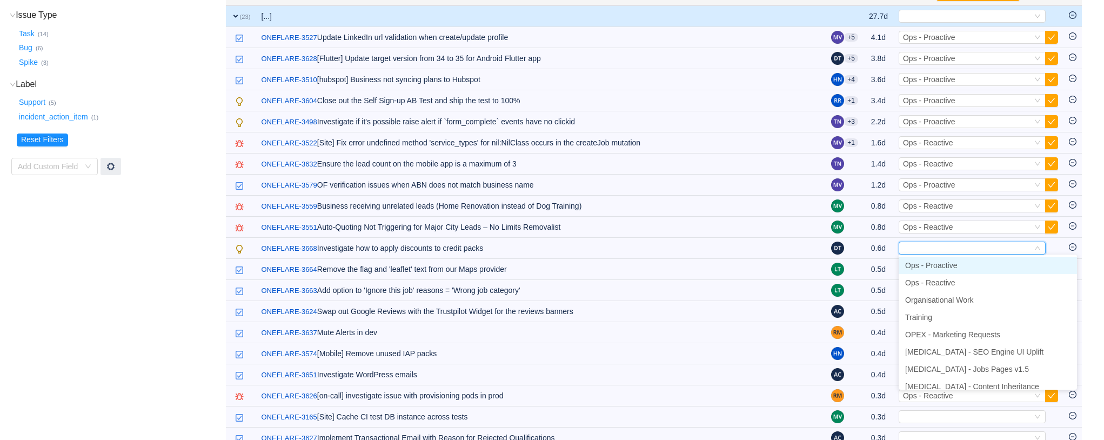
click at [932, 265] on span "Ops - Proactive" at bounding box center [931, 265] width 52 height 9
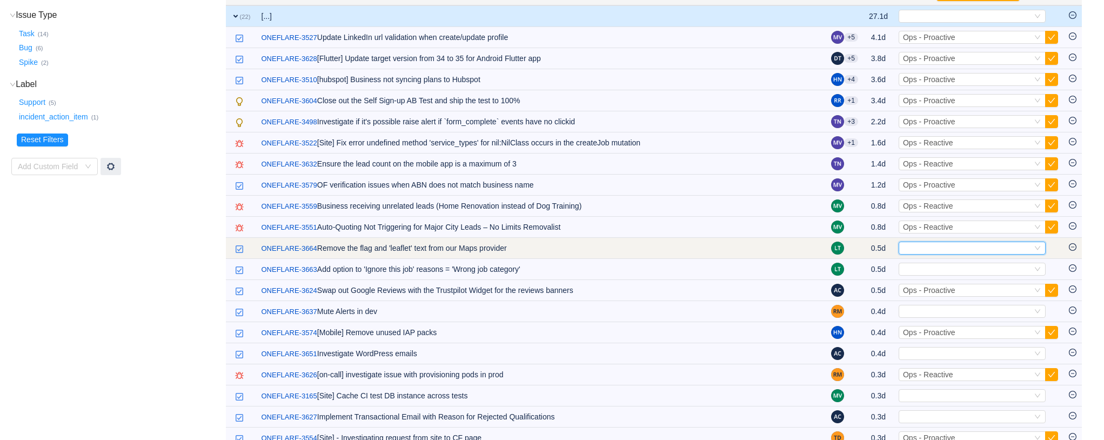
click at [916, 247] on div "Select" at bounding box center [967, 248] width 129 height 12
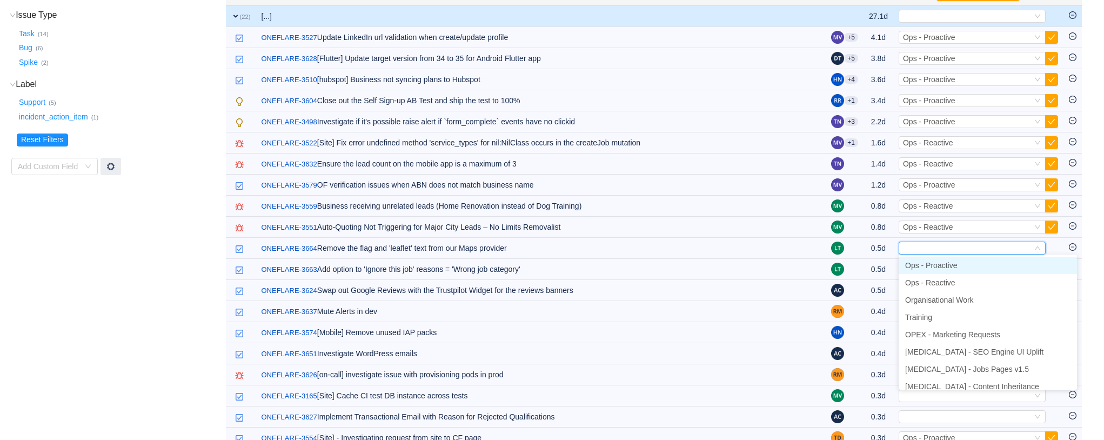
click at [920, 266] on span "Ops - Proactive" at bounding box center [931, 265] width 52 height 9
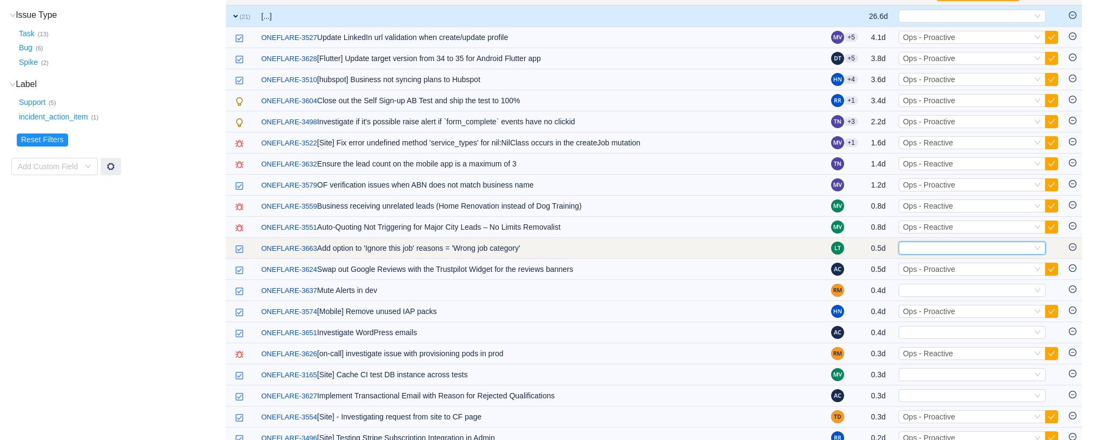
click at [915, 247] on div "Select" at bounding box center [967, 248] width 129 height 12
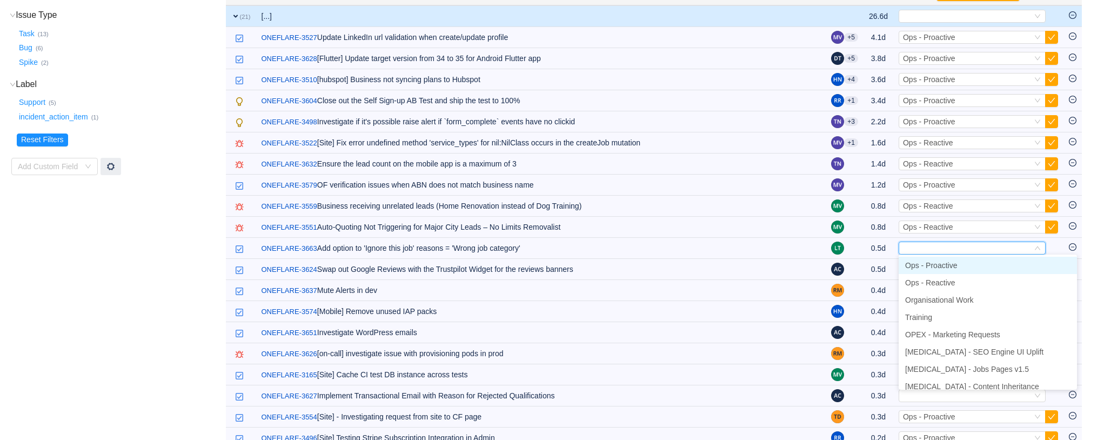
click at [922, 264] on span "Ops - Proactive" at bounding box center [931, 265] width 52 height 9
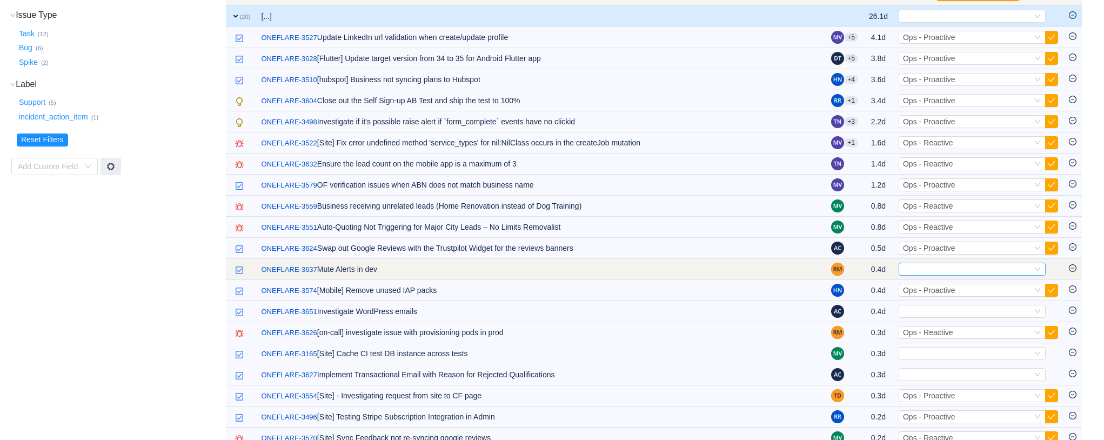
click at [925, 268] on div "Select" at bounding box center [967, 269] width 129 height 12
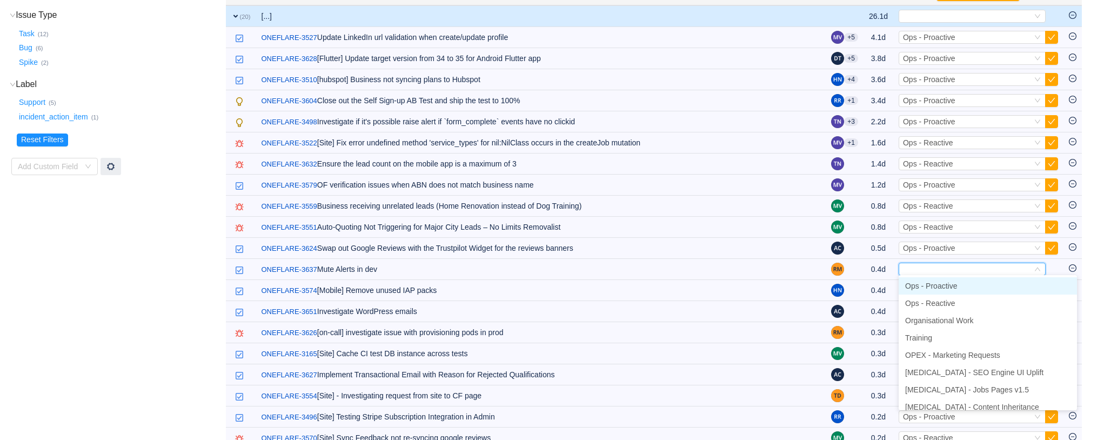
click at [932, 285] on span "Ops - Proactive" at bounding box center [931, 286] width 52 height 9
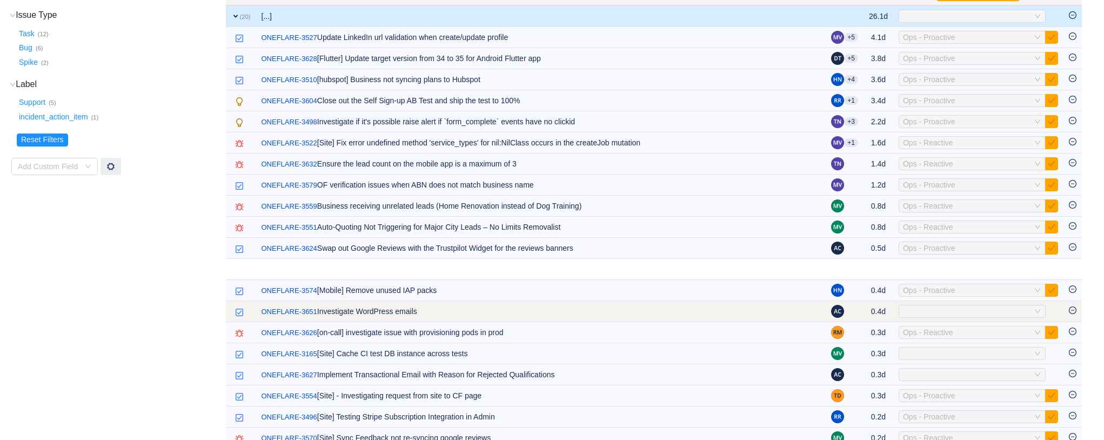
scroll to position [156, 0]
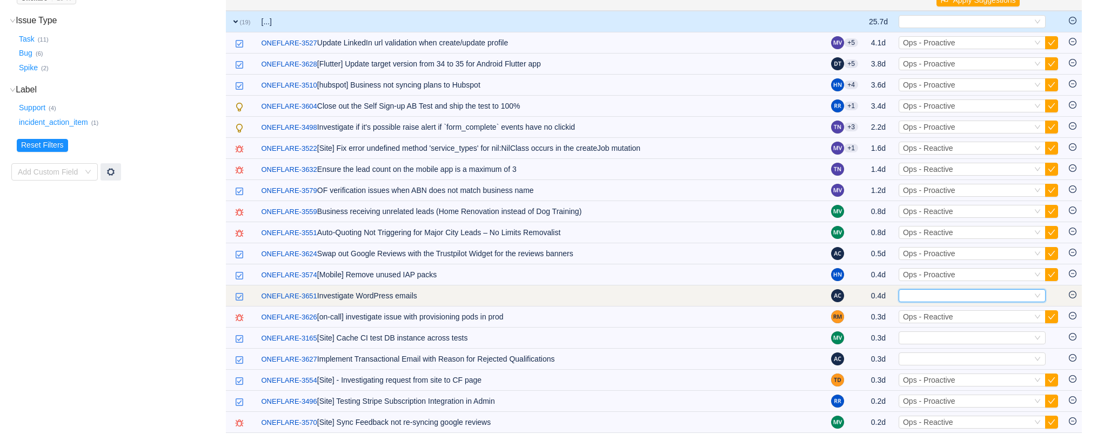
click at [919, 291] on div "Select" at bounding box center [967, 296] width 129 height 12
click at [949, 296] on div "Select" at bounding box center [967, 296] width 129 height 12
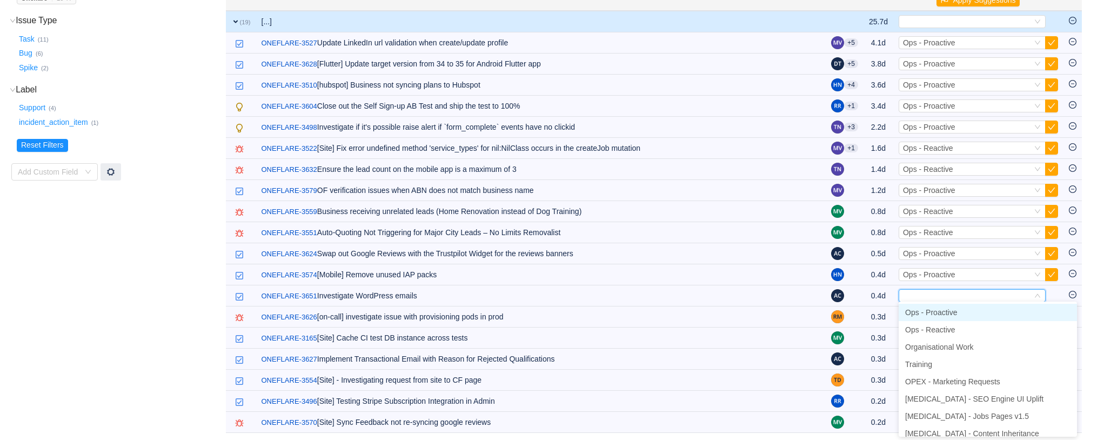
click at [946, 309] on span "Ops - Proactive" at bounding box center [931, 312] width 52 height 9
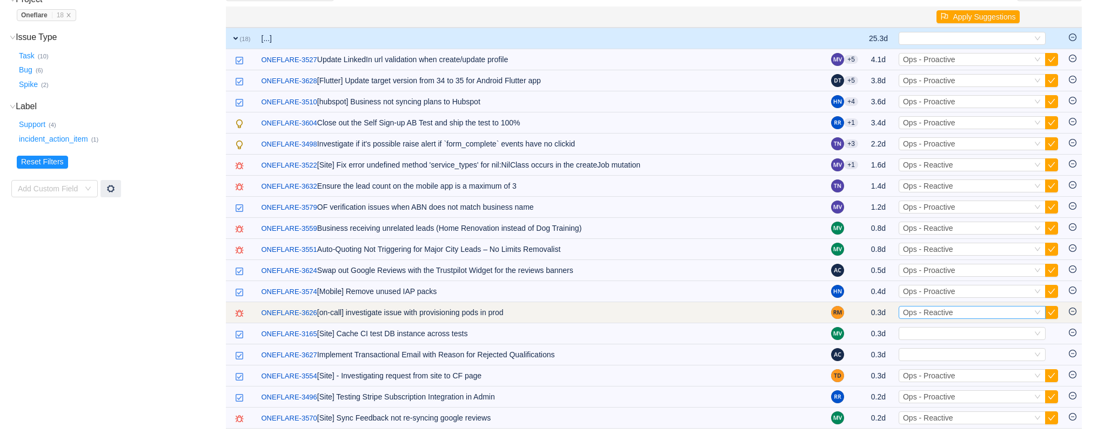
scroll to position [135, 0]
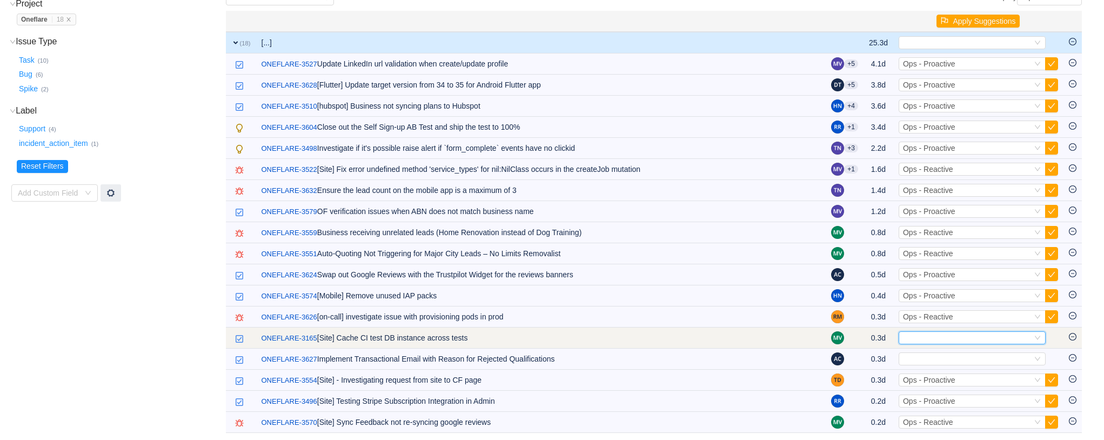
click at [939, 338] on div "Select" at bounding box center [967, 338] width 129 height 12
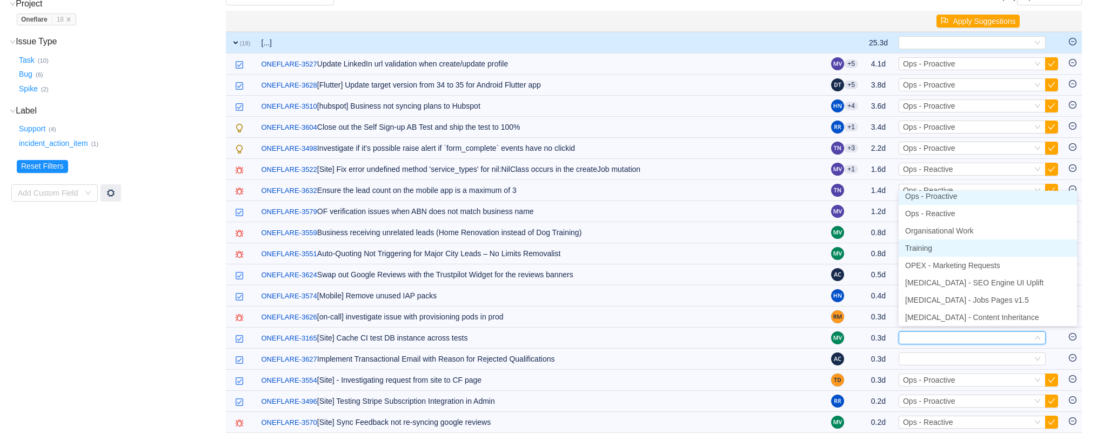
scroll to position [2, 0]
click at [942, 199] on span "Ops - Proactive" at bounding box center [931, 199] width 52 height 9
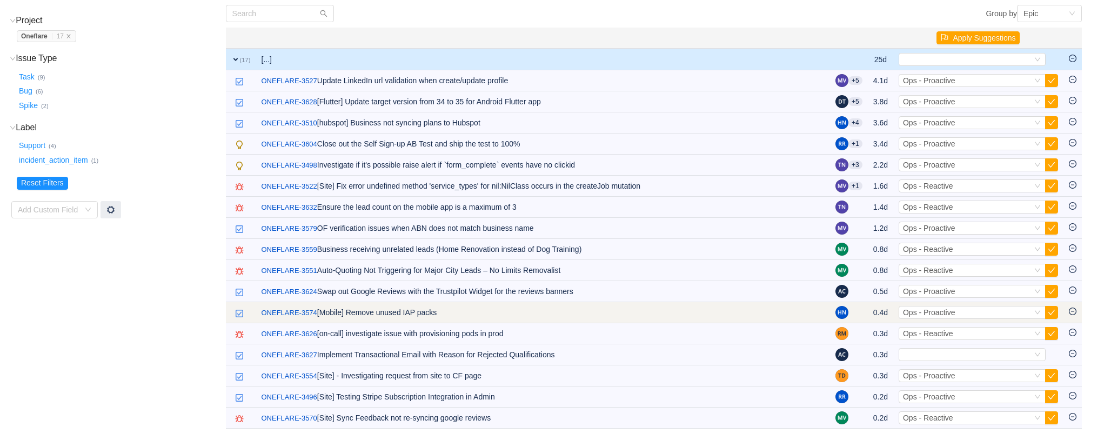
scroll to position [115, 0]
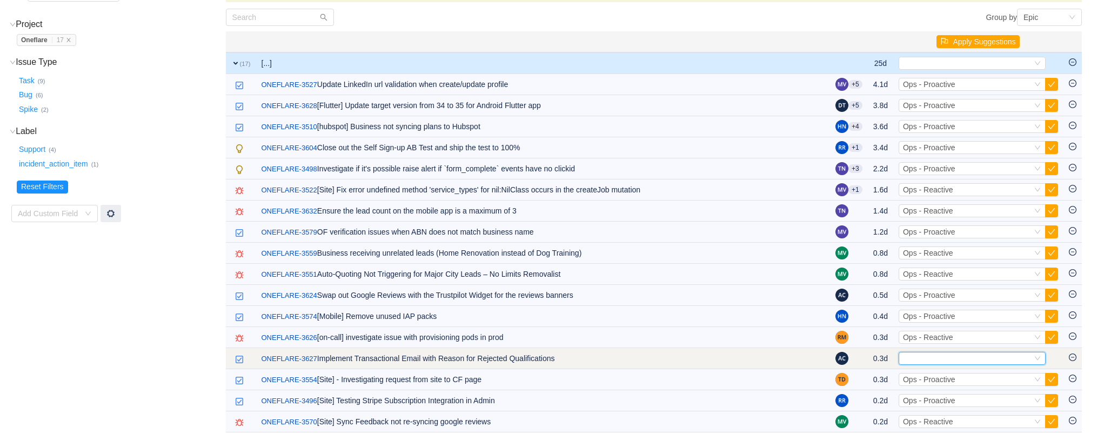
click at [930, 357] on div "Select" at bounding box center [967, 358] width 129 height 12
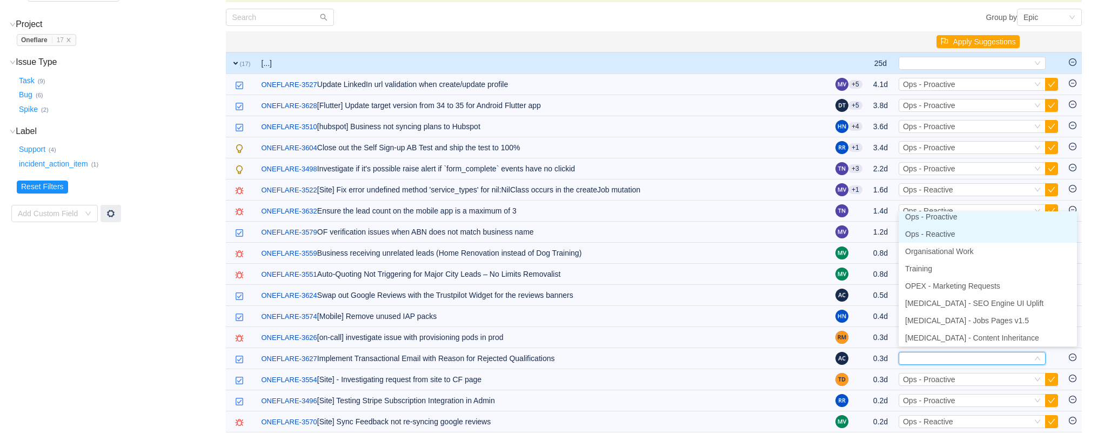
scroll to position [2, 0]
click at [934, 221] on span "Ops - Proactive" at bounding box center [931, 220] width 52 height 9
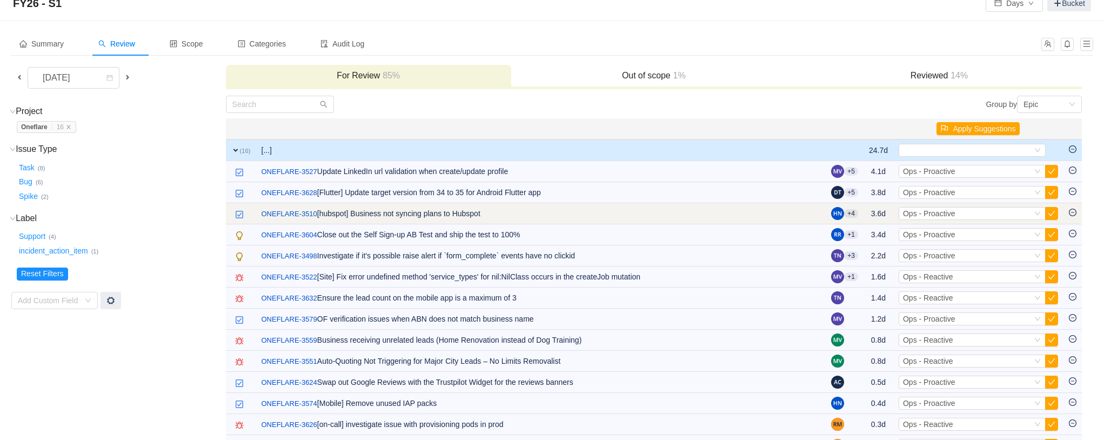
scroll to position [93, 0]
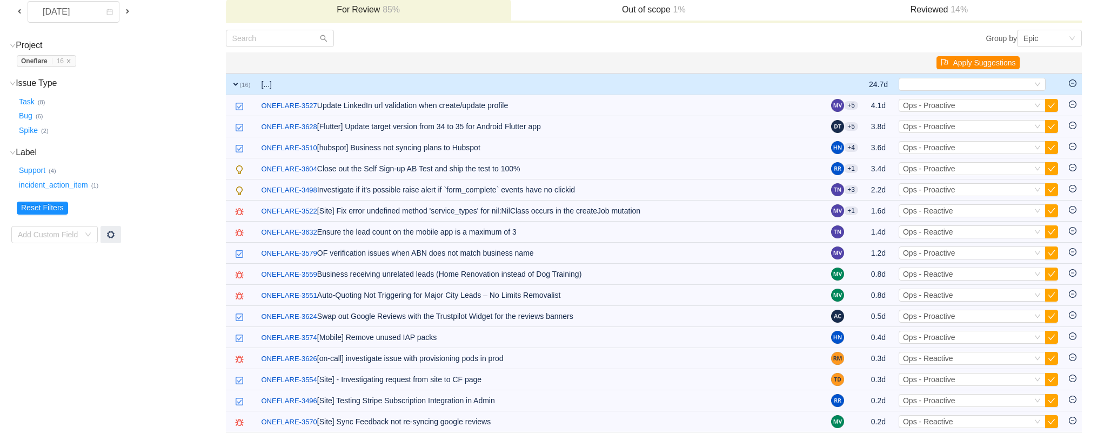
click at [970, 59] on button "Apply Suggestions" at bounding box center [977, 62] width 83 height 13
click at [1045, 32] on button "OK" at bounding box center [1038, 32] width 19 height 13
